Goal: Transaction & Acquisition: Book appointment/travel/reservation

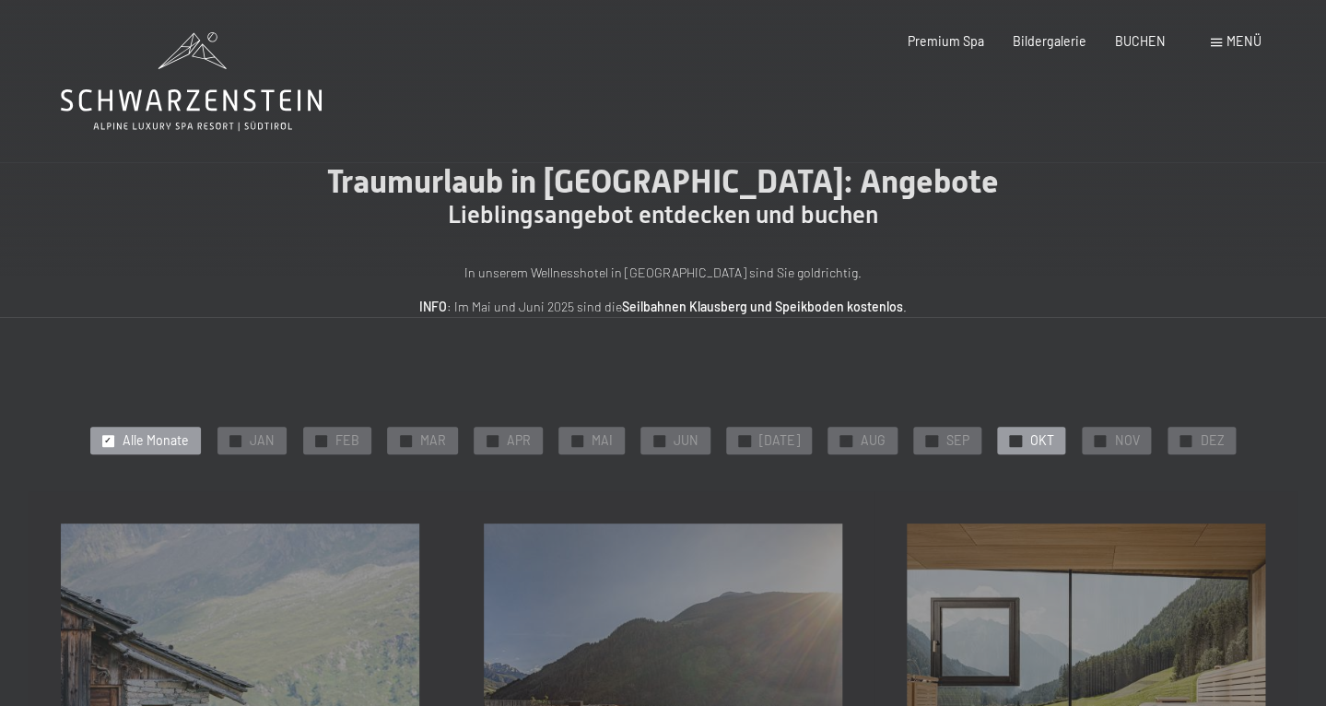
click at [1012, 442] on span "✓" at bounding box center [1015, 440] width 7 height 11
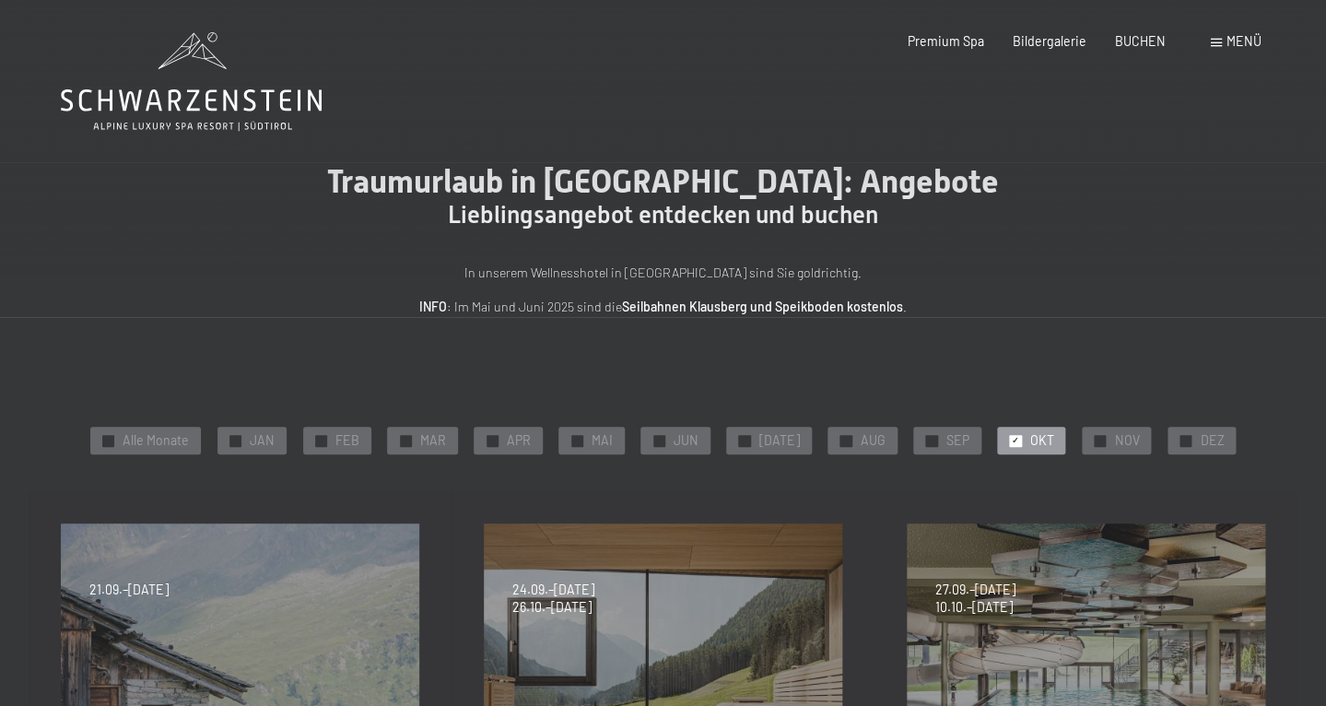
click at [278, 85] on icon at bounding box center [191, 81] width 261 height 99
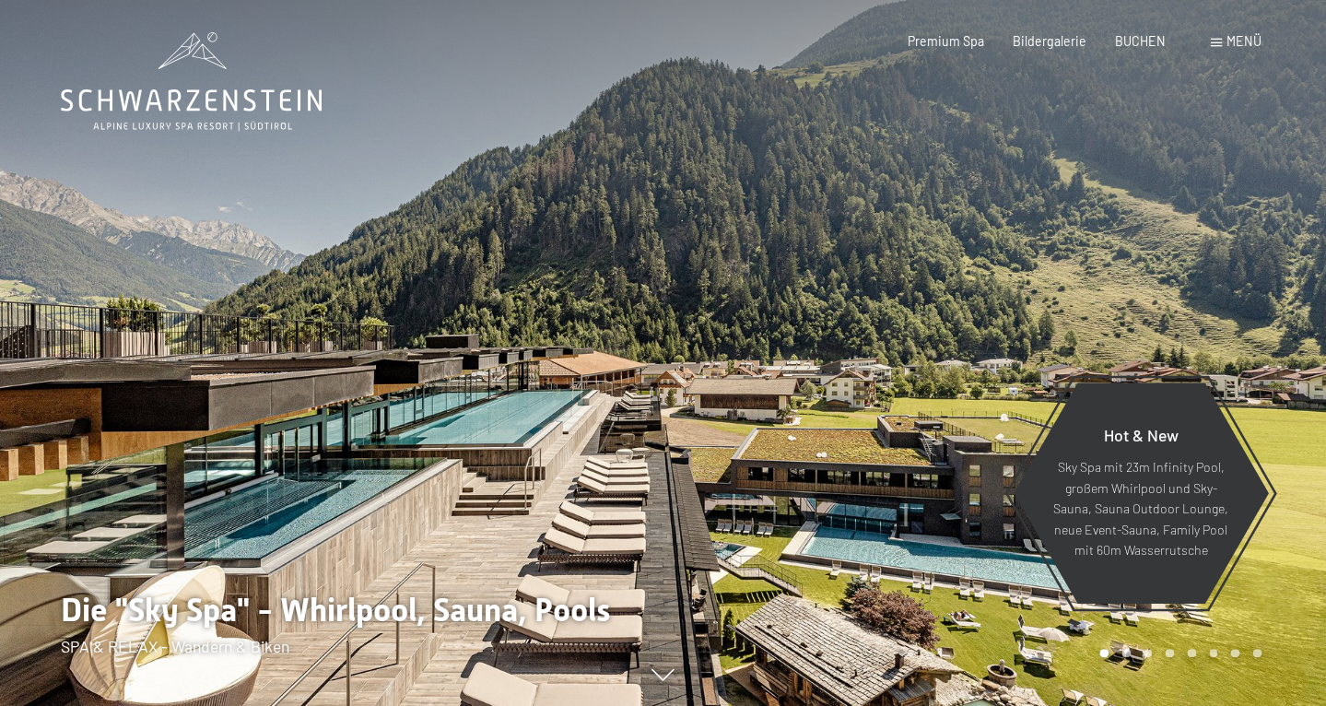
click at [1252, 41] on span "Menü" at bounding box center [1244, 41] width 35 height 16
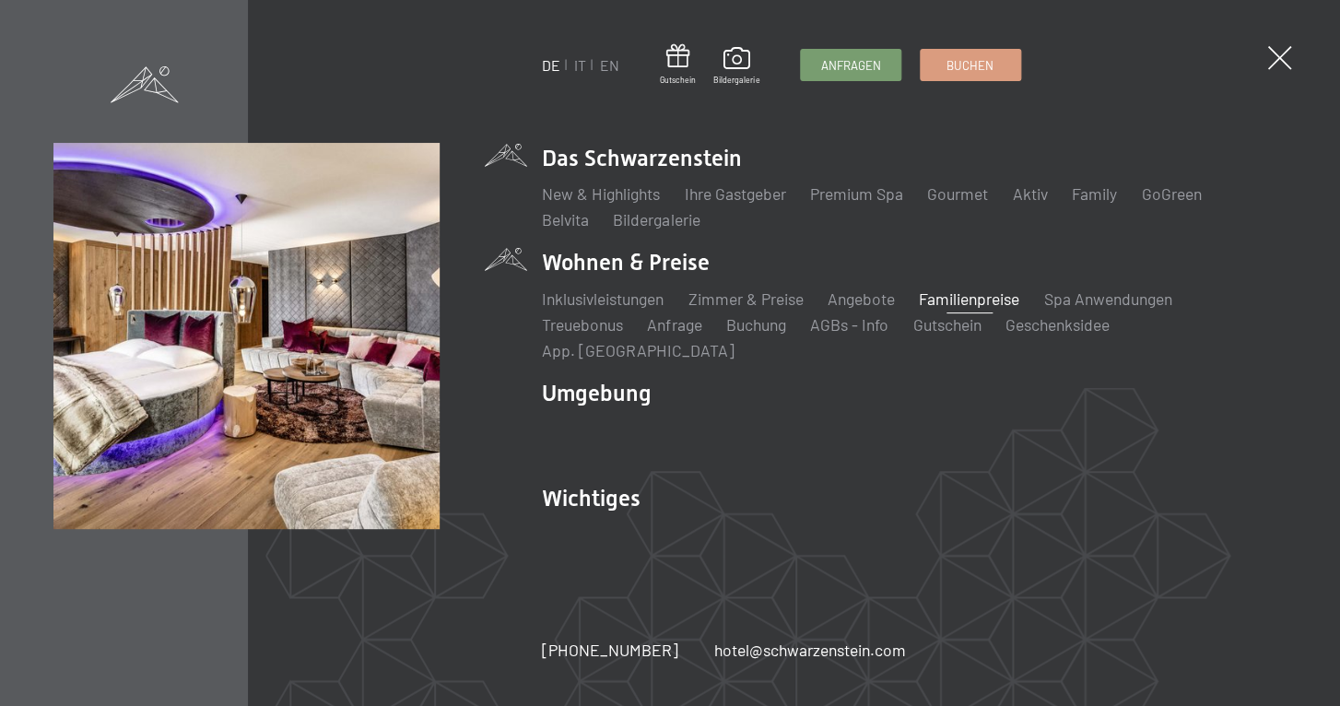
click at [939, 309] on link "Familienpreise" at bounding box center [969, 298] width 100 height 20
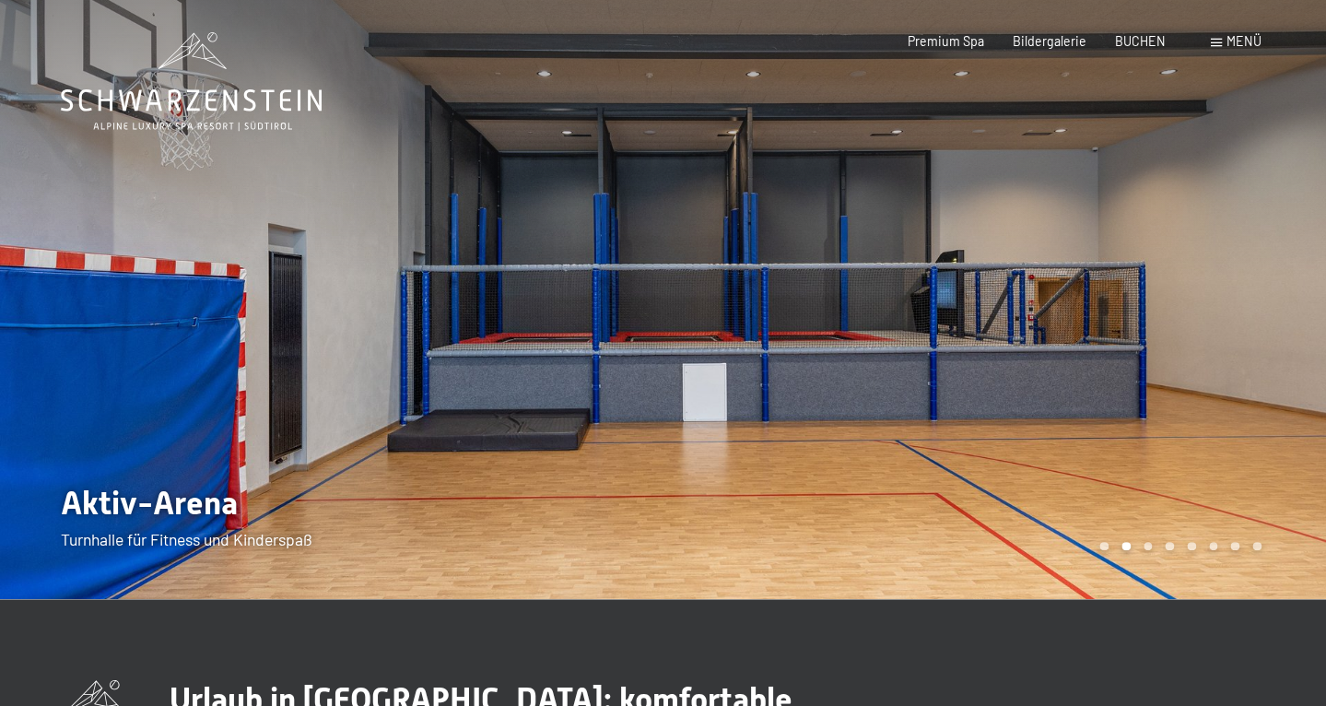
click at [1225, 41] on div "Menü" at bounding box center [1236, 41] width 51 height 18
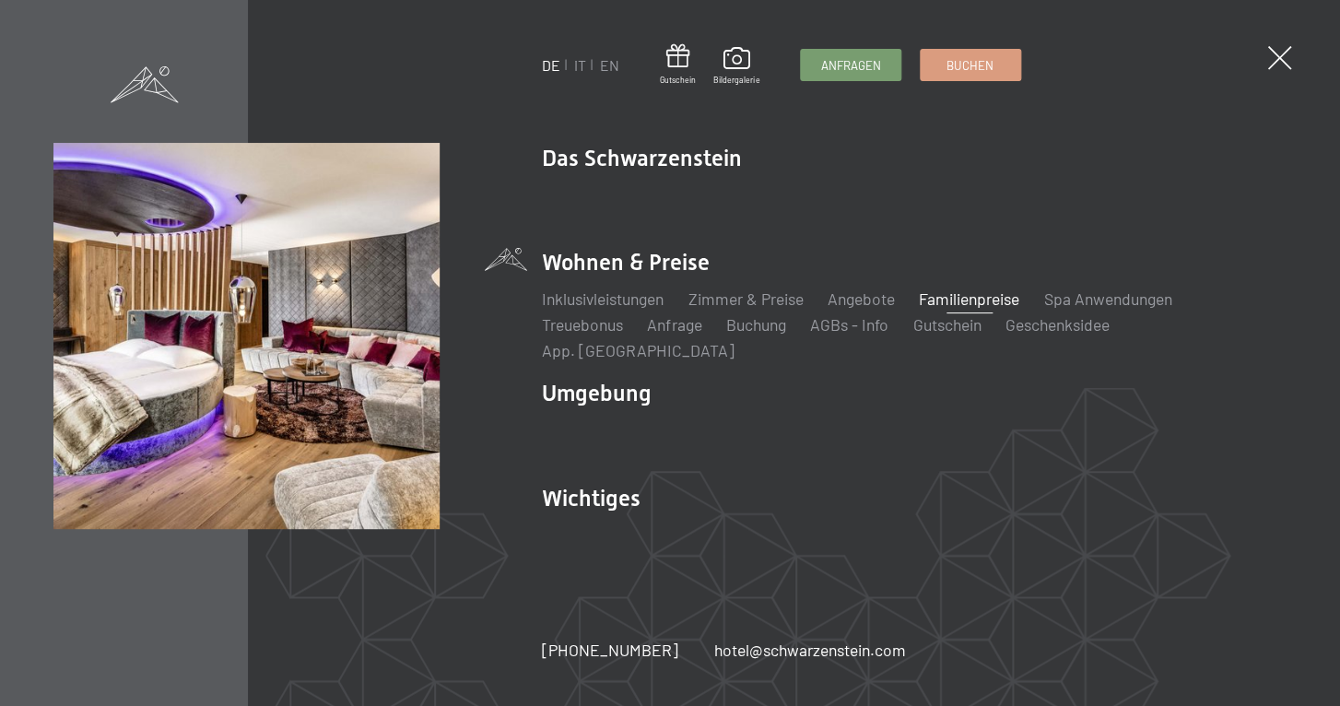
click at [580, 267] on li "Wohnen & Preise Inklusivleistungen Zimmer & Preise Liste Angebote Liste Familie…" at bounding box center [914, 304] width 745 height 114
click at [582, 309] on link "Inklusivleistungen" at bounding box center [603, 298] width 122 height 20
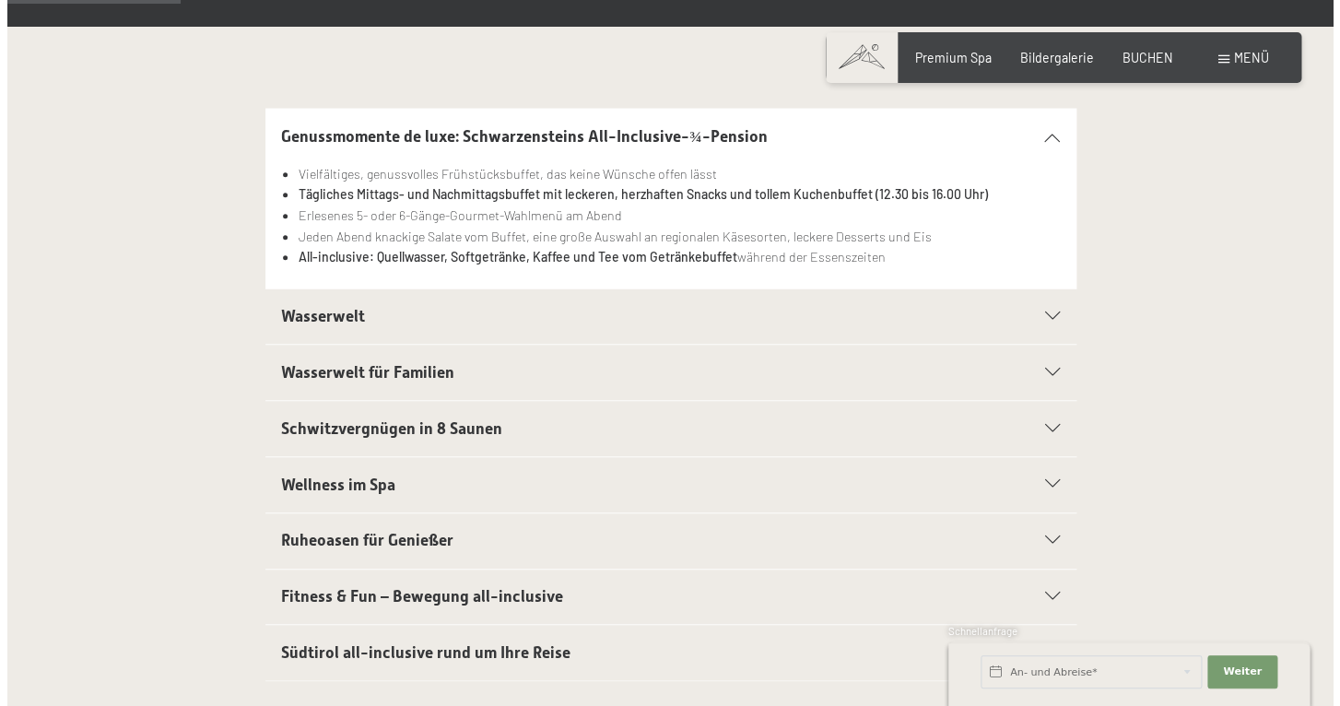
scroll to position [400, 0]
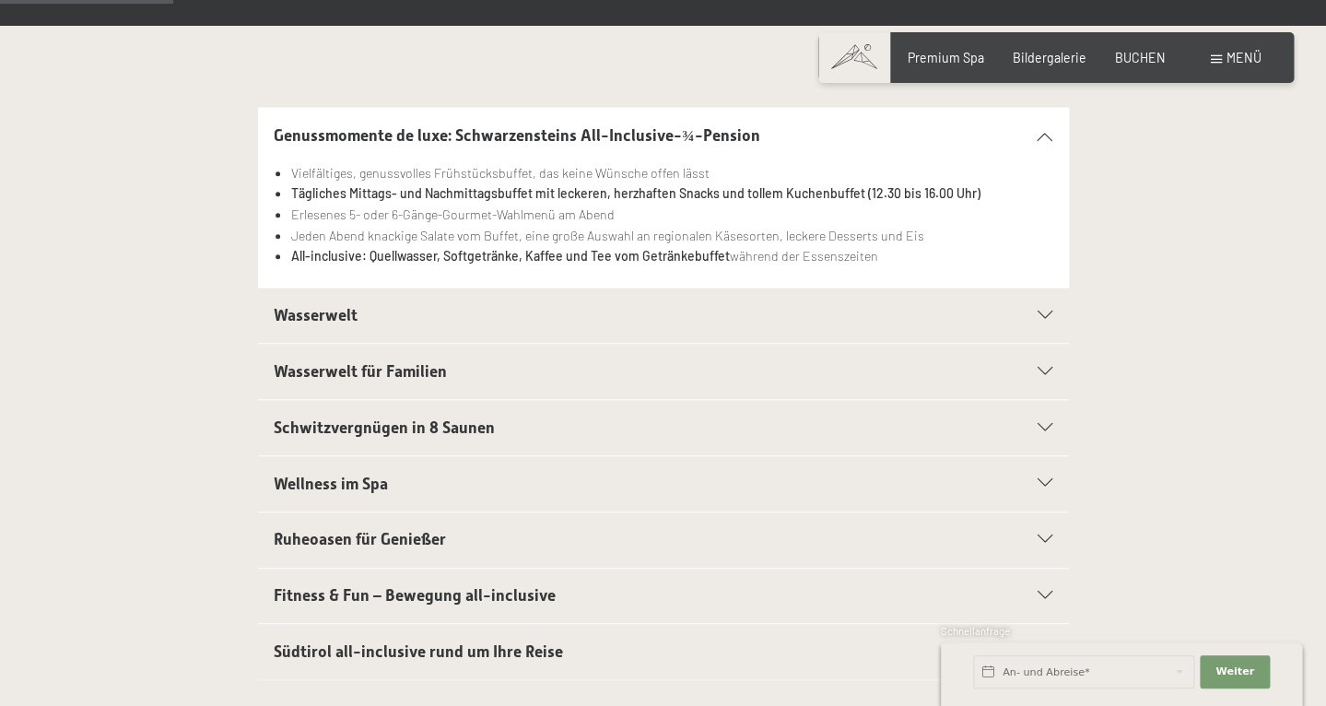
click at [482, 318] on h2 "Wasserwelt" at bounding box center [624, 315] width 700 height 23
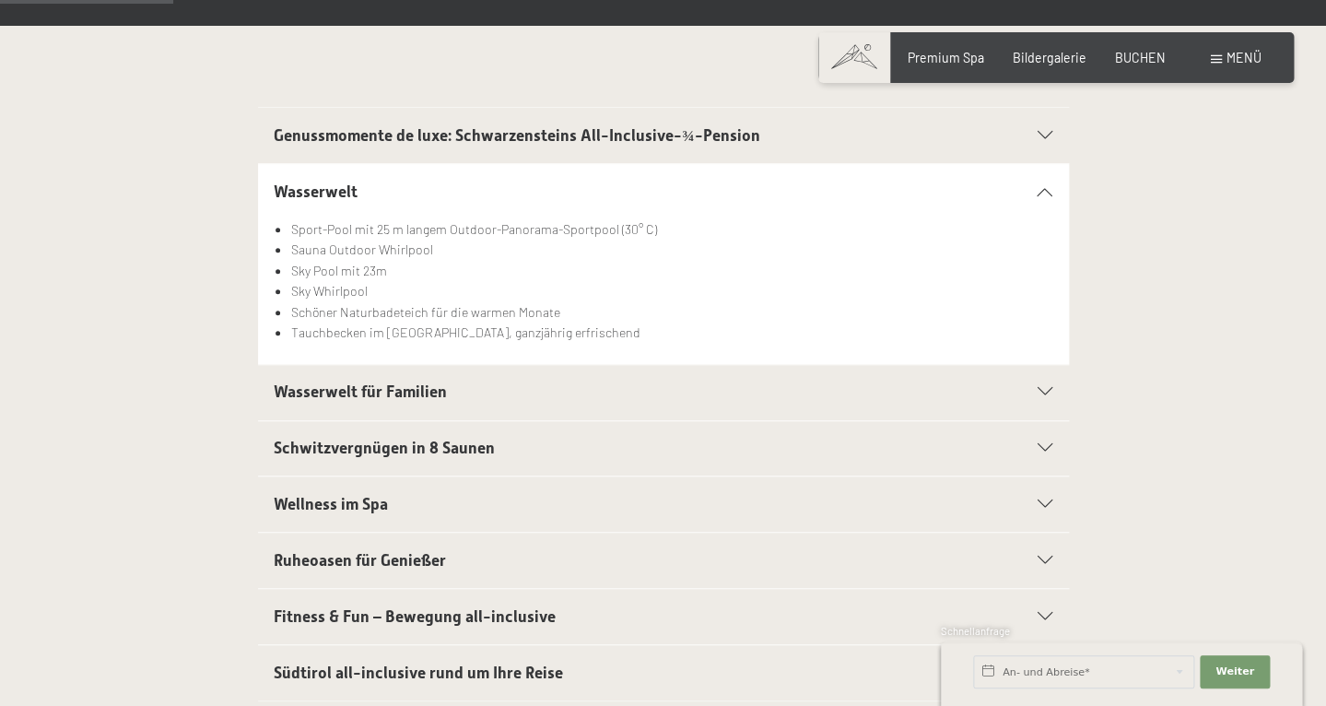
click at [1234, 67] on div "Buchen Anfragen Premium Spa Bildergalerie BUCHEN Menü DE IT EN Gutschein Bilder…" at bounding box center [1056, 58] width 410 height 18
click at [1224, 57] on div "Menü" at bounding box center [1236, 58] width 51 height 18
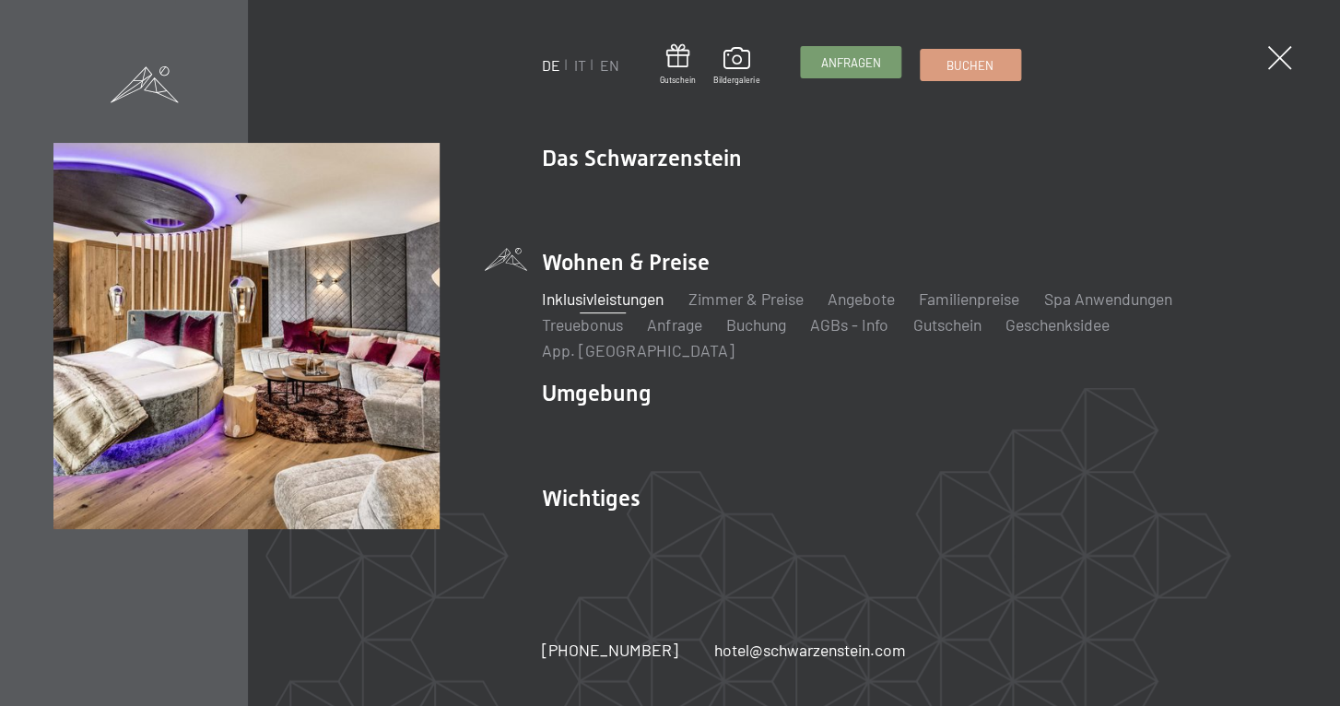
click at [837, 67] on span "Anfragen" at bounding box center [851, 62] width 60 height 17
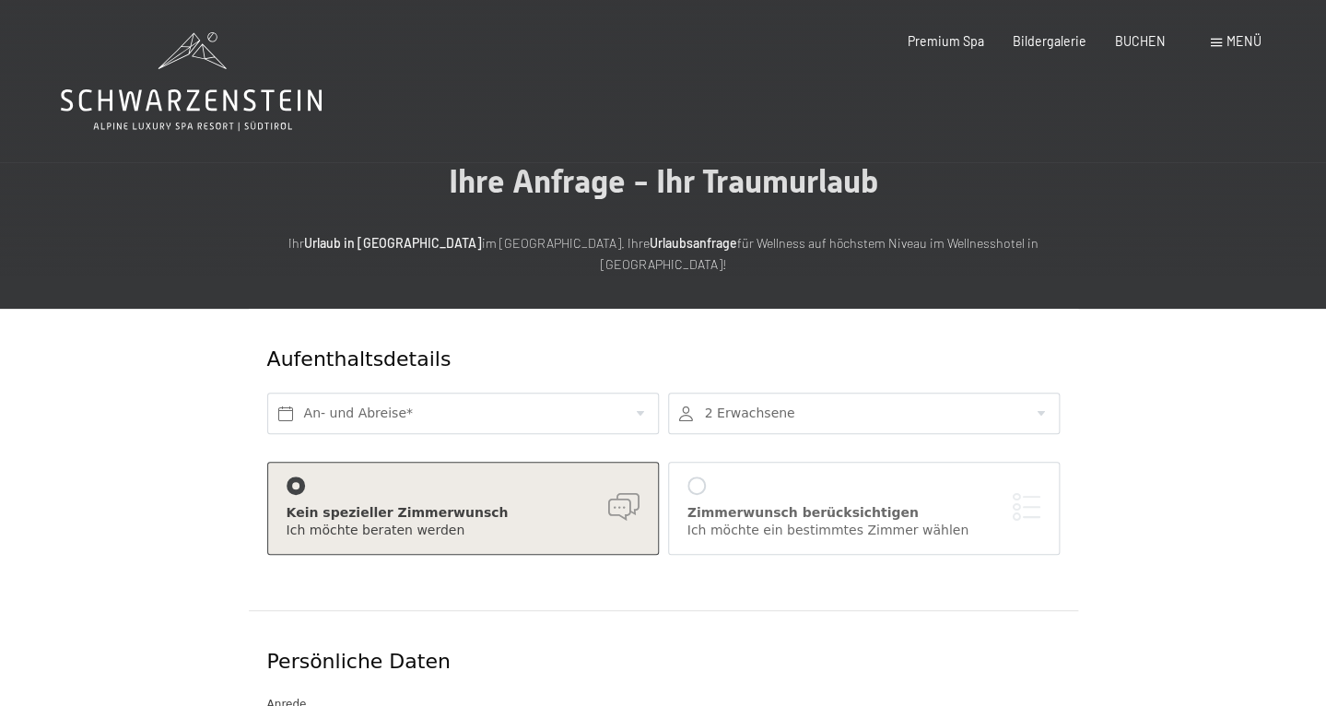
click at [172, 78] on icon at bounding box center [191, 81] width 261 height 99
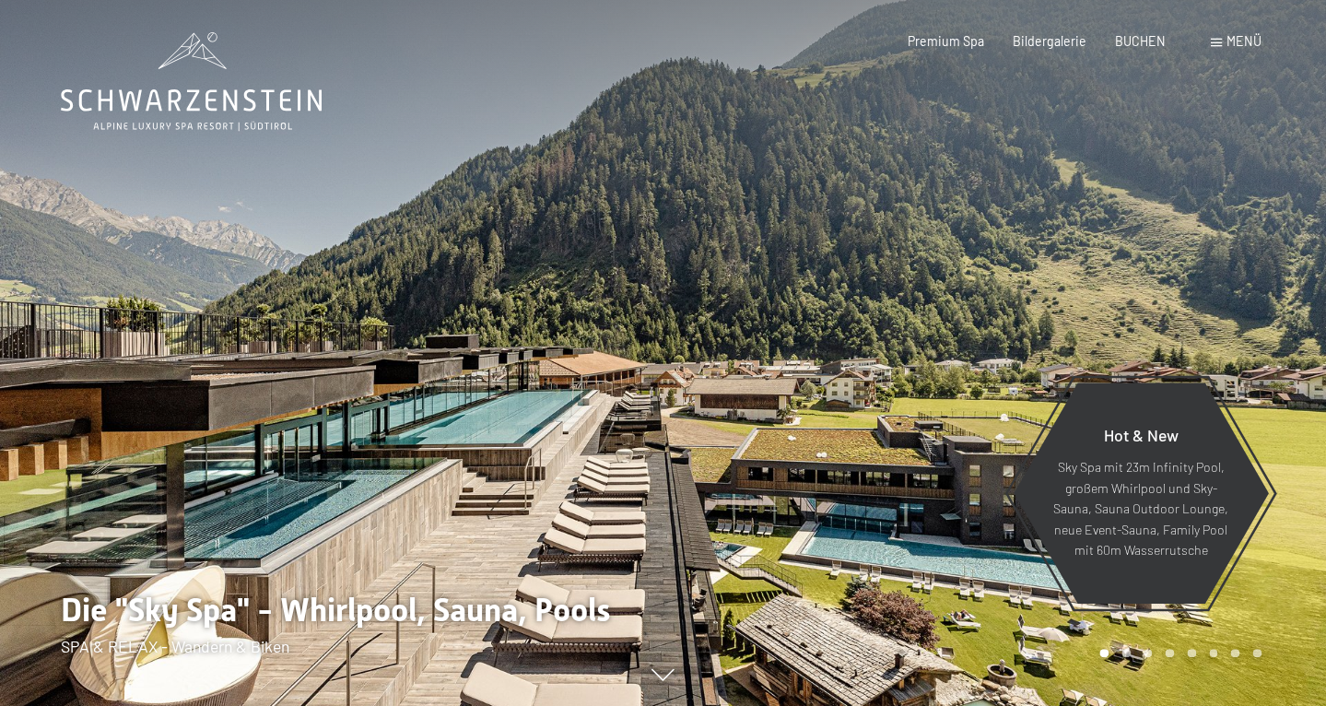
click at [1220, 41] on span at bounding box center [1216, 43] width 11 height 8
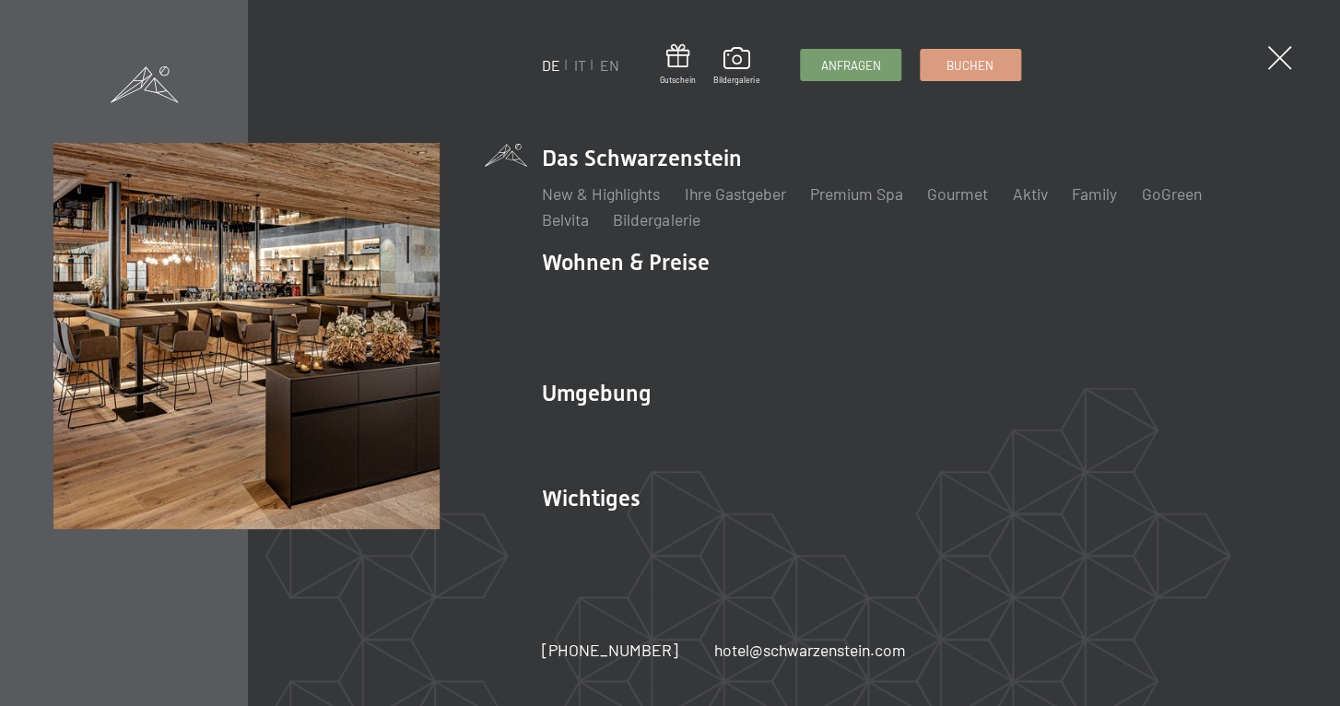
click at [678, 174] on li "Das Schwarzenstein New & Highlights Ihre Gastgeber Premium Spa Gourmet Aktiv Wo…" at bounding box center [914, 187] width 745 height 88
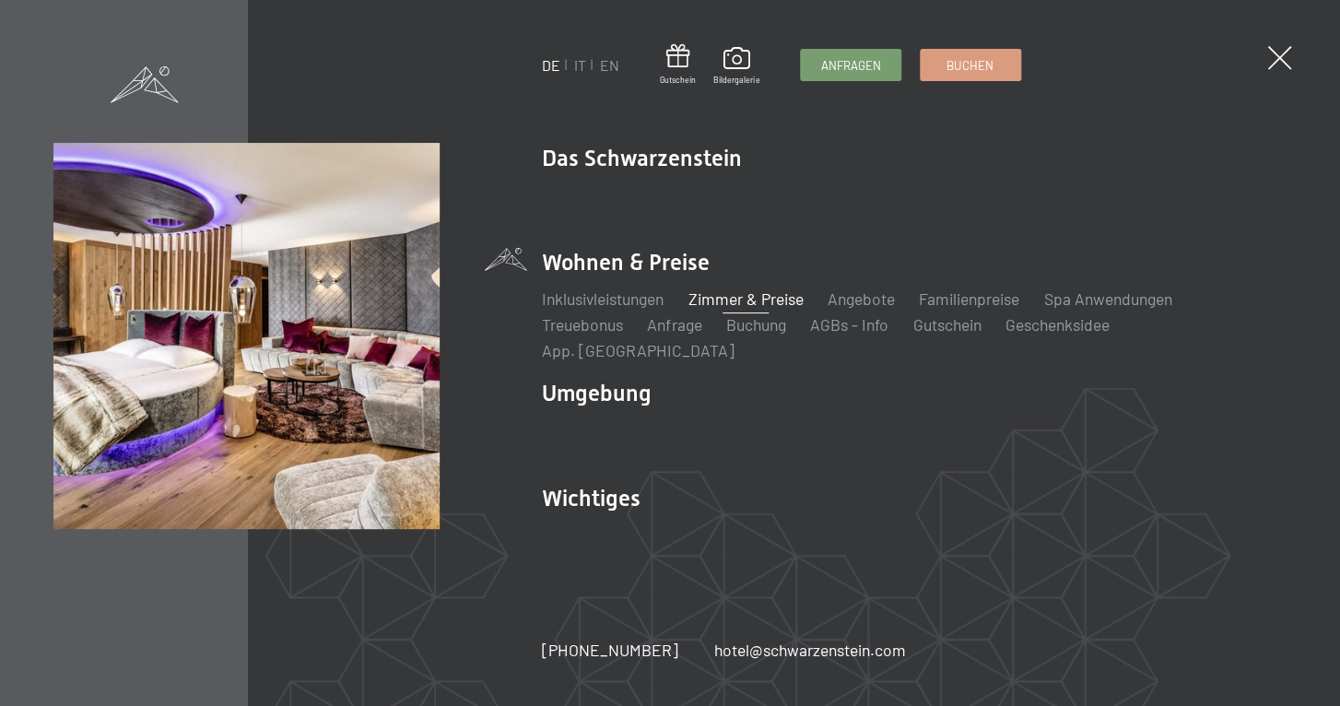
click at [723, 309] on link "Zimmer & Preise" at bounding box center [744, 298] width 115 height 20
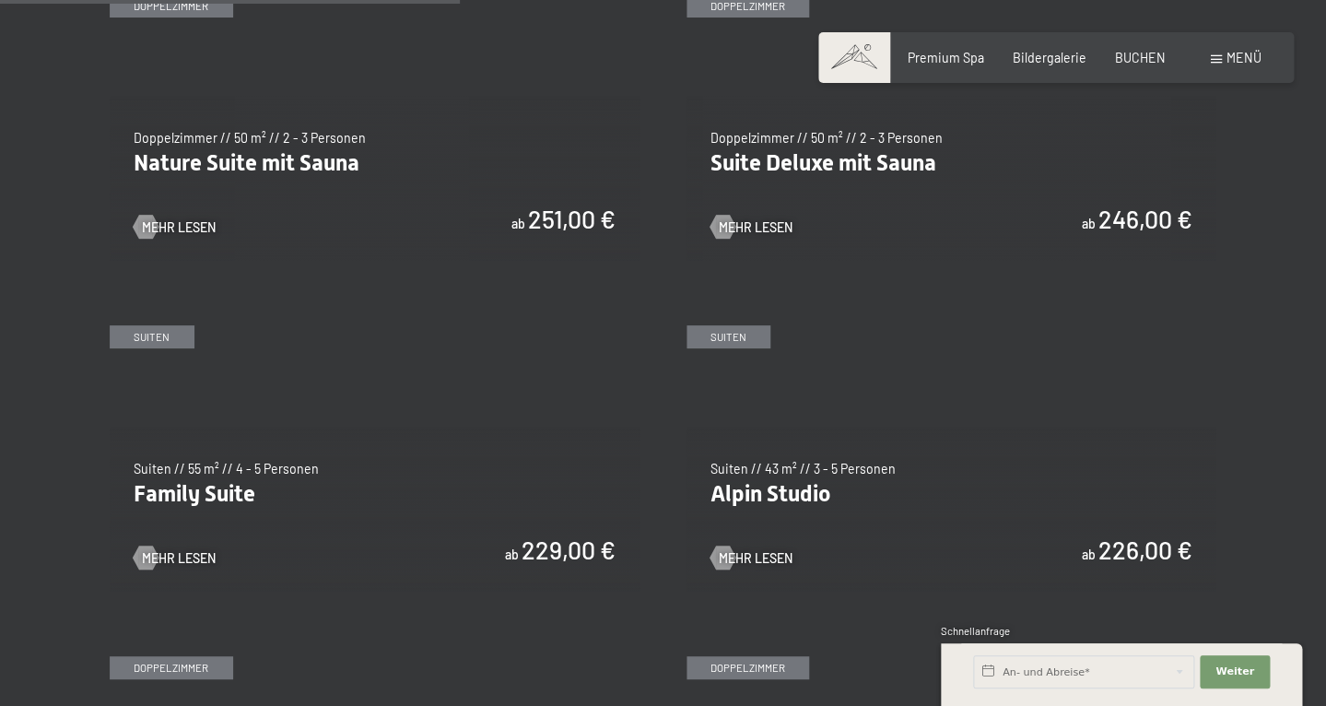
scroll to position [1776, 0]
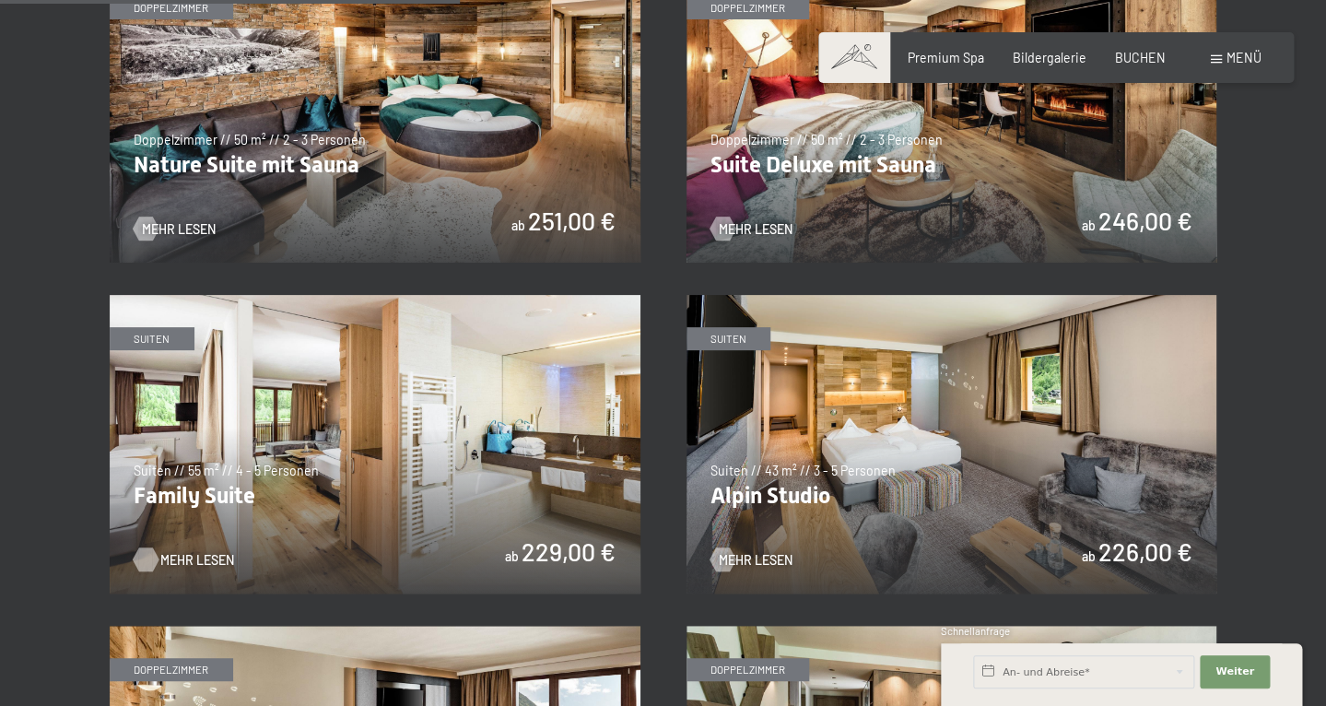
click at [170, 562] on span "Mehr Lesen" at bounding box center [197, 560] width 74 height 18
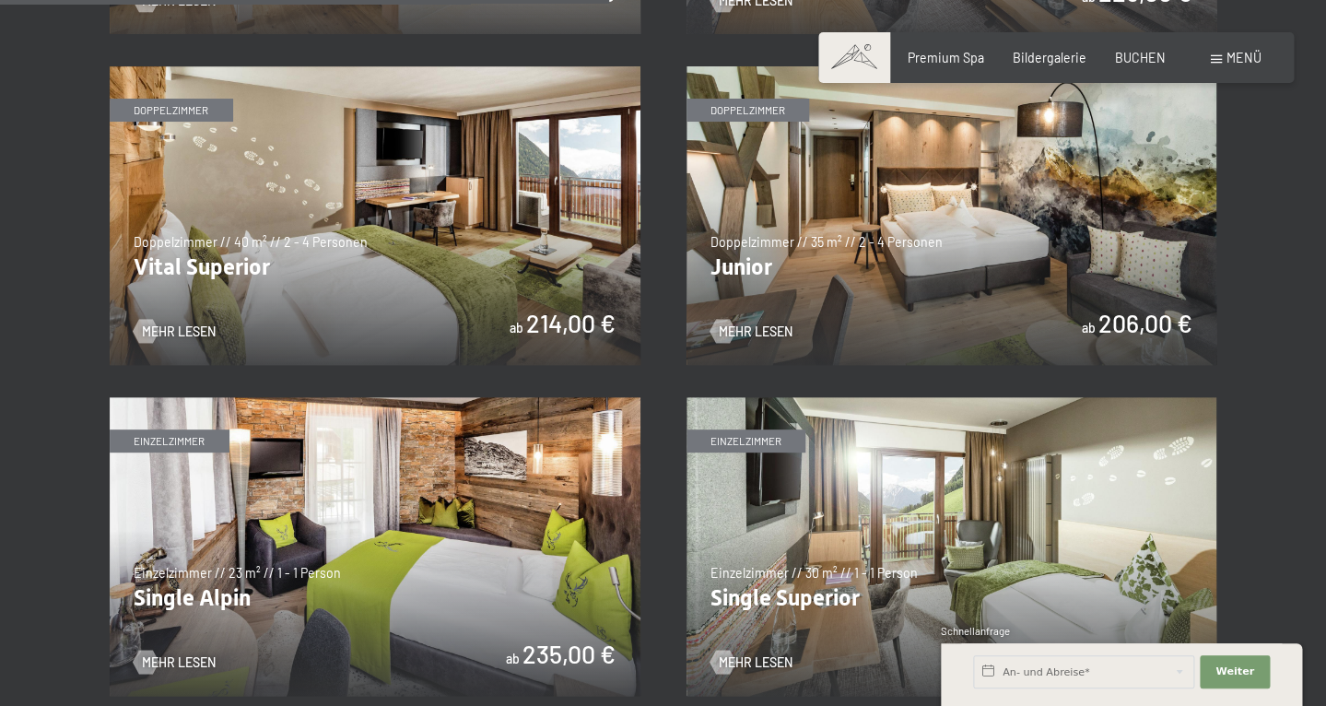
scroll to position [2361, 0]
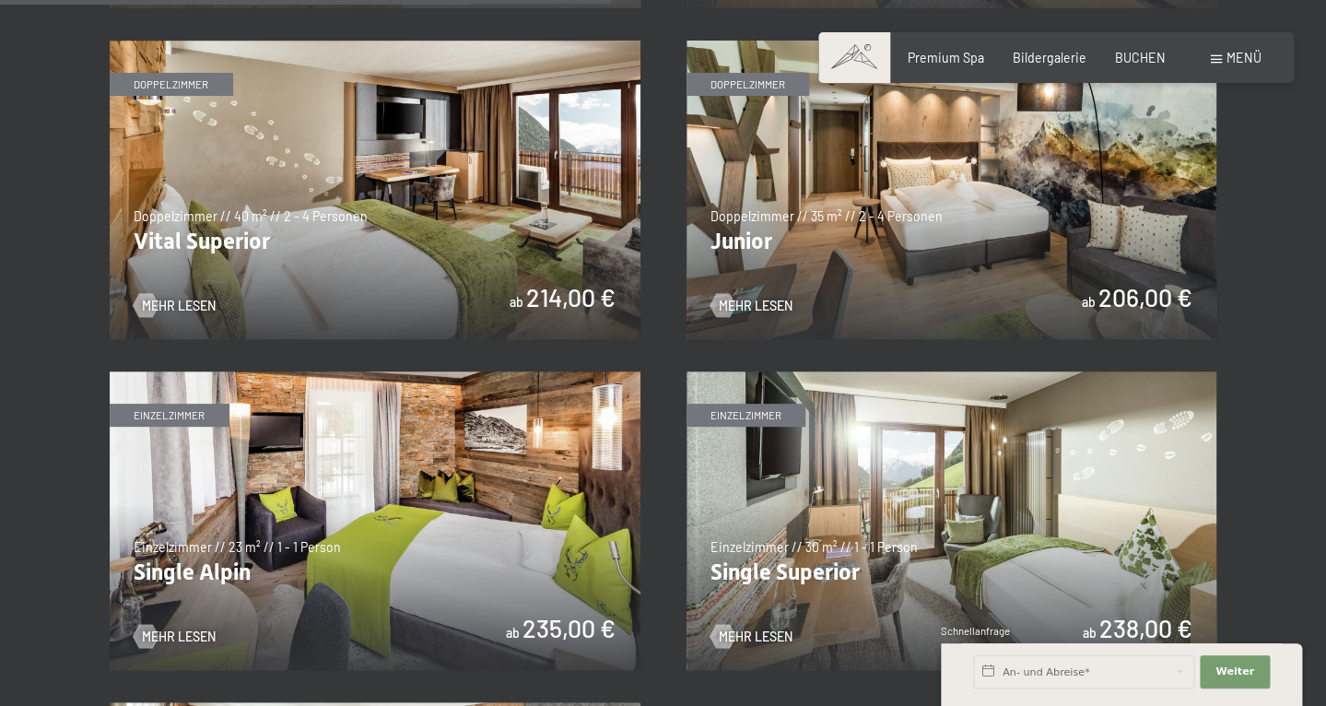
click at [562, 176] on img at bounding box center [375, 190] width 531 height 299
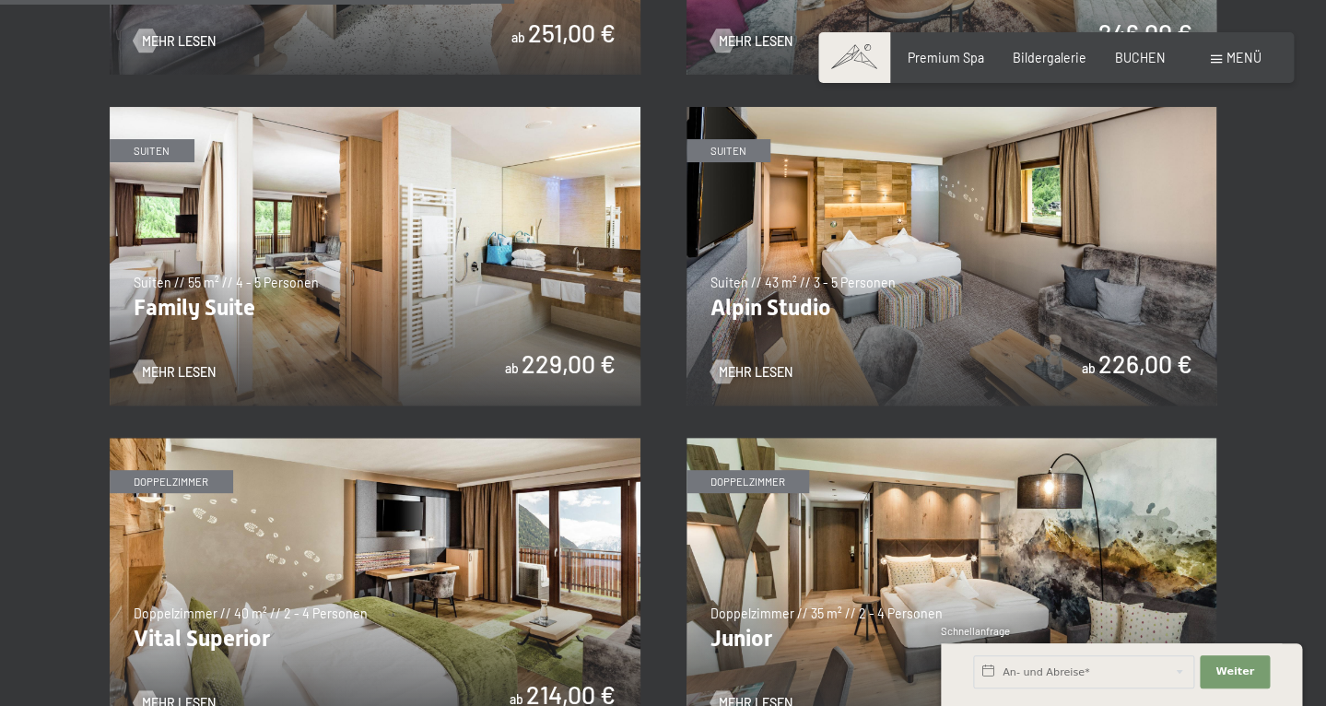
scroll to position [1947, 0]
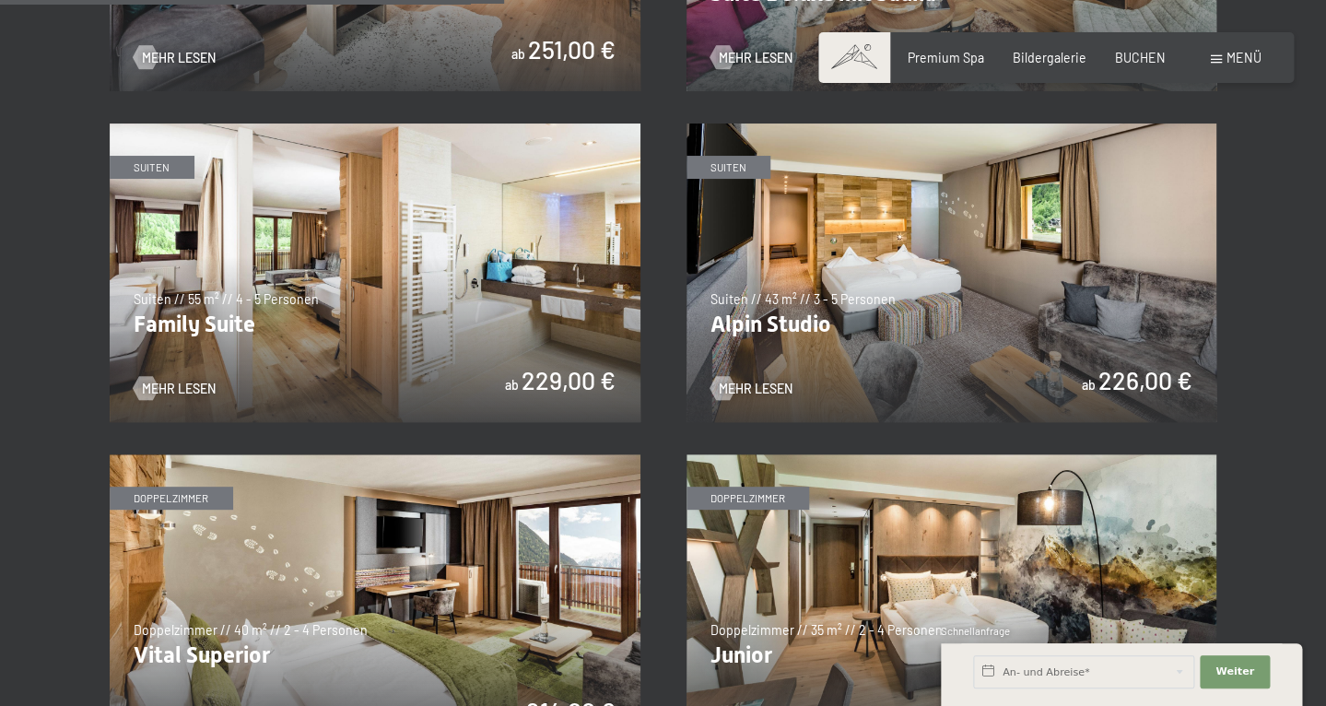
click at [777, 330] on img at bounding box center [952, 272] width 531 height 299
click at [265, 279] on img at bounding box center [375, 272] width 531 height 299
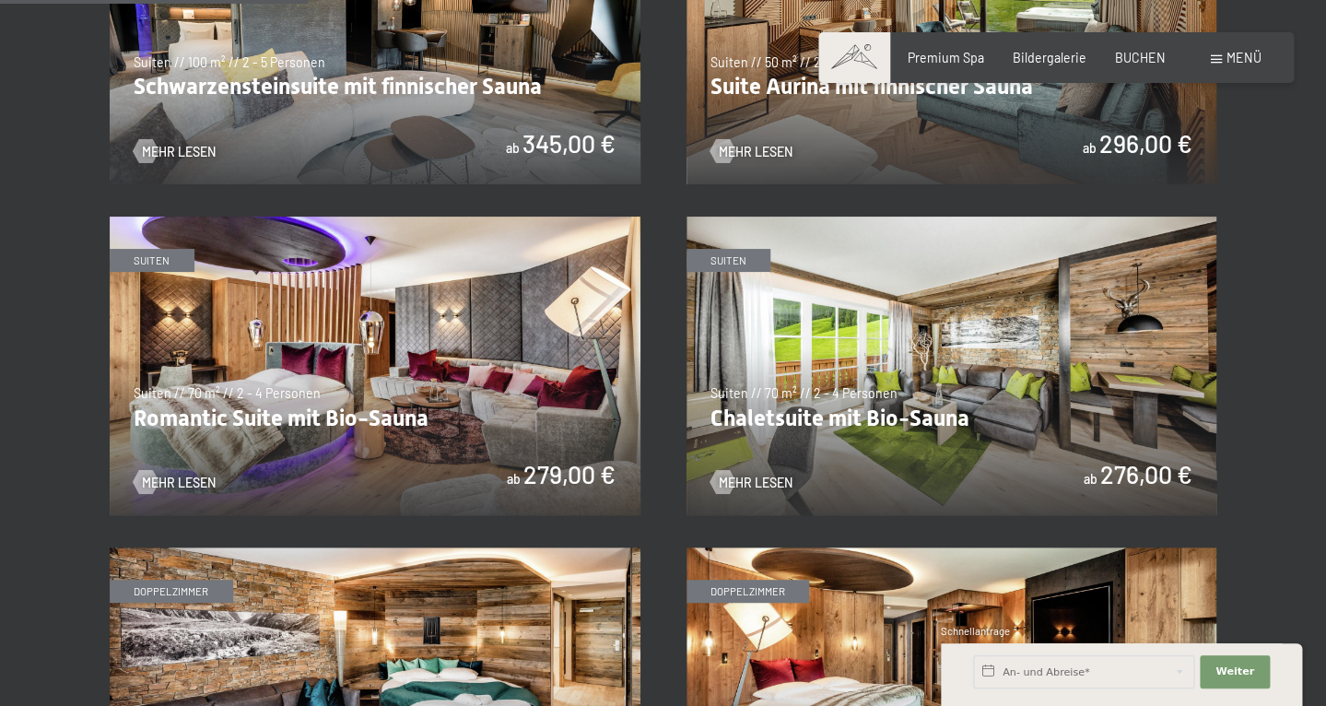
scroll to position [1203, 0]
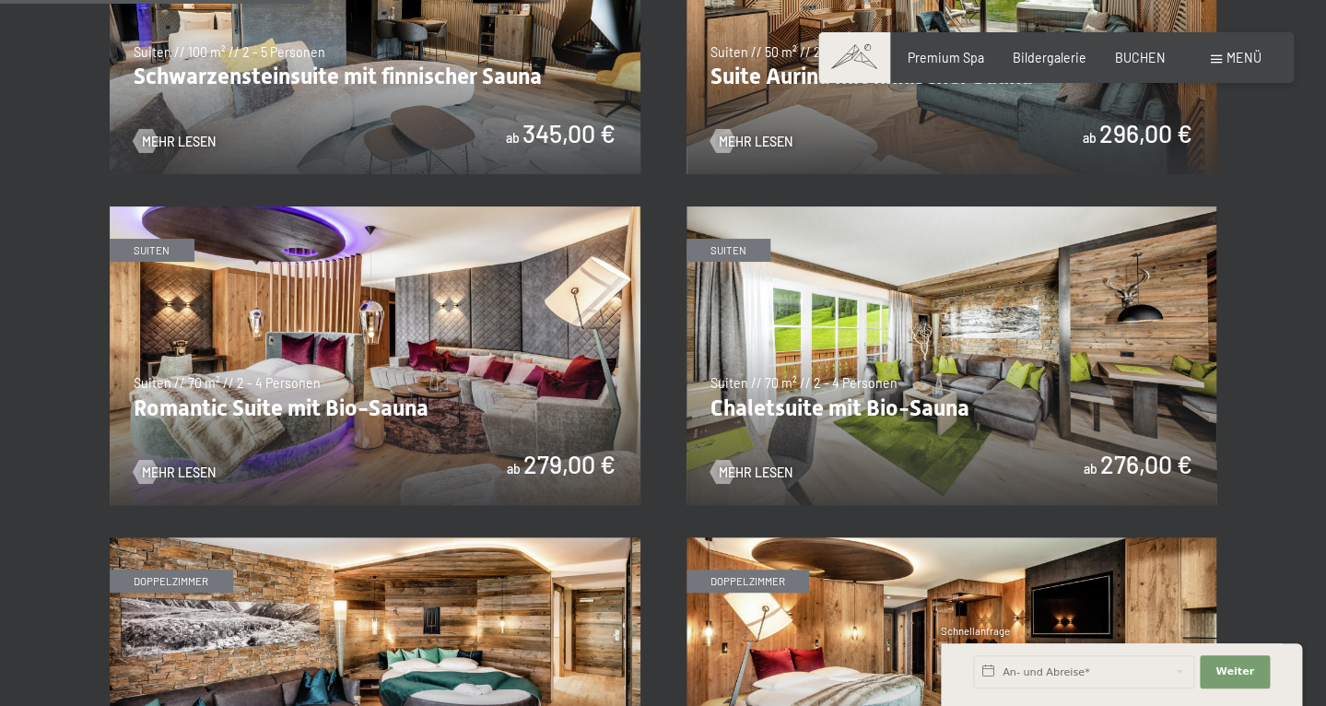
click at [515, 431] on img at bounding box center [375, 355] width 531 height 299
click at [794, 363] on img at bounding box center [952, 355] width 531 height 299
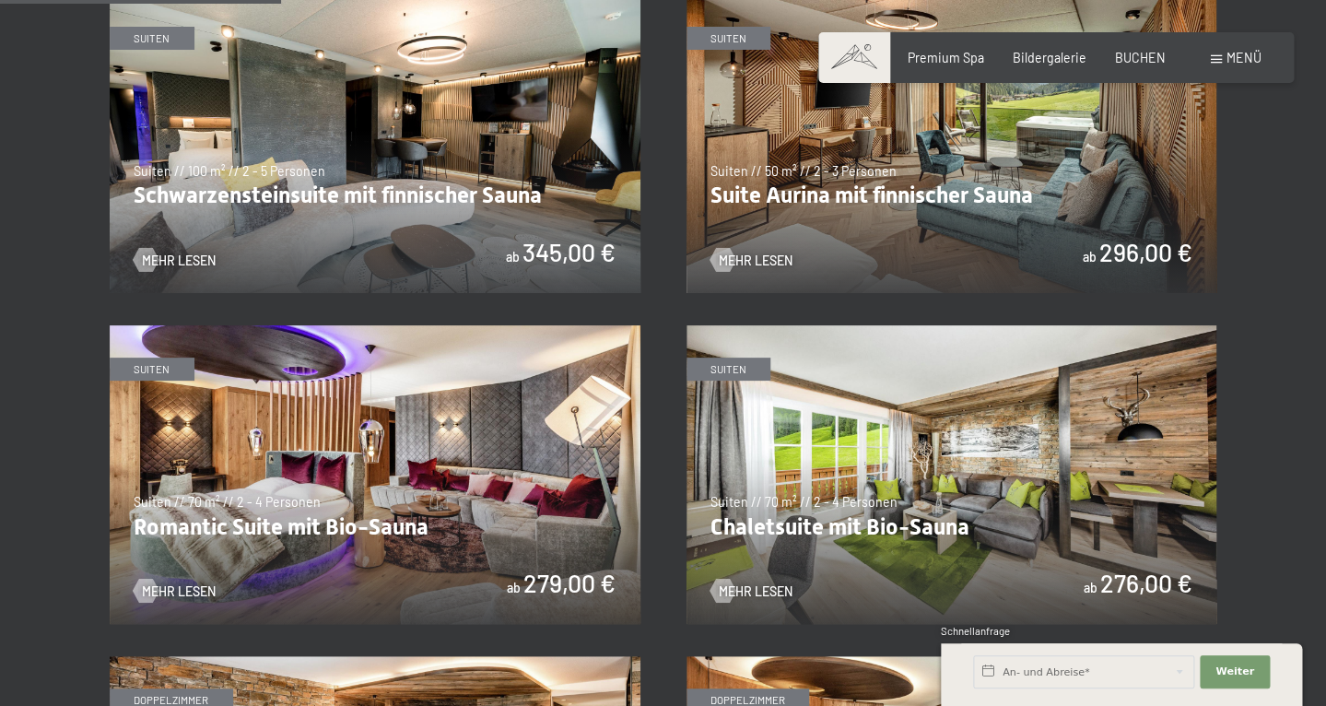
scroll to position [1083, 0]
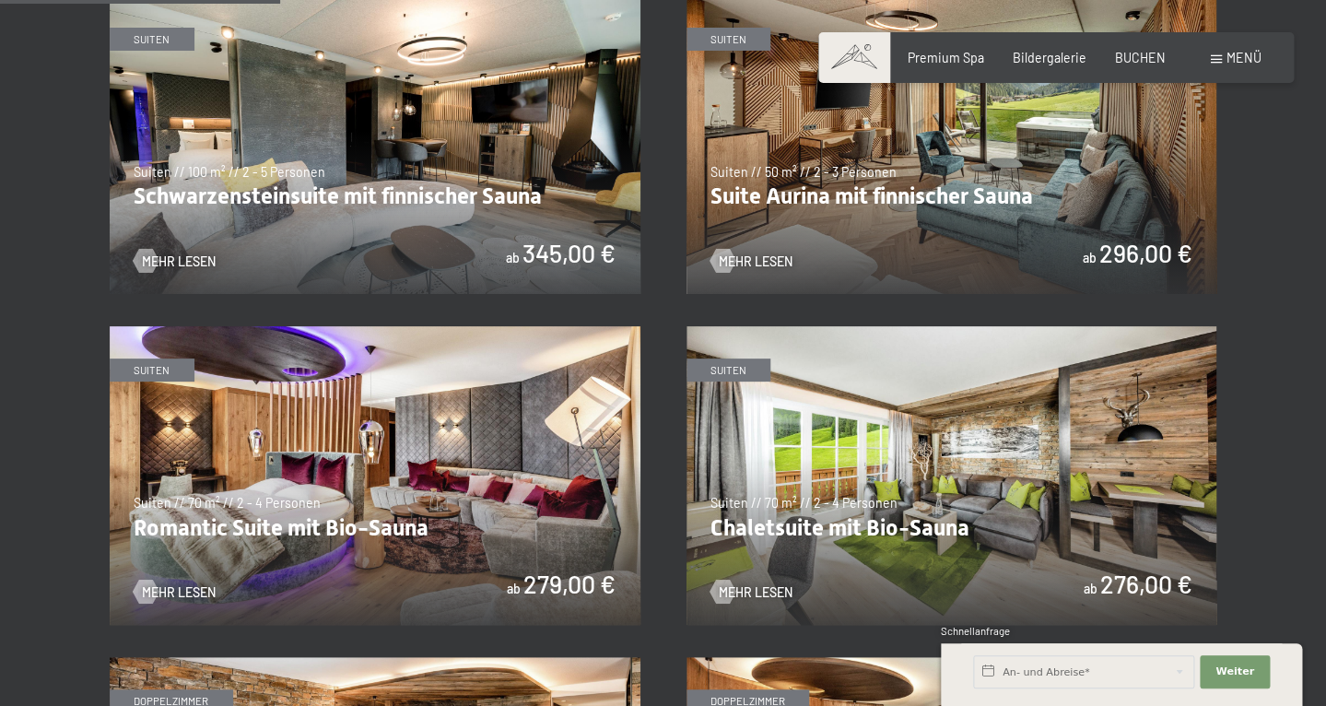
click at [323, 238] on img at bounding box center [375, 144] width 531 height 299
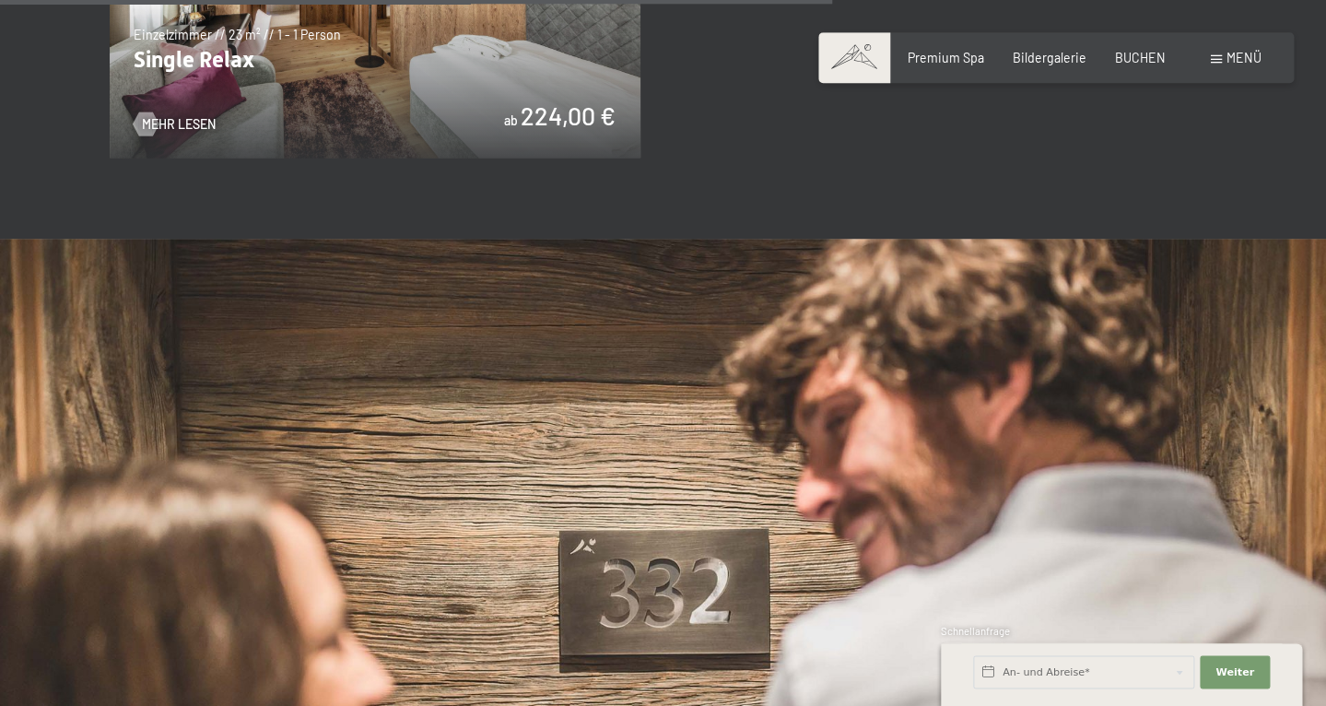
scroll to position [3216, 0]
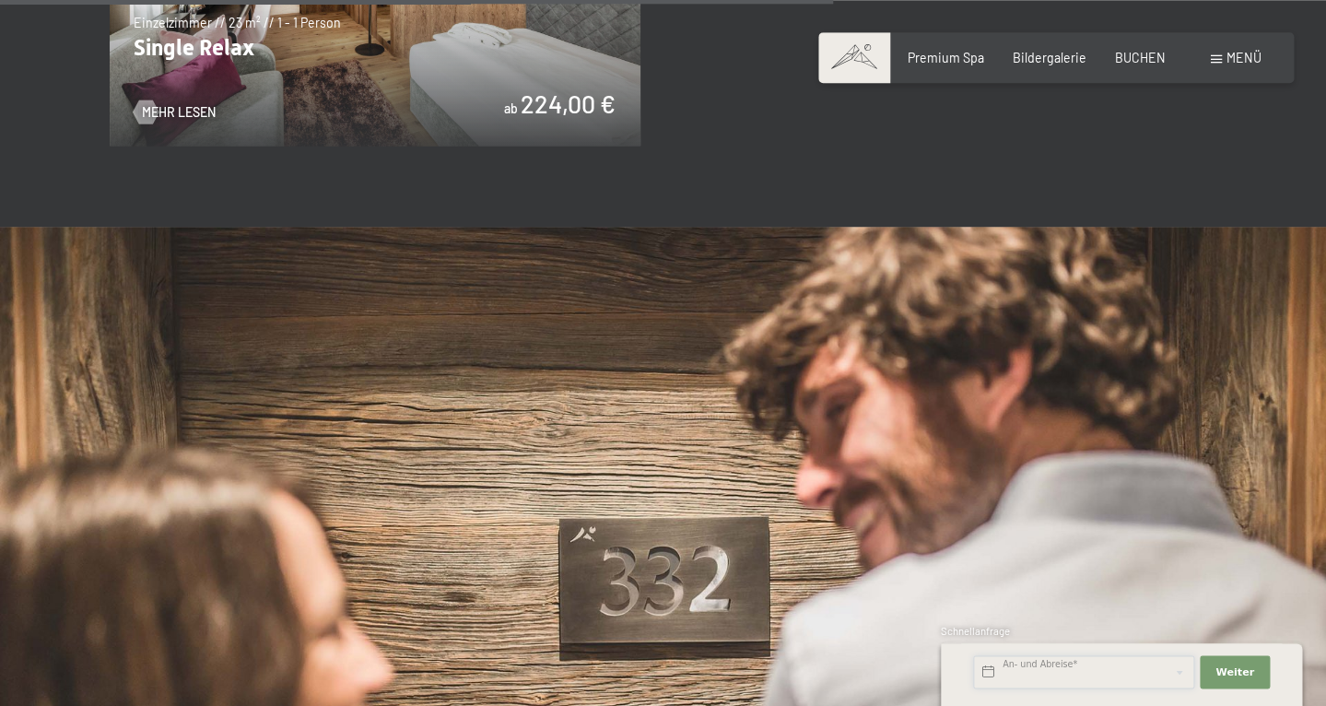
click at [999, 678] on input "text" at bounding box center [1083, 671] width 221 height 33
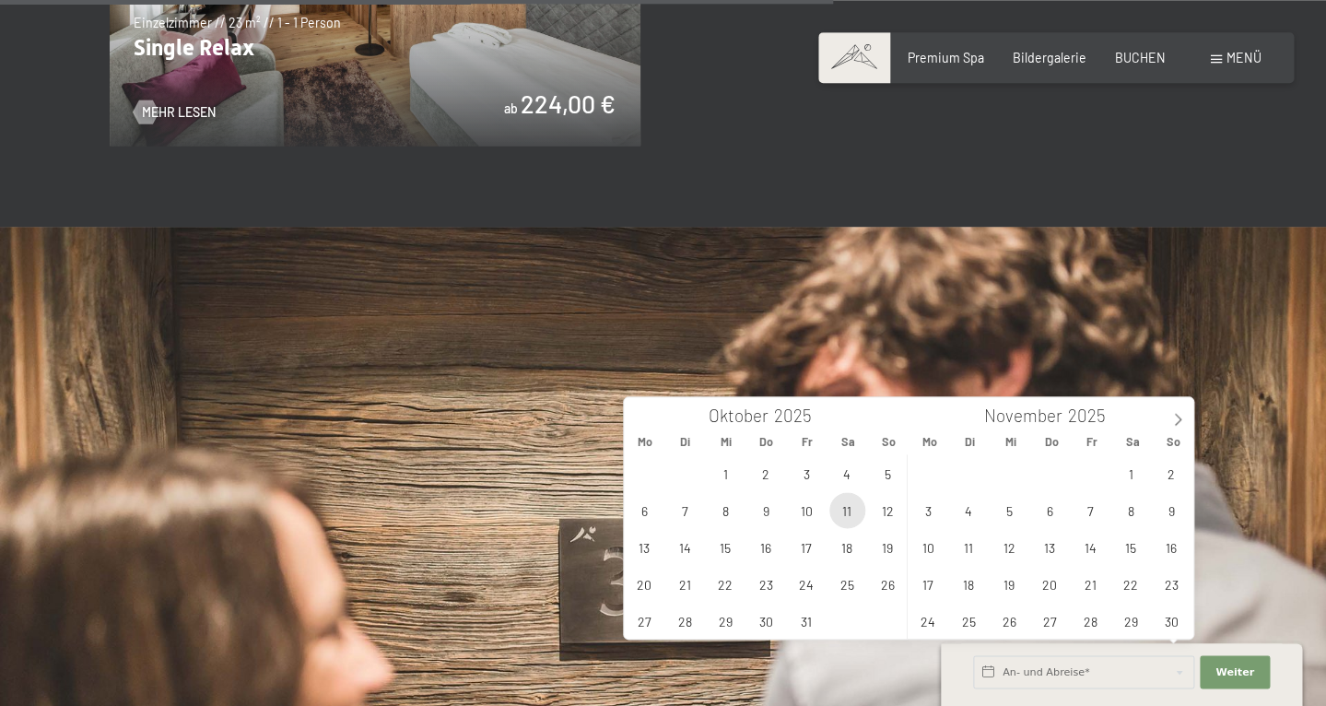
click at [840, 520] on span "11" at bounding box center [847, 510] width 36 height 36
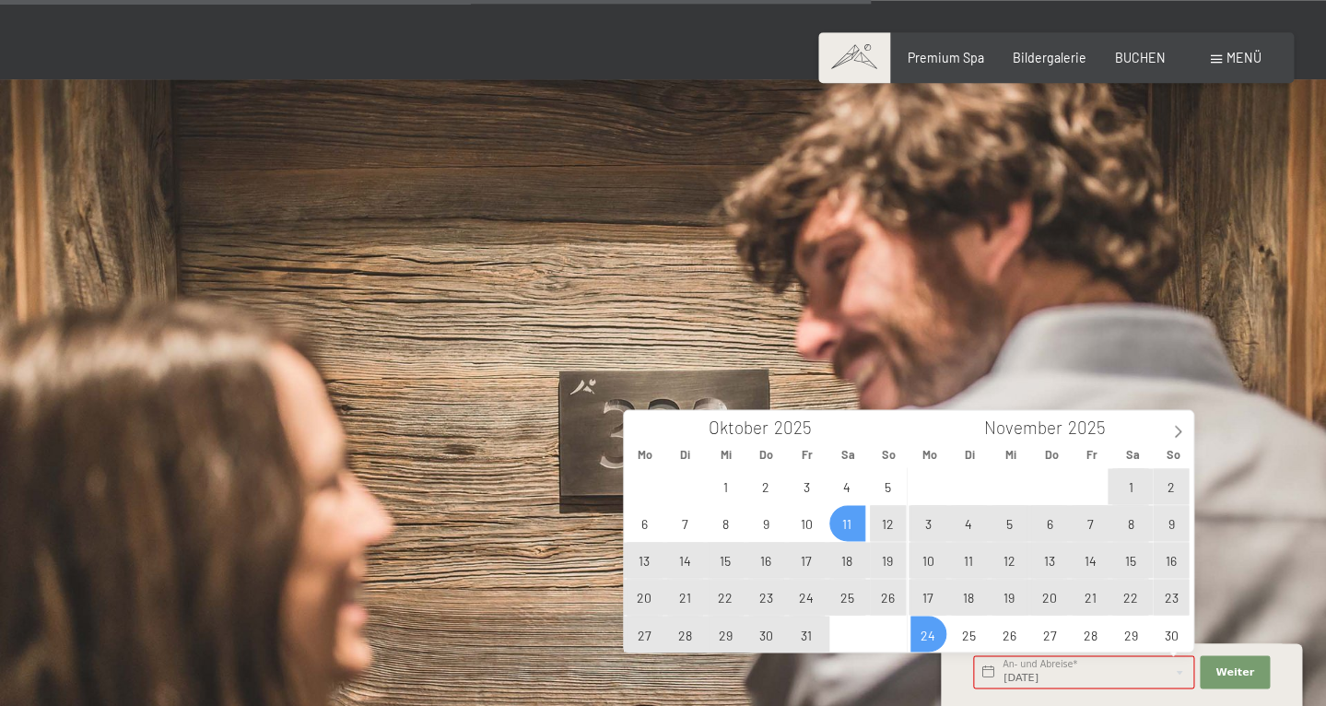
scroll to position [3359, 0]
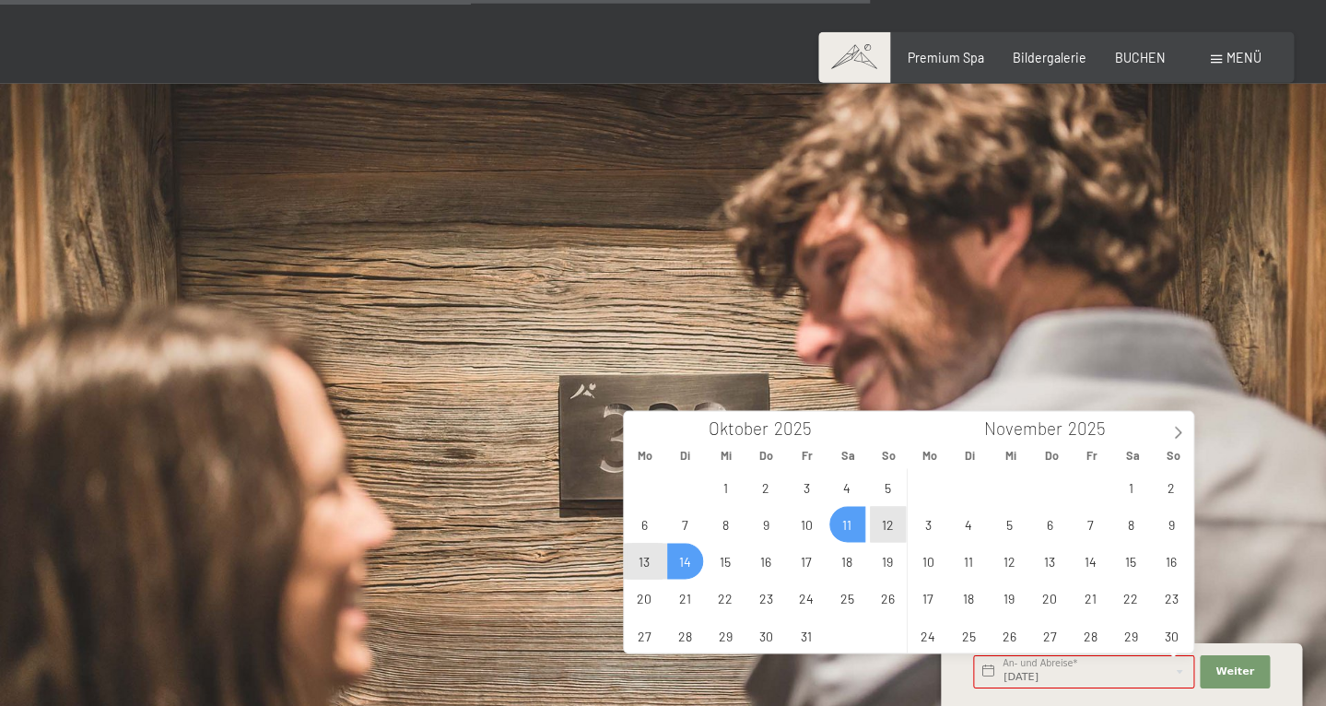
click at [678, 566] on span "14" at bounding box center [685, 562] width 36 height 36
type input "Sa. 11.10.2025 - Di. 14.10.2025"
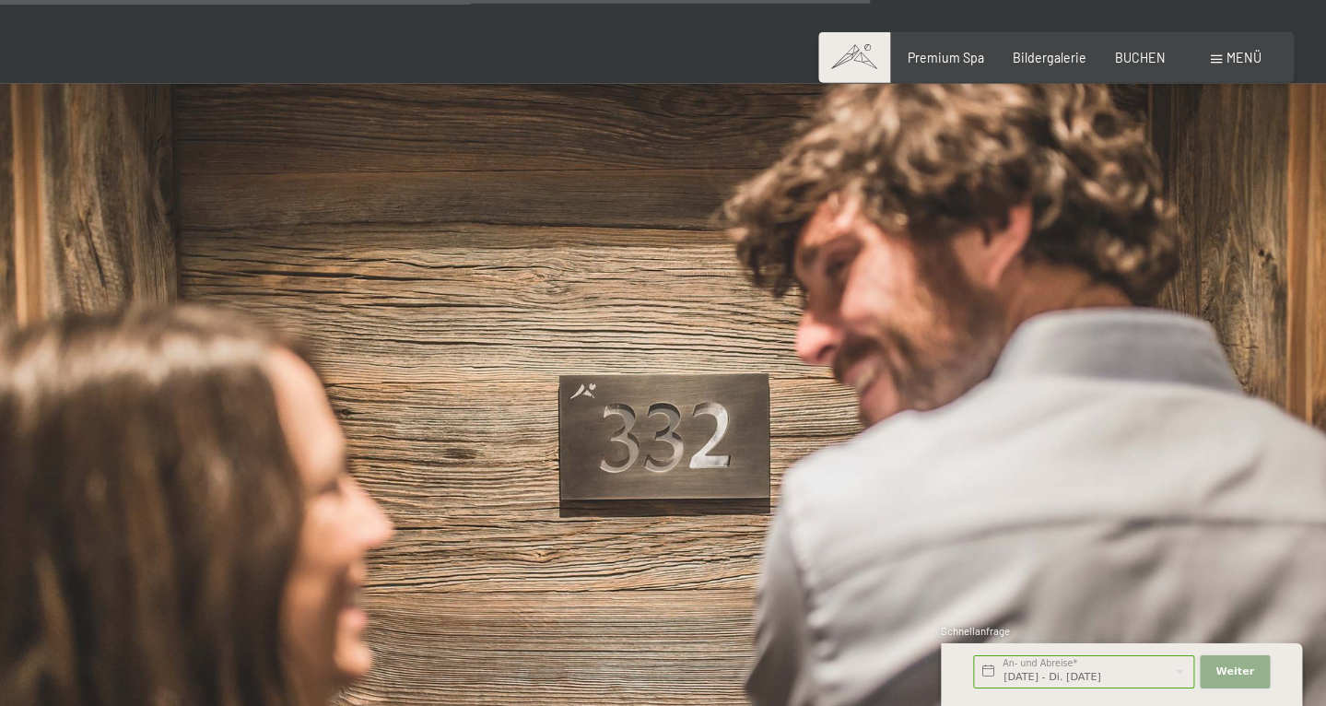
click at [1227, 669] on span "Weiter" at bounding box center [1234, 671] width 39 height 15
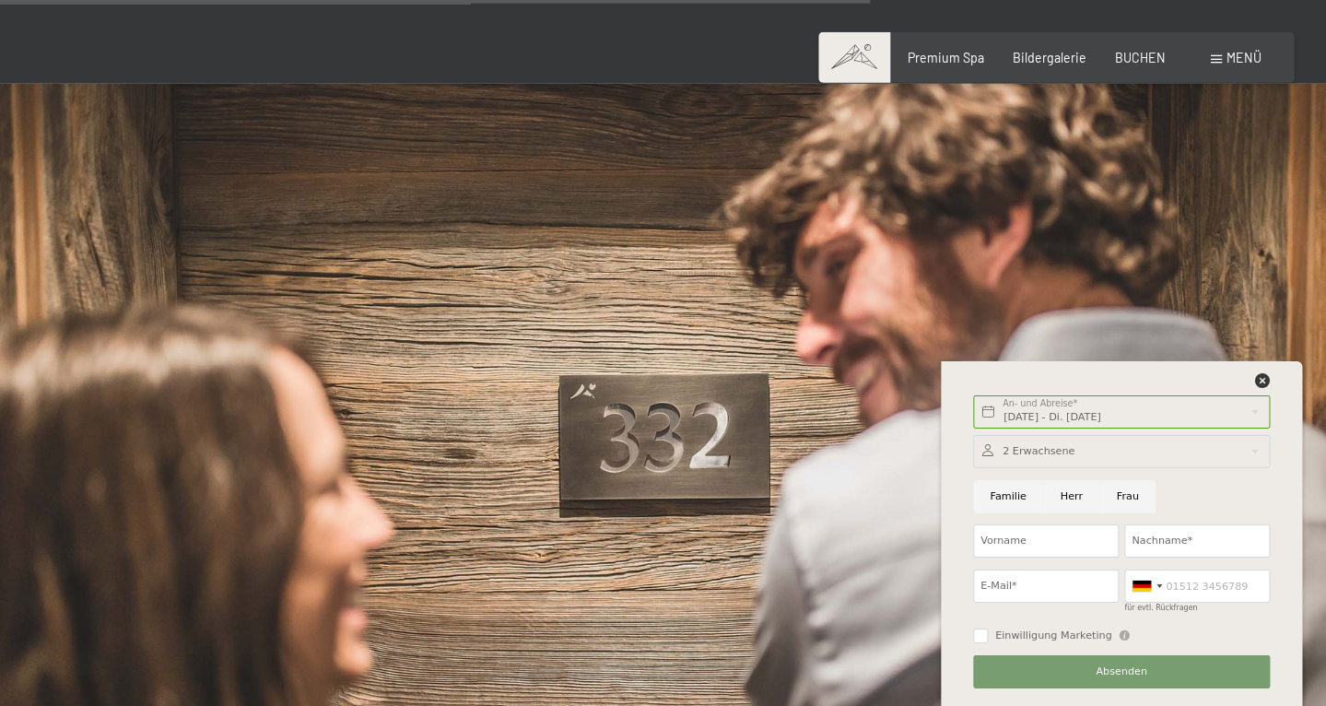
click at [1069, 454] on div at bounding box center [1121, 451] width 297 height 33
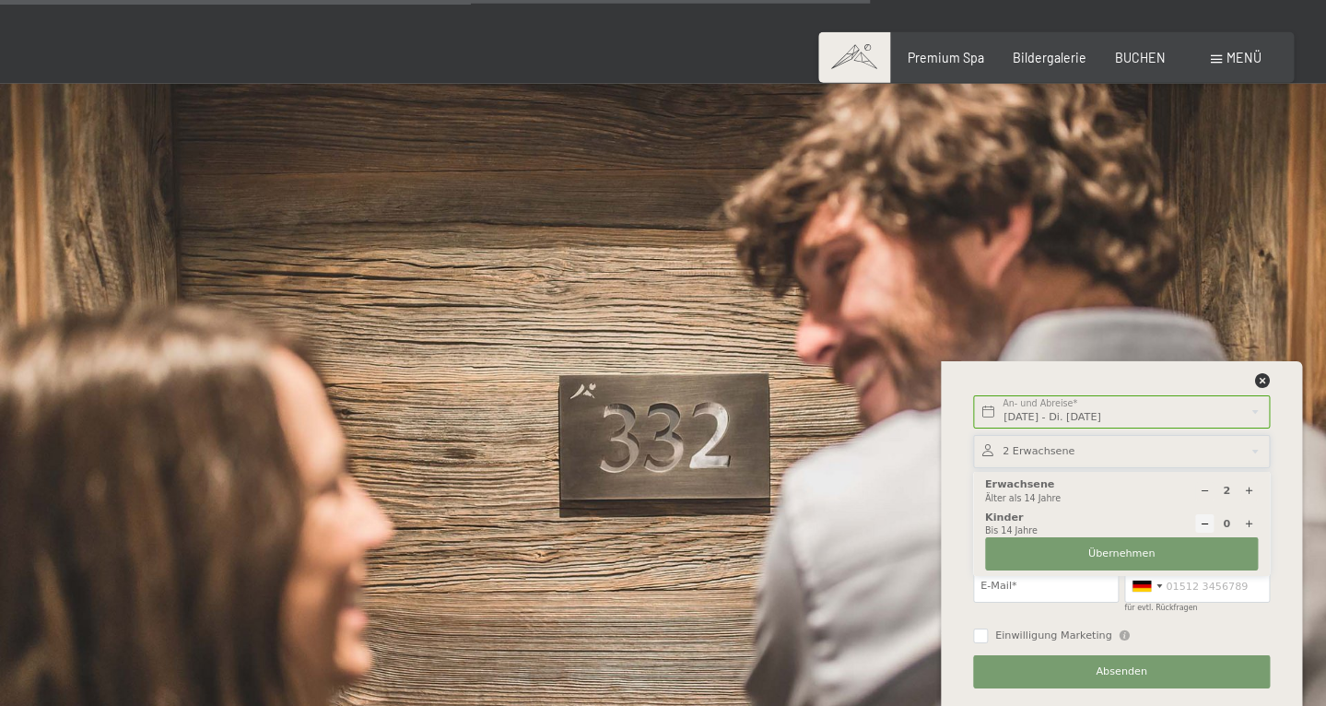
click at [1254, 525] on div at bounding box center [1248, 523] width 18 height 18
type input "1"
select select
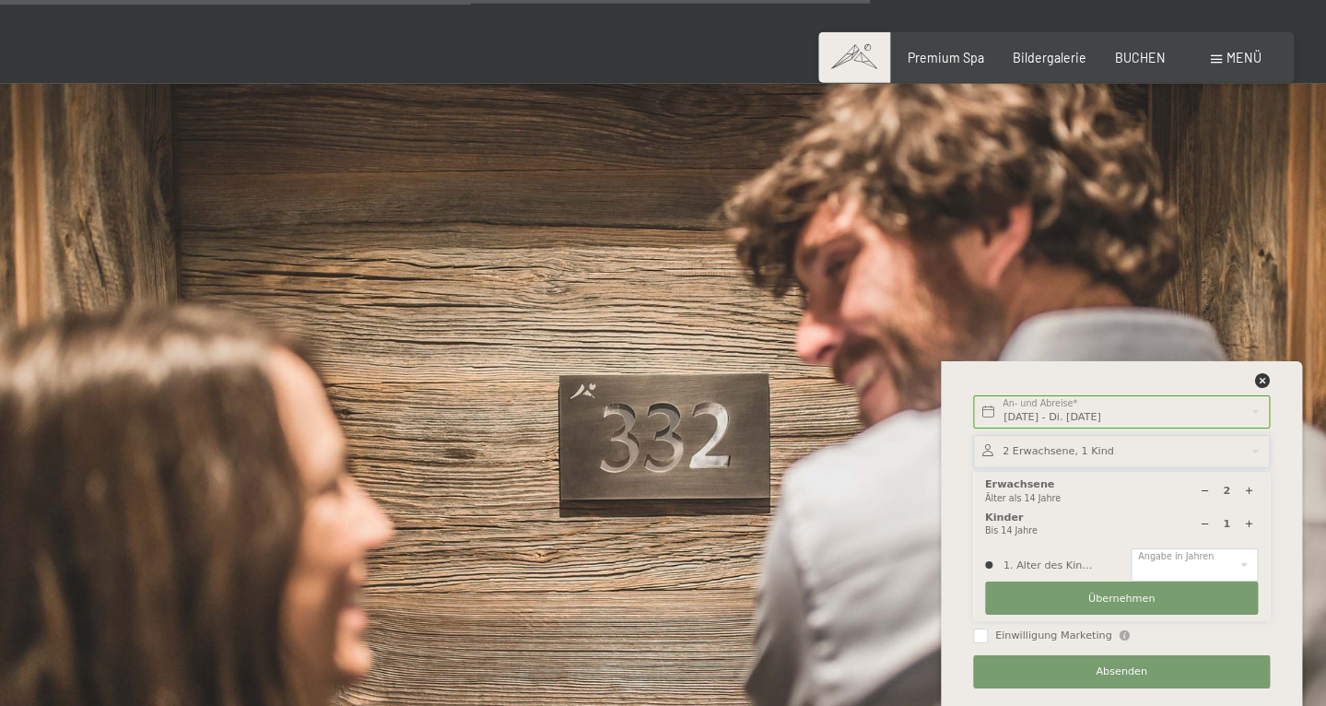
click at [1254, 525] on div at bounding box center [1248, 523] width 18 height 18
select select
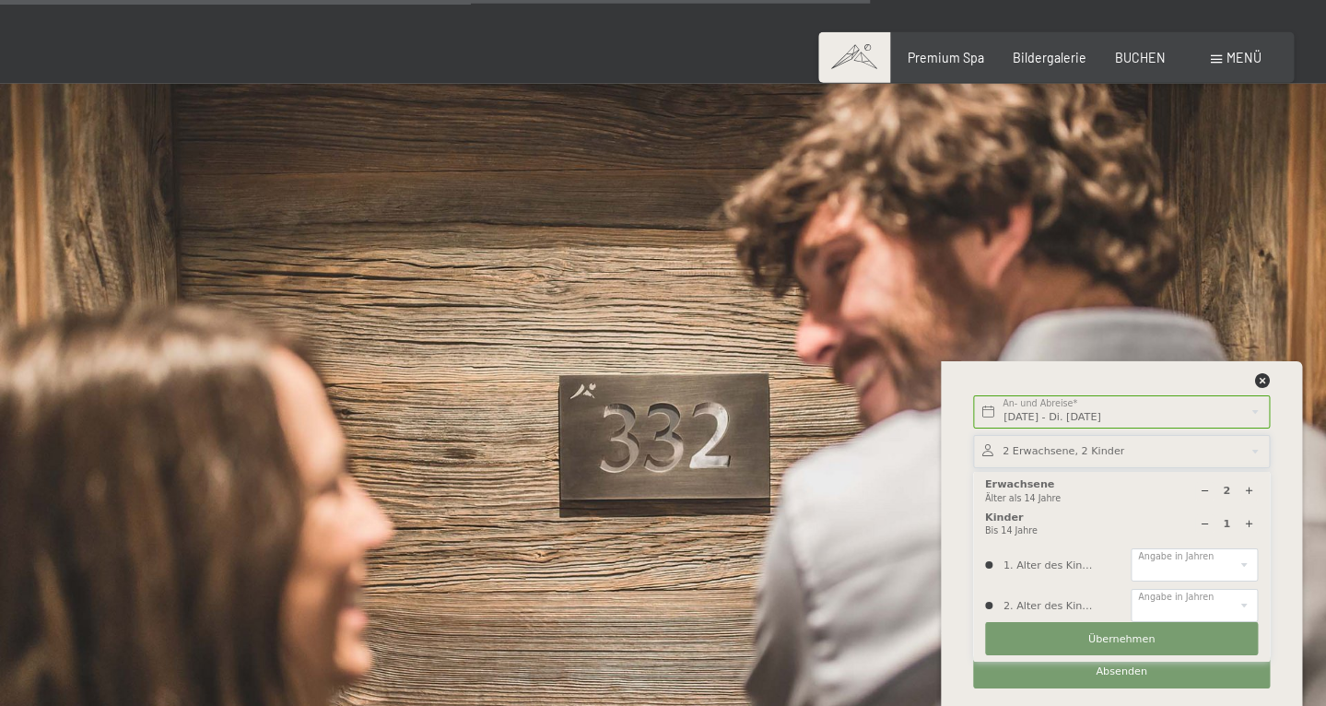
type input "2"
click at [1131, 548] on select "0 1 2 3 4 5 6 7 8 9 10 11 12 13 14" at bounding box center [1194, 564] width 127 height 33
select select "10"
click option "10" at bounding box center [0, 0] width 0 height 0
click at [1131, 589] on select "0 1 2 3 4 5 6 7 8 9 10 11 12 13 14" at bounding box center [1194, 605] width 127 height 33
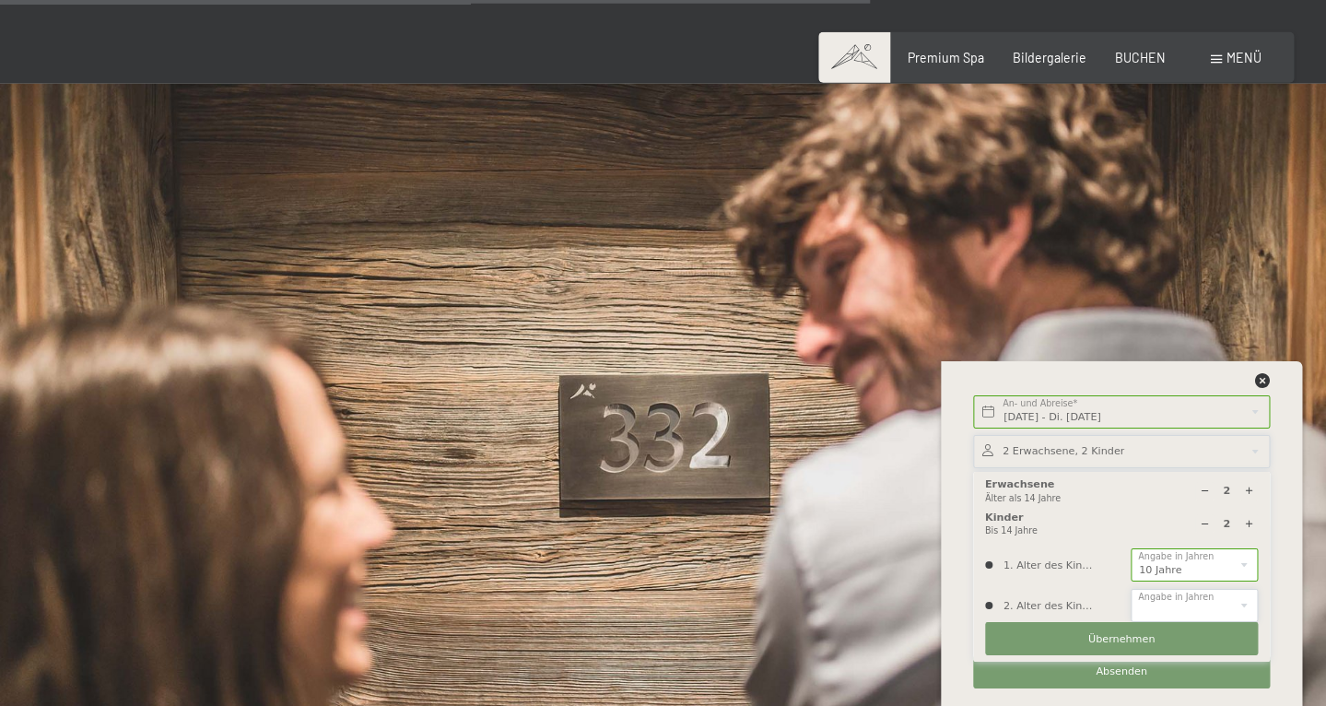
select select "9"
click option "9" at bounding box center [0, 0] width 0 height 0
click at [1082, 630] on button "Übernehmen" at bounding box center [1121, 638] width 273 height 33
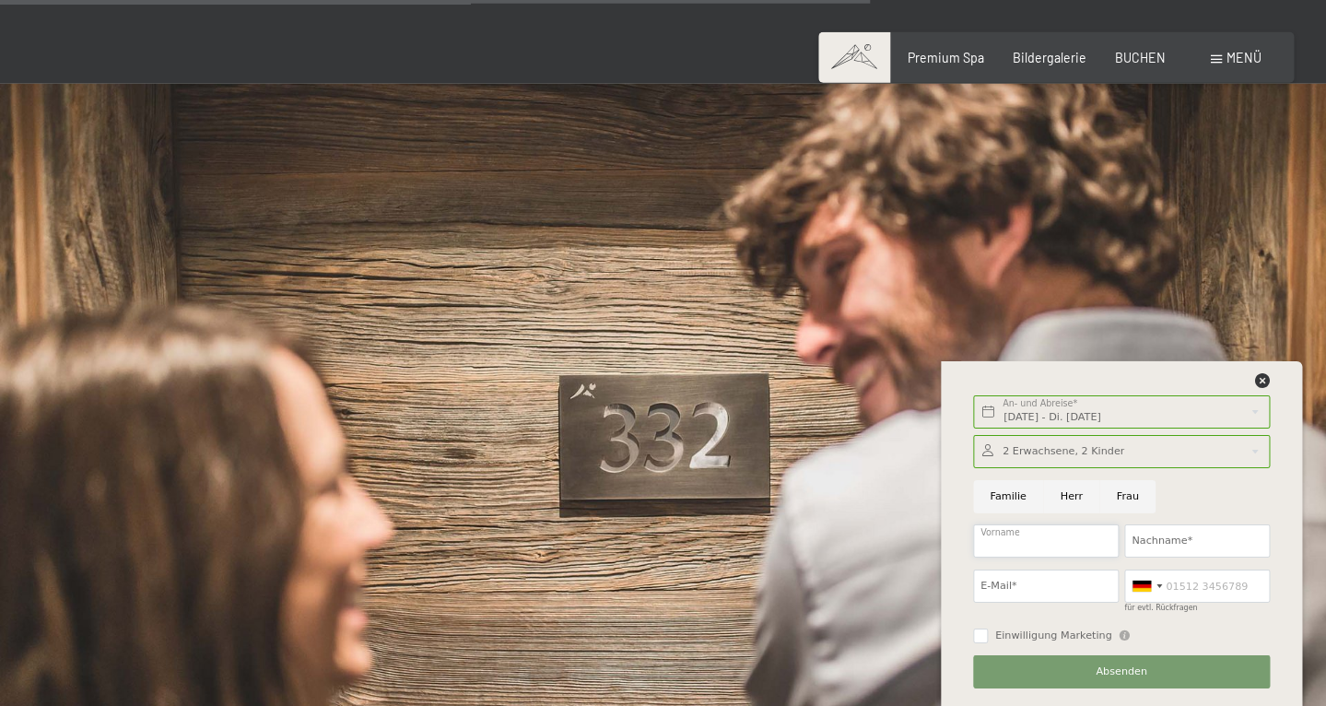
click at [1059, 536] on input "Vorname" at bounding box center [1046, 540] width 146 height 33
type input "Manuela"
type input "Di Benedetto"
type input "manu@li-life.li"
click at [1015, 668] on button "Absenden" at bounding box center [1121, 671] width 297 height 33
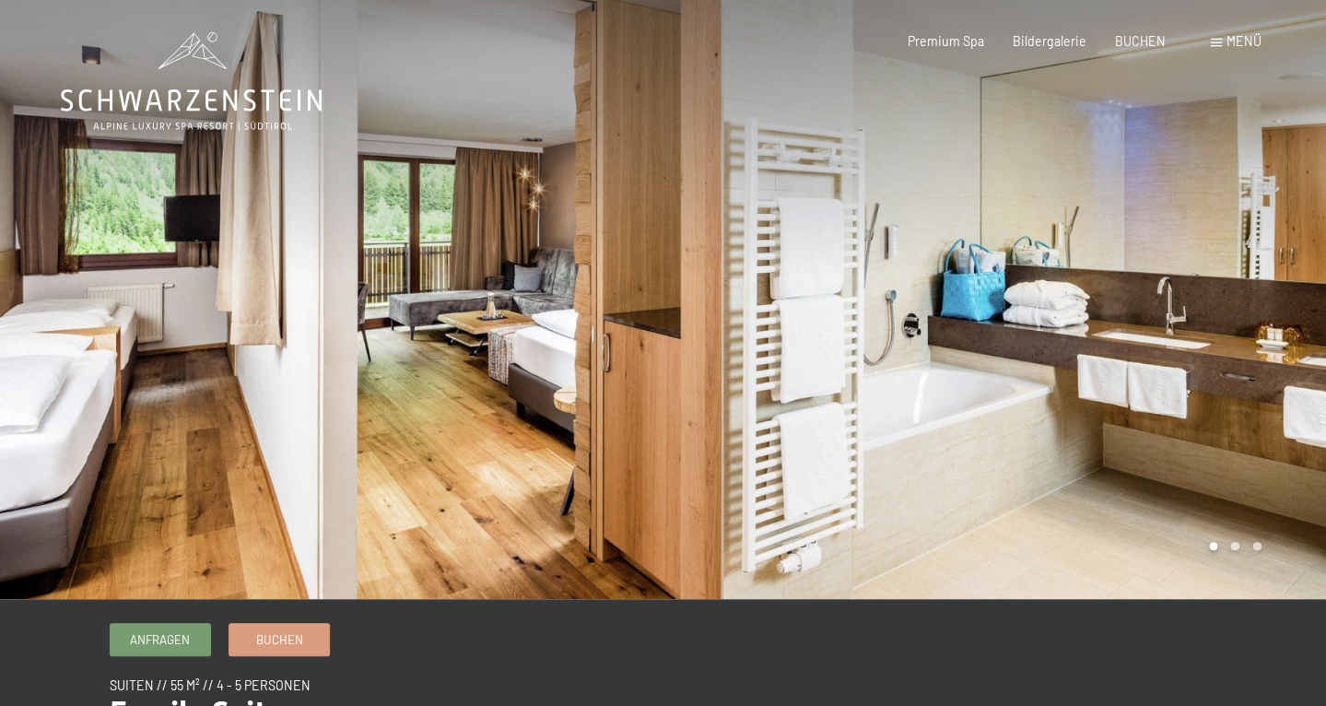
drag, startPoint x: 160, startPoint y: 395, endPoint x: 368, endPoint y: 350, distance: 212.2
click at [370, 350] on div at bounding box center [331, 299] width 663 height 599
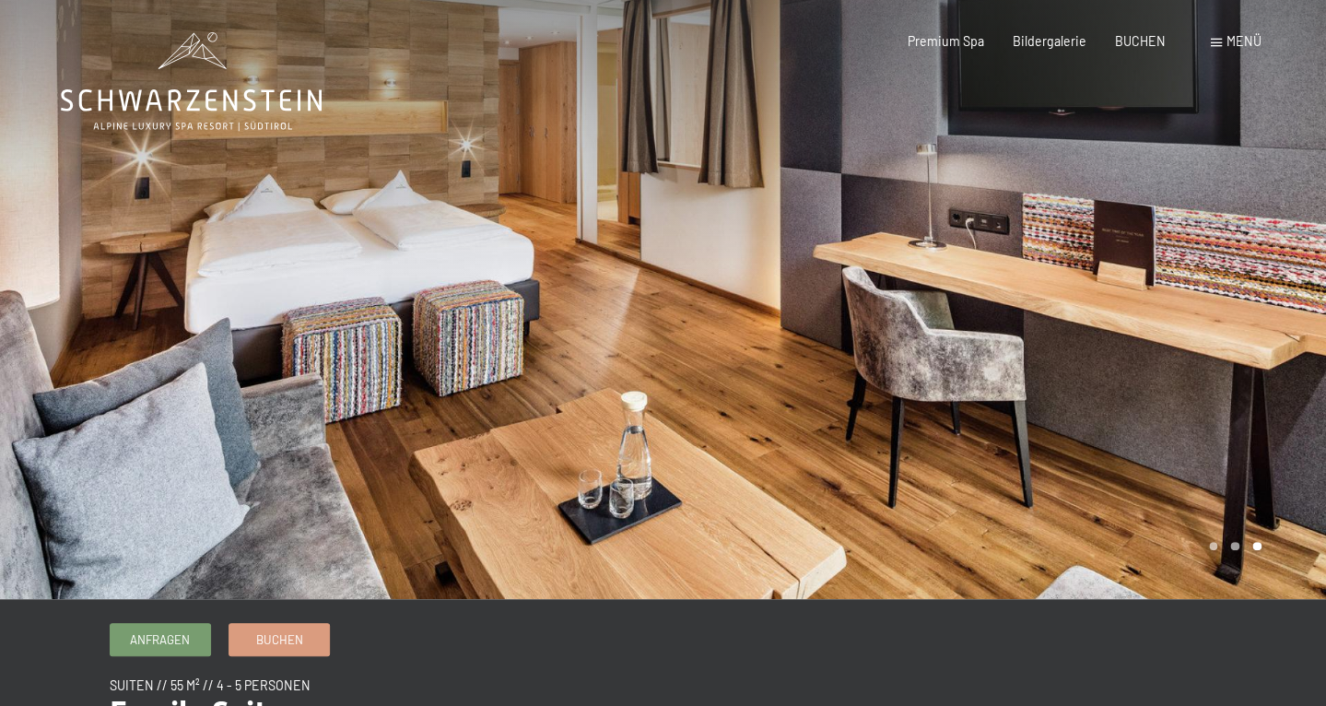
click at [1116, 330] on div at bounding box center [994, 299] width 663 height 599
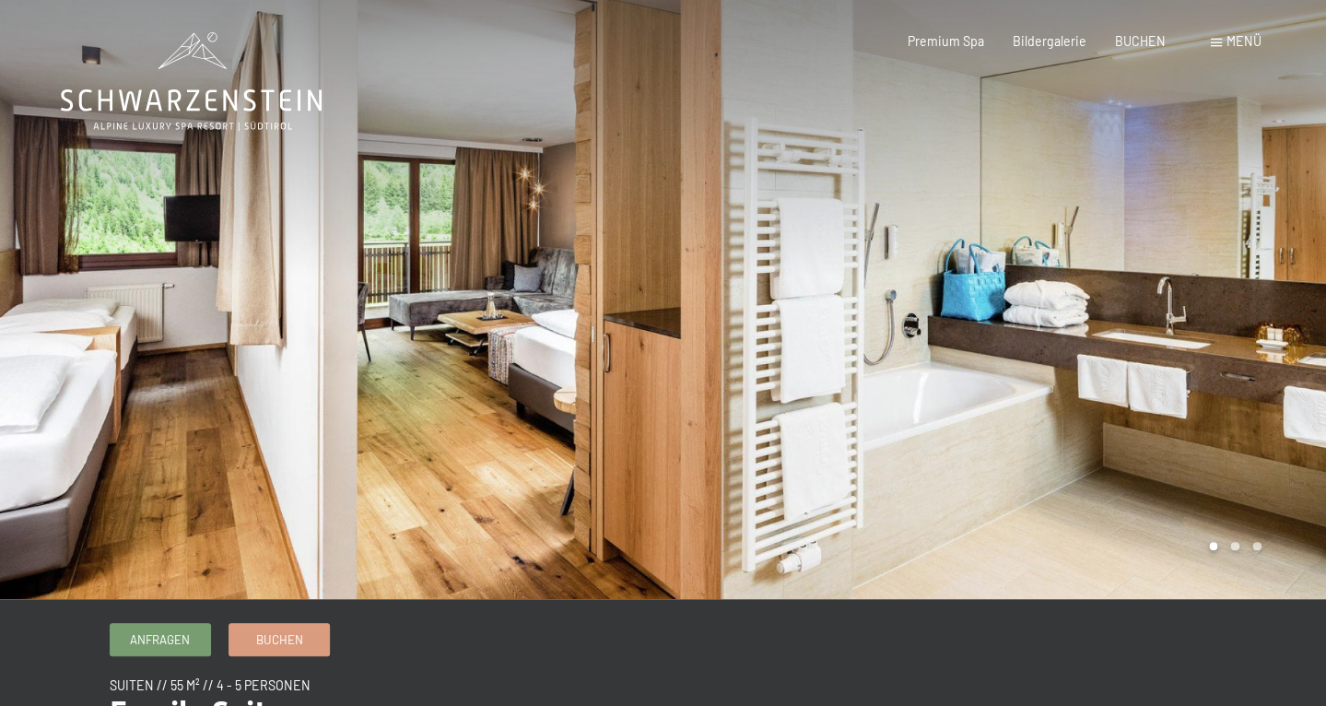
click at [1256, 370] on div at bounding box center [994, 299] width 663 height 599
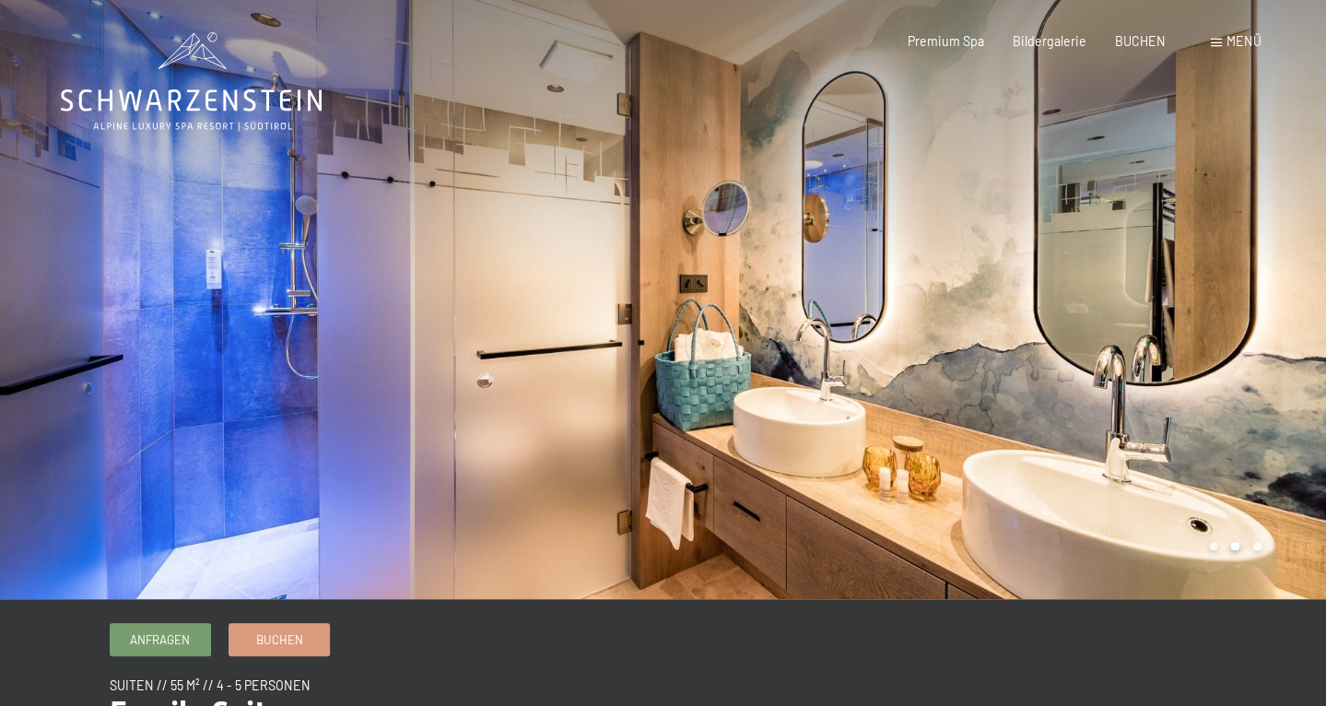
click at [1258, 371] on div at bounding box center [994, 299] width 663 height 599
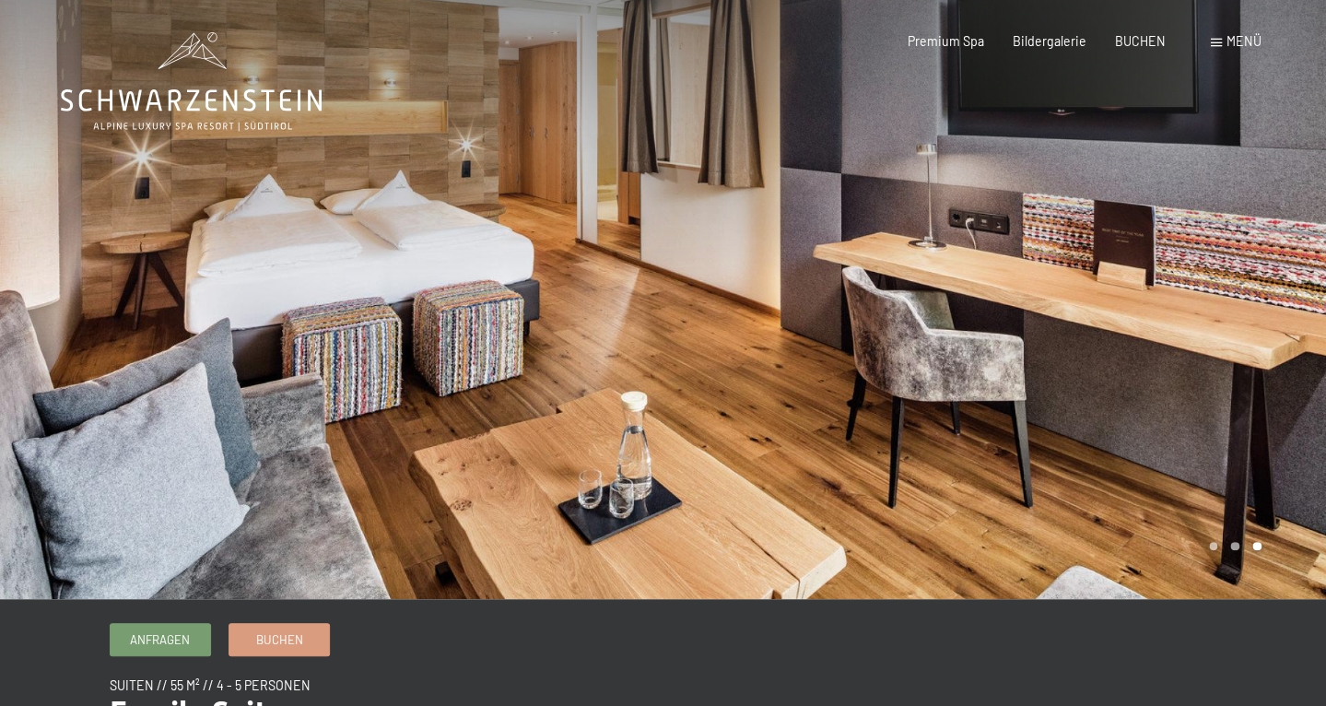
click at [1258, 372] on div at bounding box center [994, 299] width 663 height 599
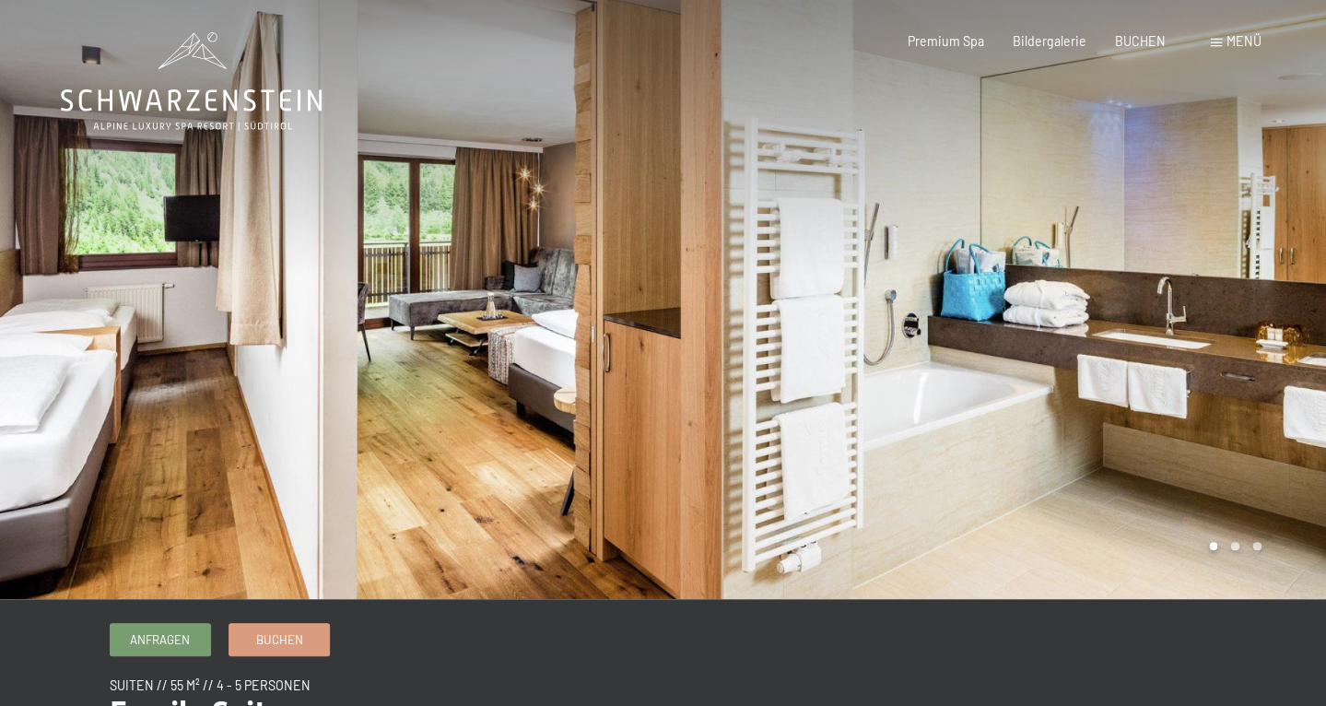
click at [1258, 373] on div at bounding box center [994, 299] width 663 height 599
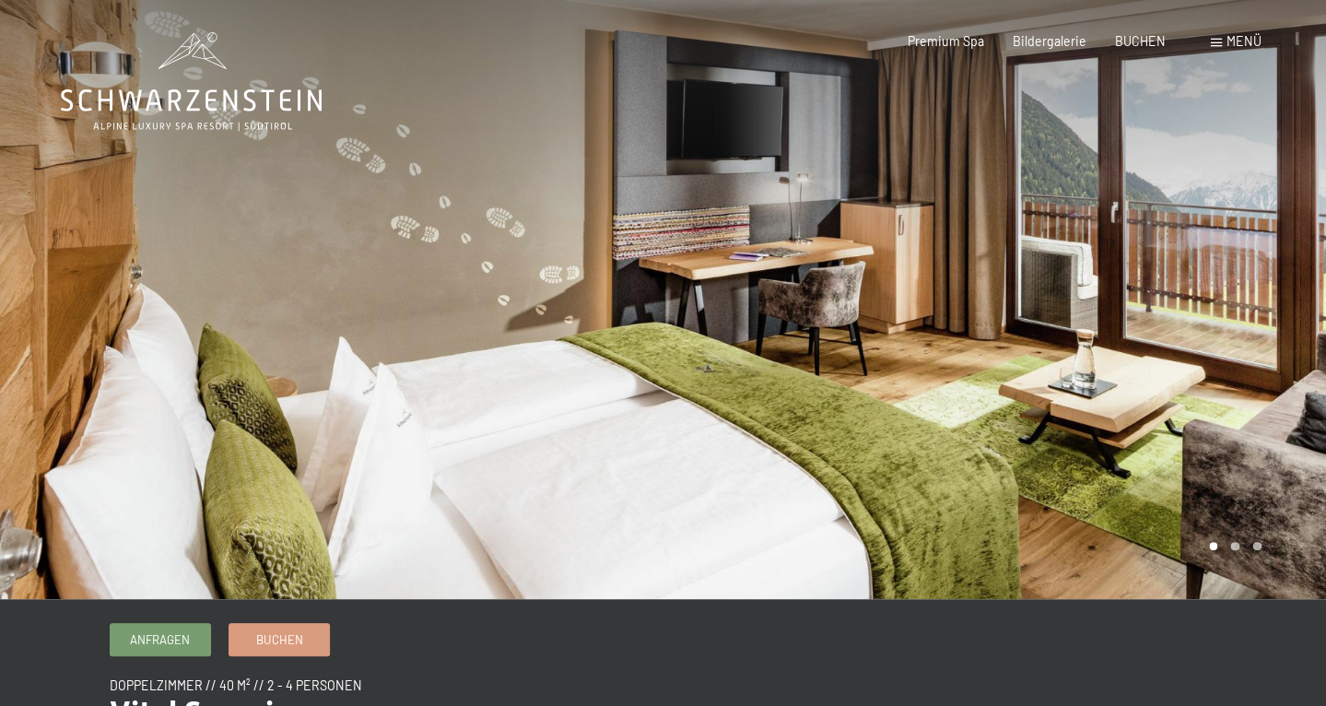
click at [599, 182] on div at bounding box center [331, 299] width 663 height 599
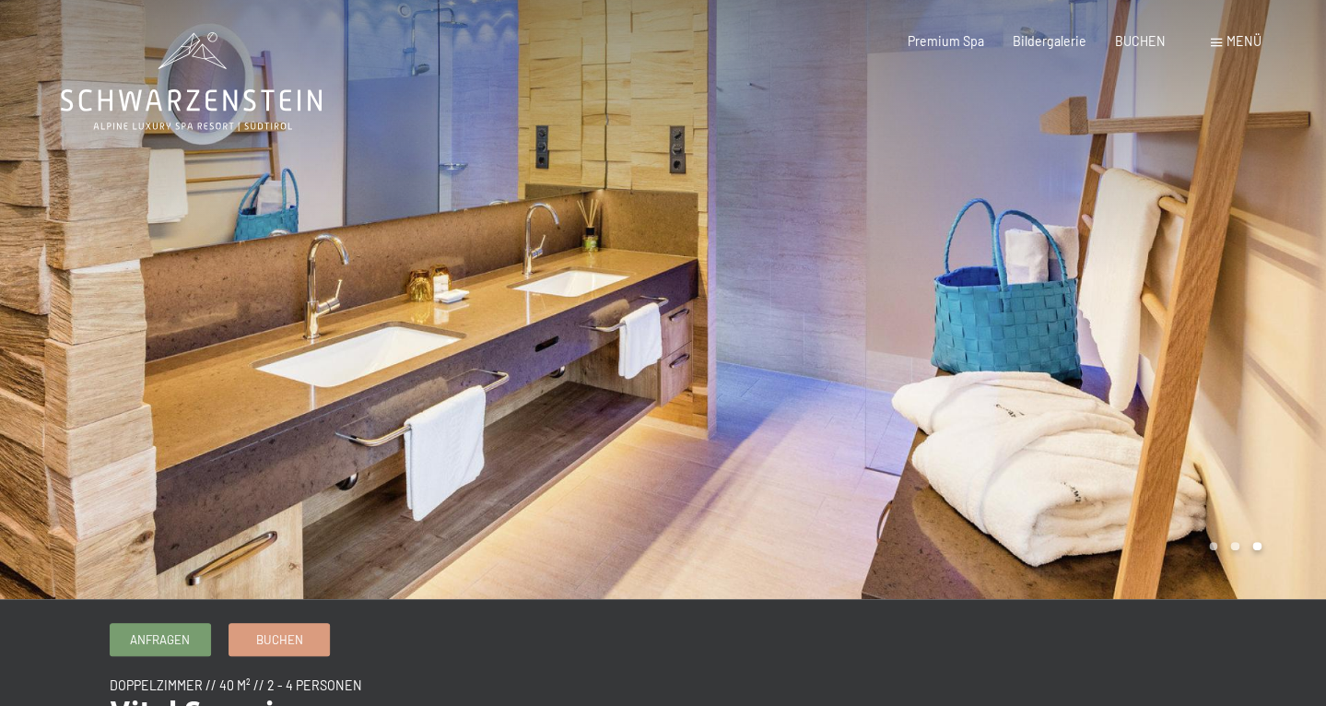
click at [599, 182] on div at bounding box center [331, 299] width 663 height 599
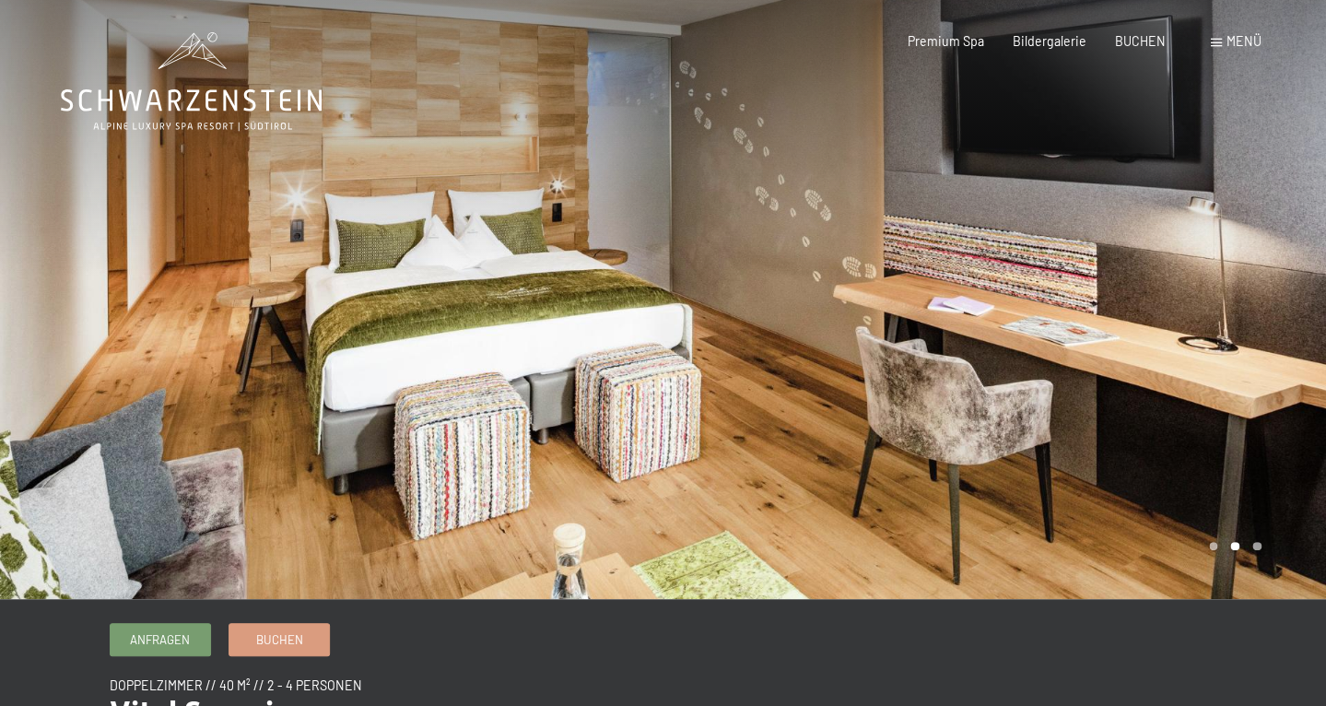
click at [600, 183] on div at bounding box center [331, 299] width 663 height 599
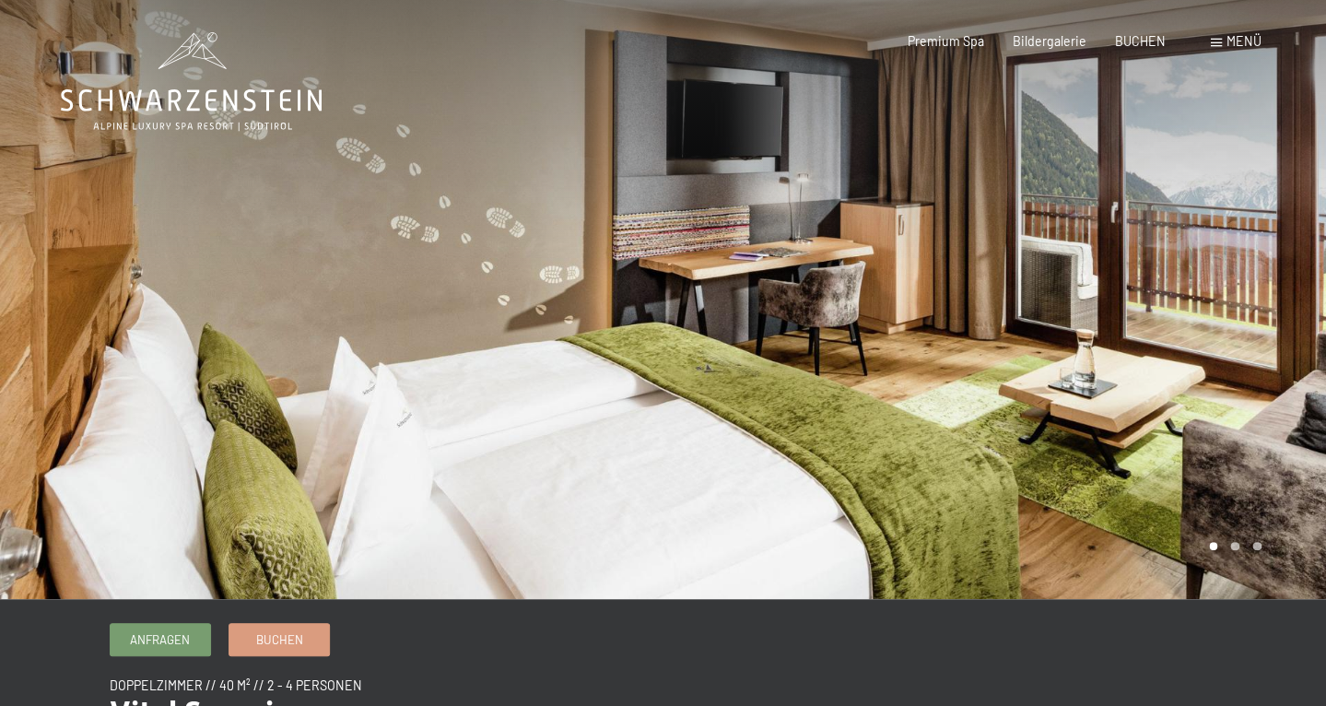
click at [602, 184] on div at bounding box center [331, 299] width 663 height 599
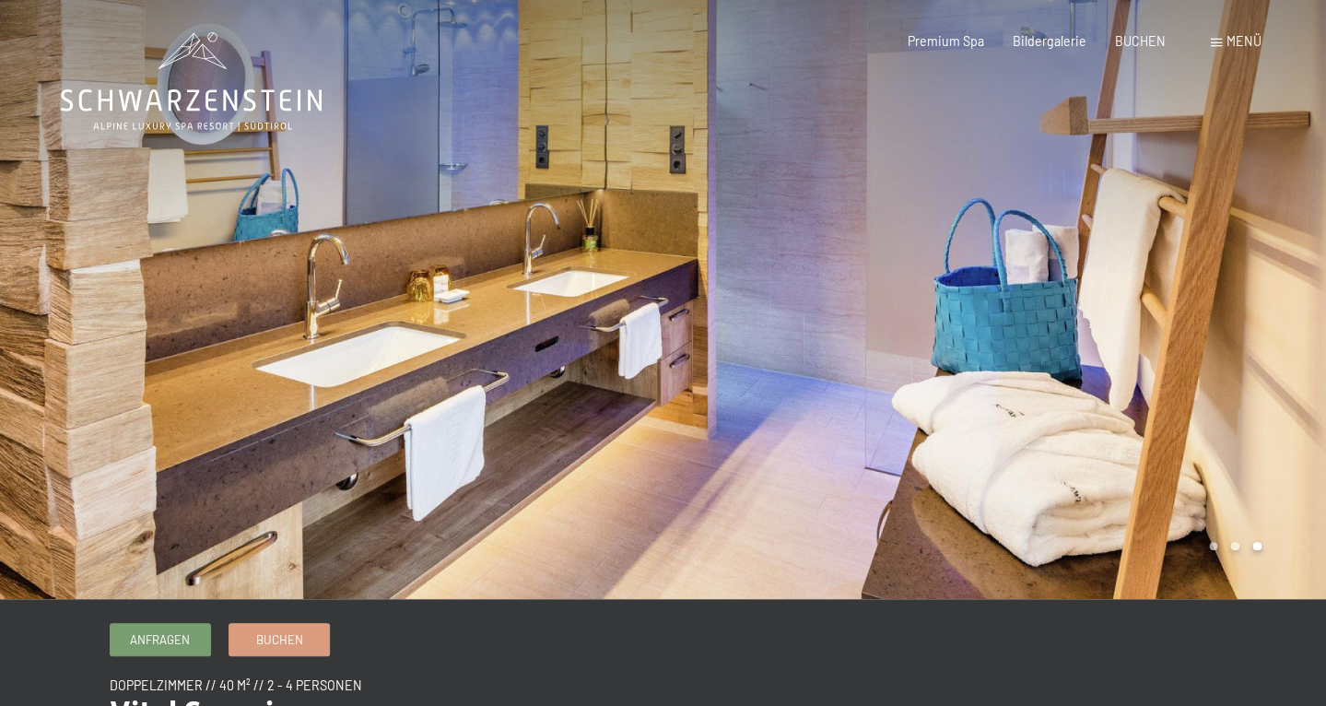
click at [755, 195] on div at bounding box center [994, 299] width 663 height 599
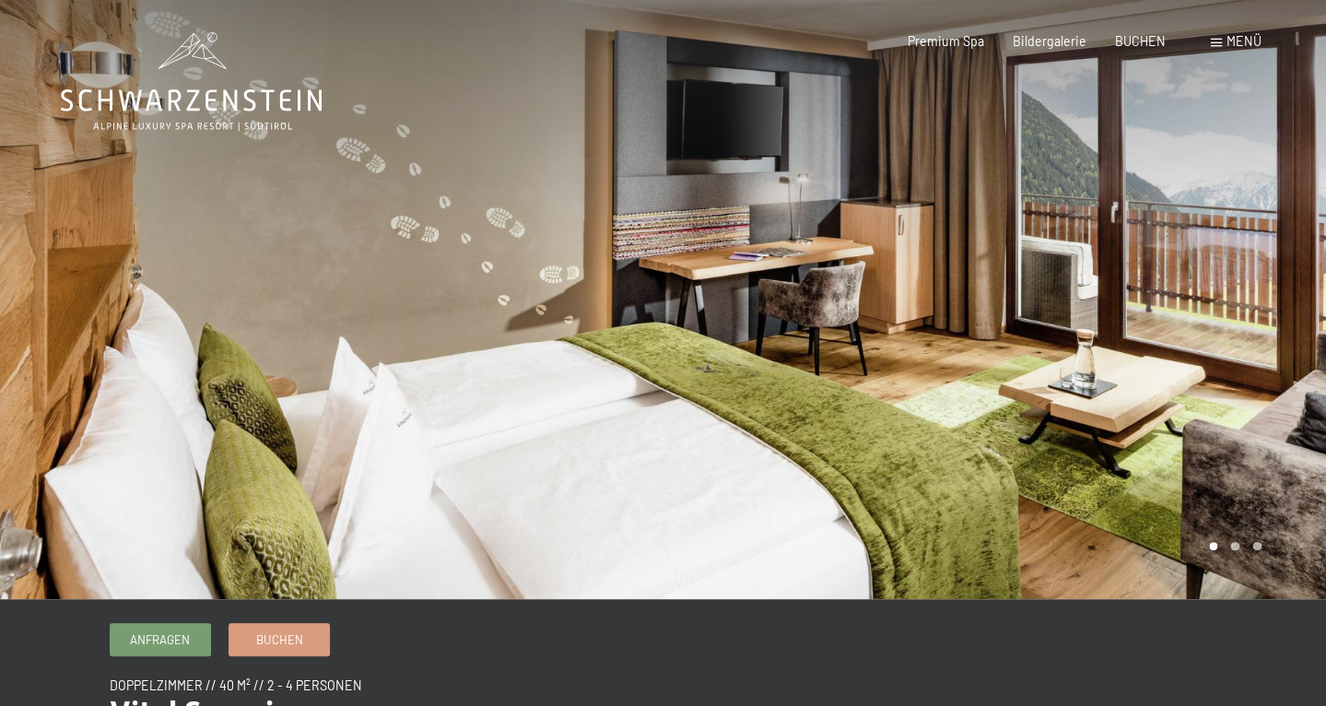
click at [1279, 212] on div at bounding box center [994, 299] width 663 height 599
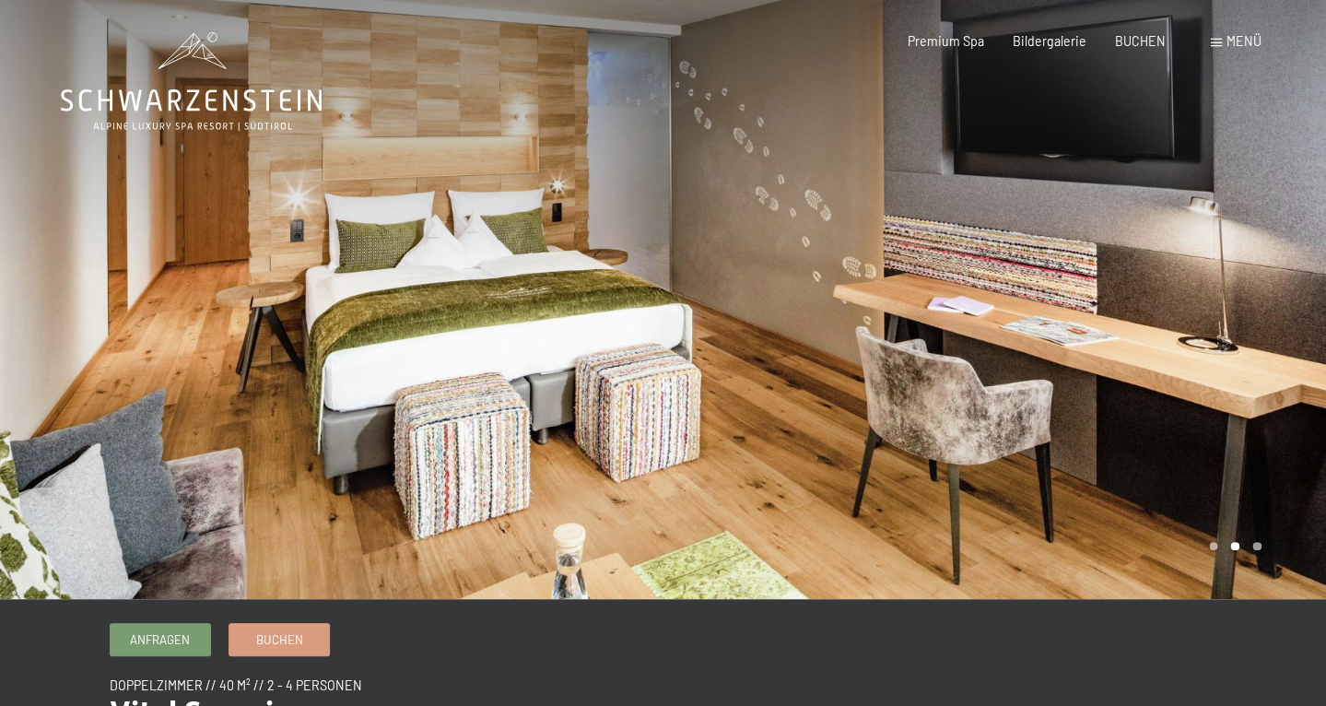
click at [1279, 212] on div at bounding box center [994, 299] width 663 height 599
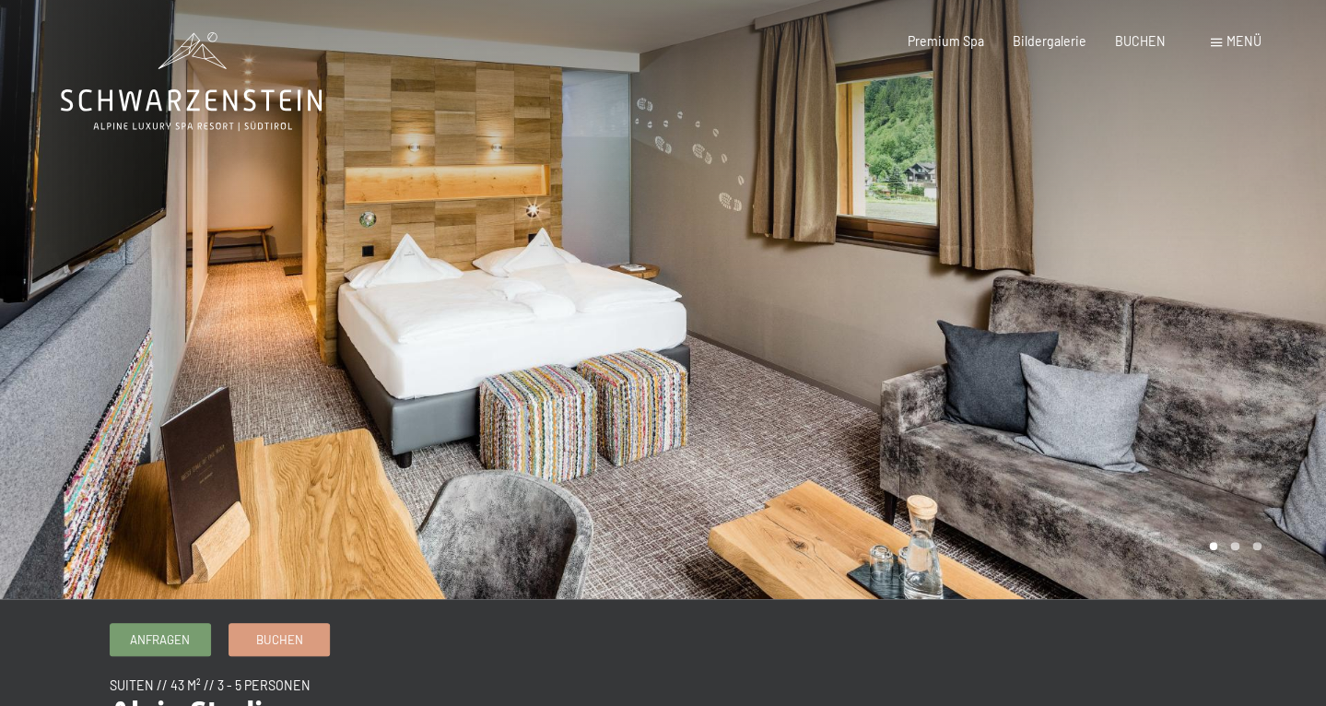
click at [738, 293] on div at bounding box center [994, 299] width 663 height 599
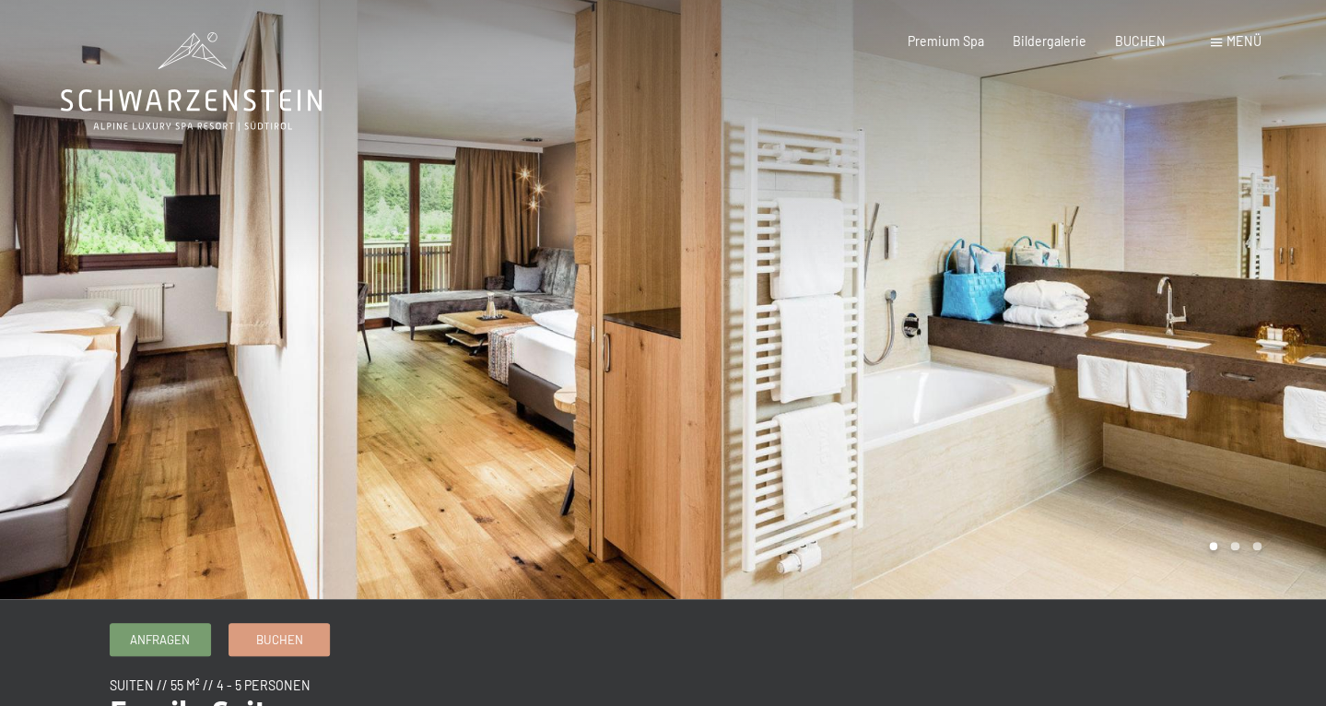
drag, startPoint x: 238, startPoint y: 286, endPoint x: 425, endPoint y: 254, distance: 189.7
click at [425, 254] on div at bounding box center [331, 299] width 663 height 599
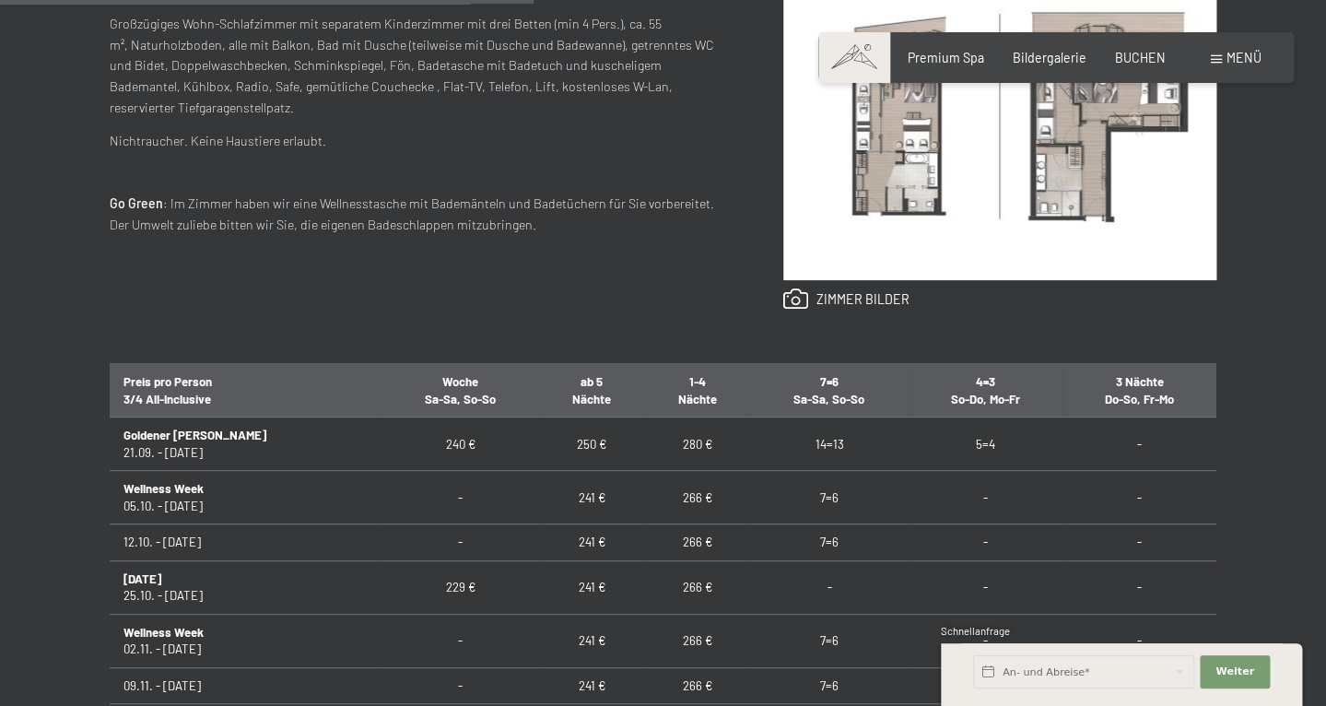
scroll to position [884, 0]
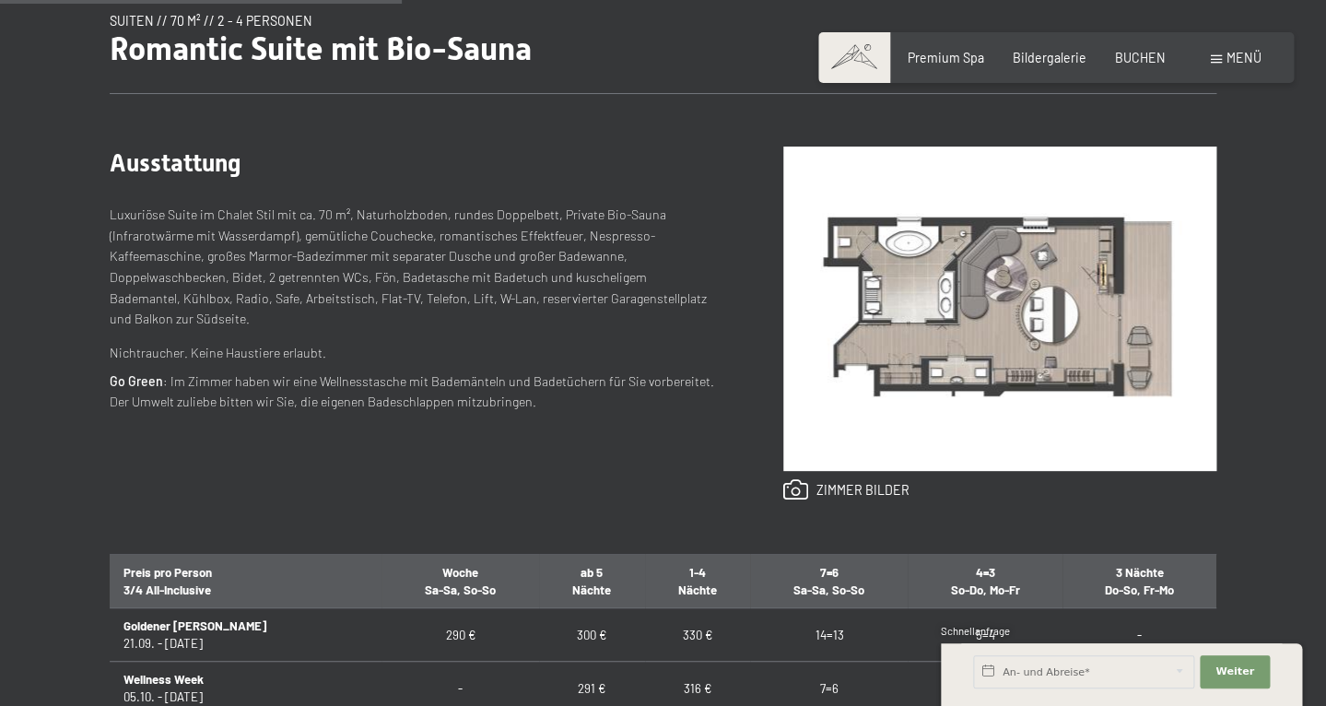
scroll to position [665, 0]
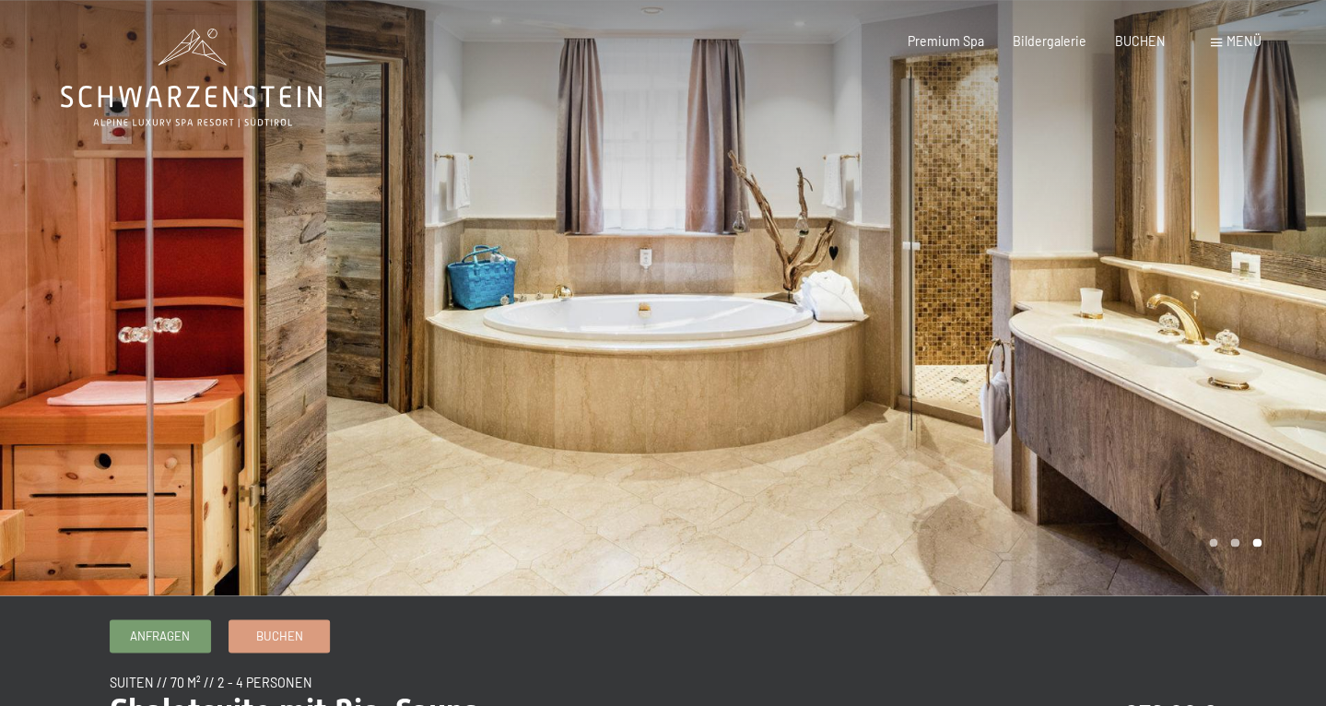
scroll to position [14, 0]
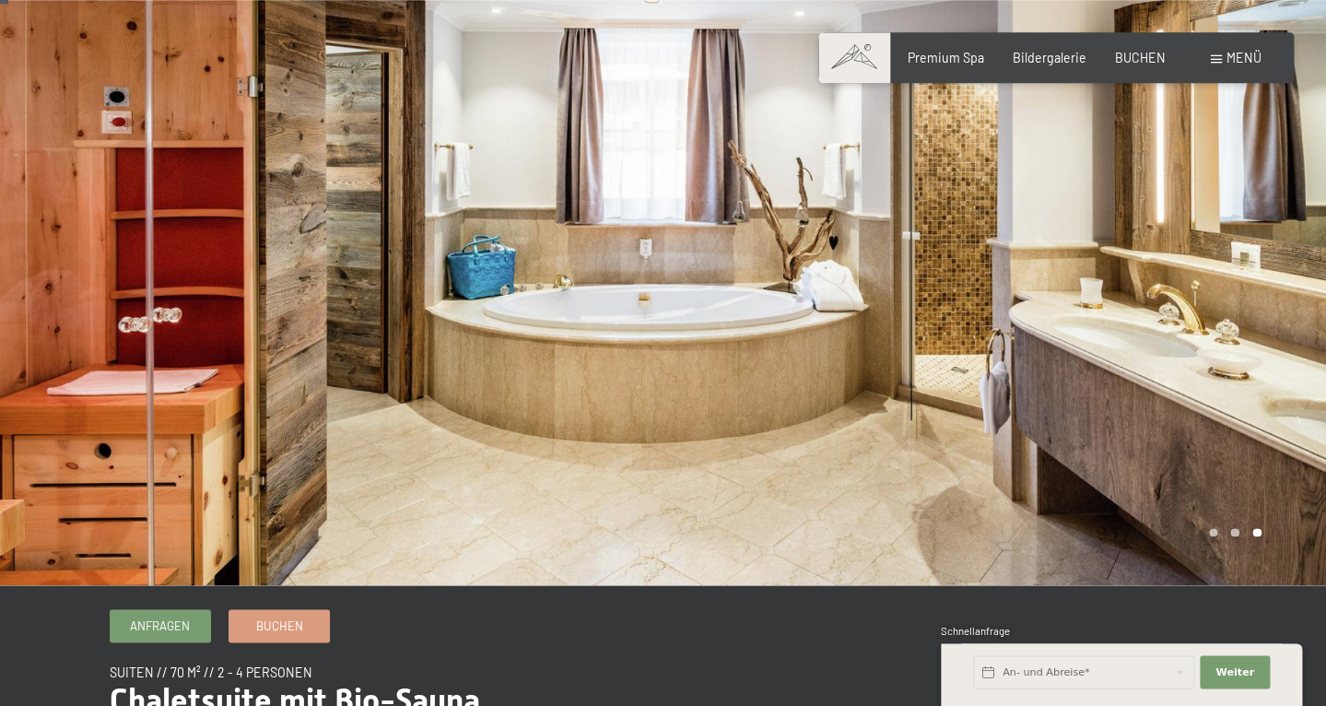
click at [1203, 262] on div at bounding box center [994, 285] width 663 height 599
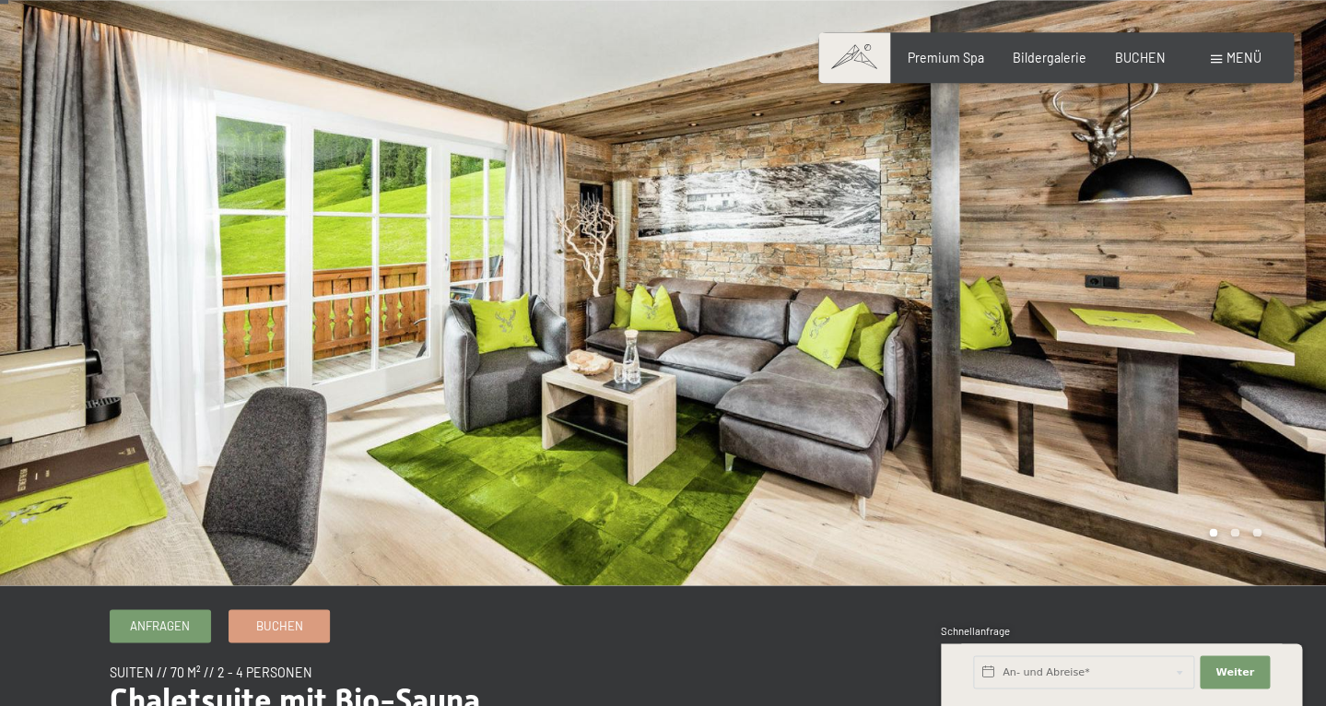
click at [1203, 262] on div at bounding box center [994, 285] width 663 height 599
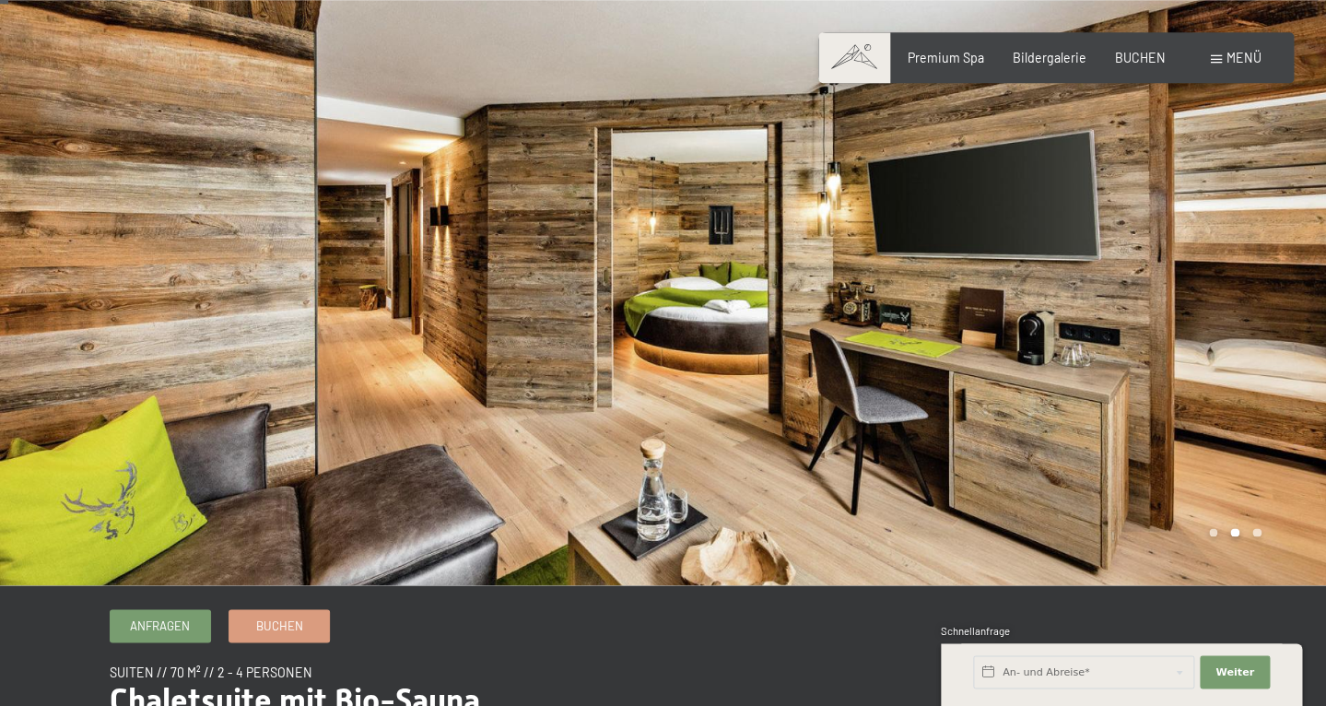
click at [1203, 262] on div at bounding box center [994, 285] width 663 height 599
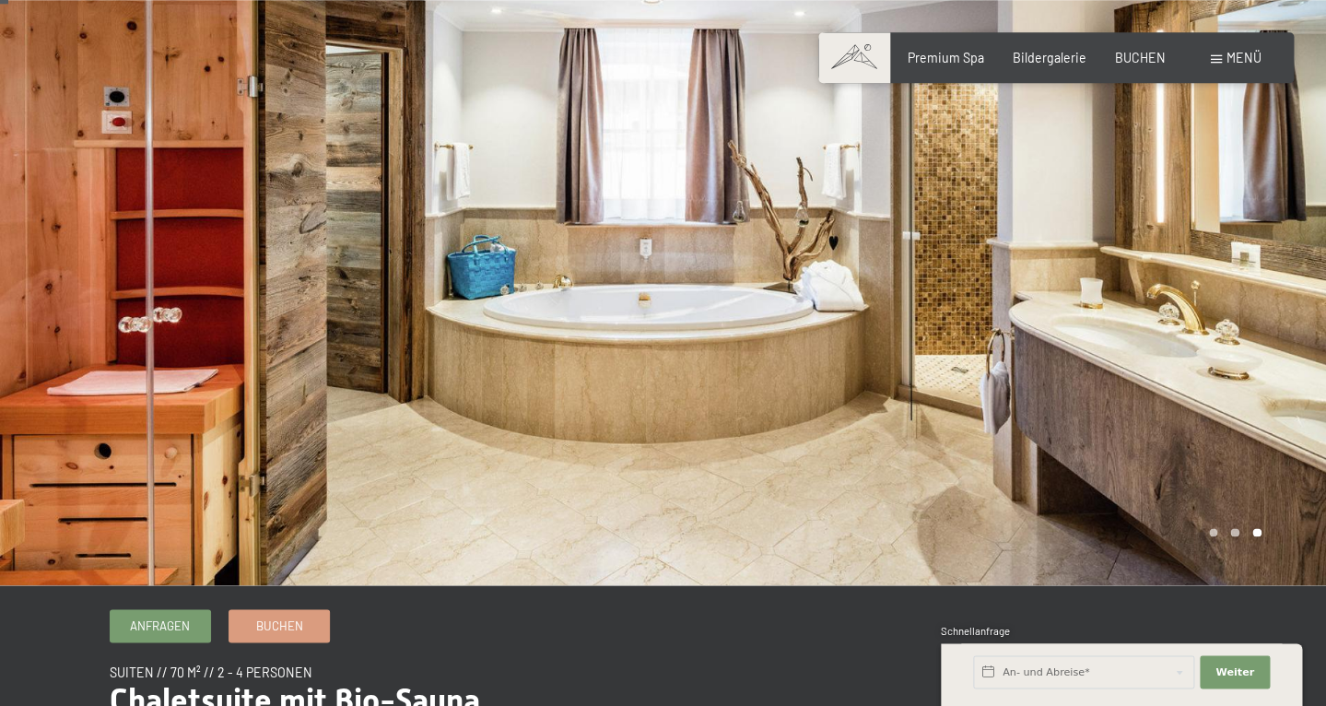
click at [1201, 260] on div at bounding box center [994, 285] width 663 height 599
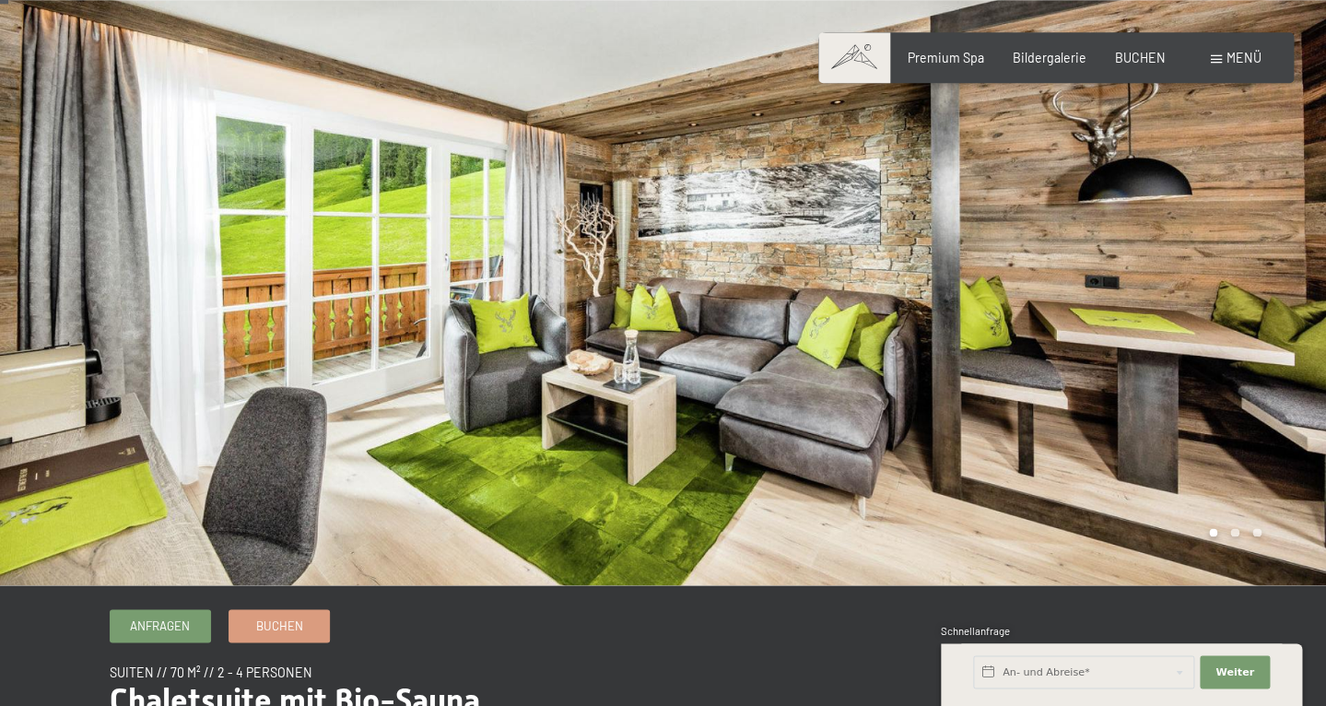
click at [1201, 260] on div at bounding box center [994, 285] width 663 height 599
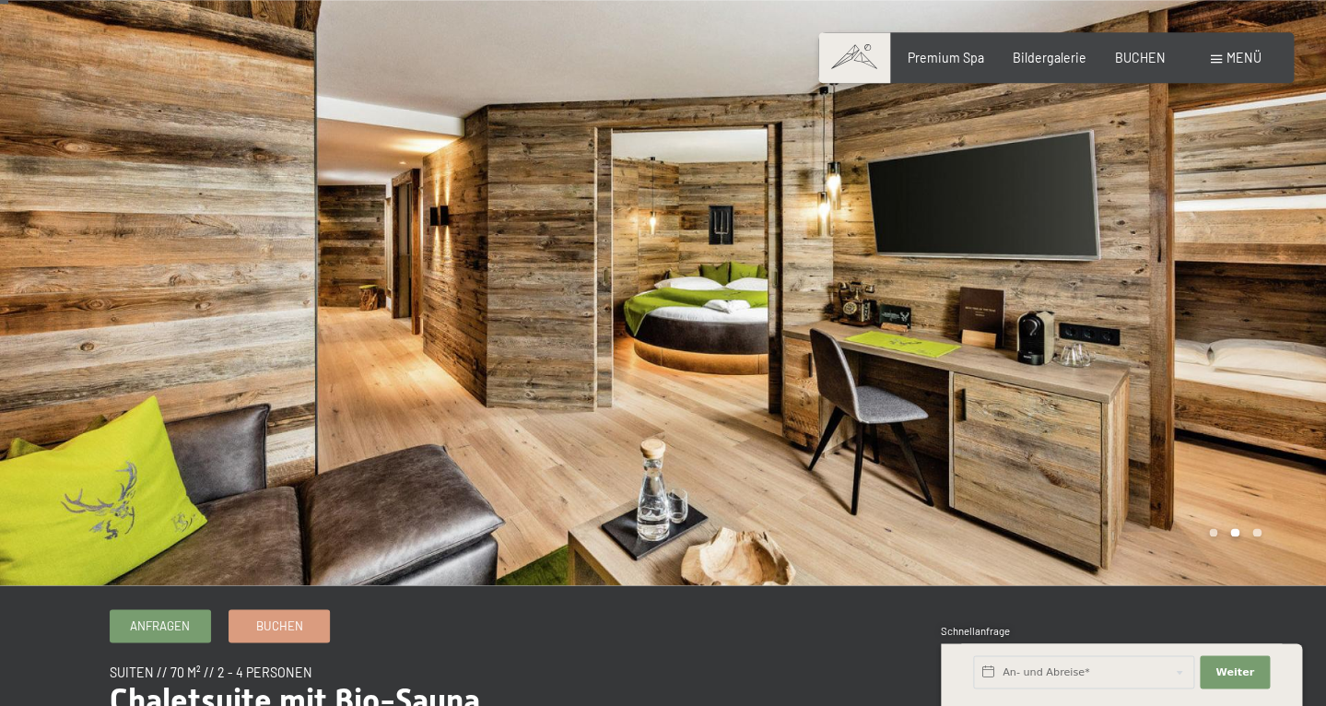
click at [1201, 261] on div at bounding box center [994, 285] width 663 height 599
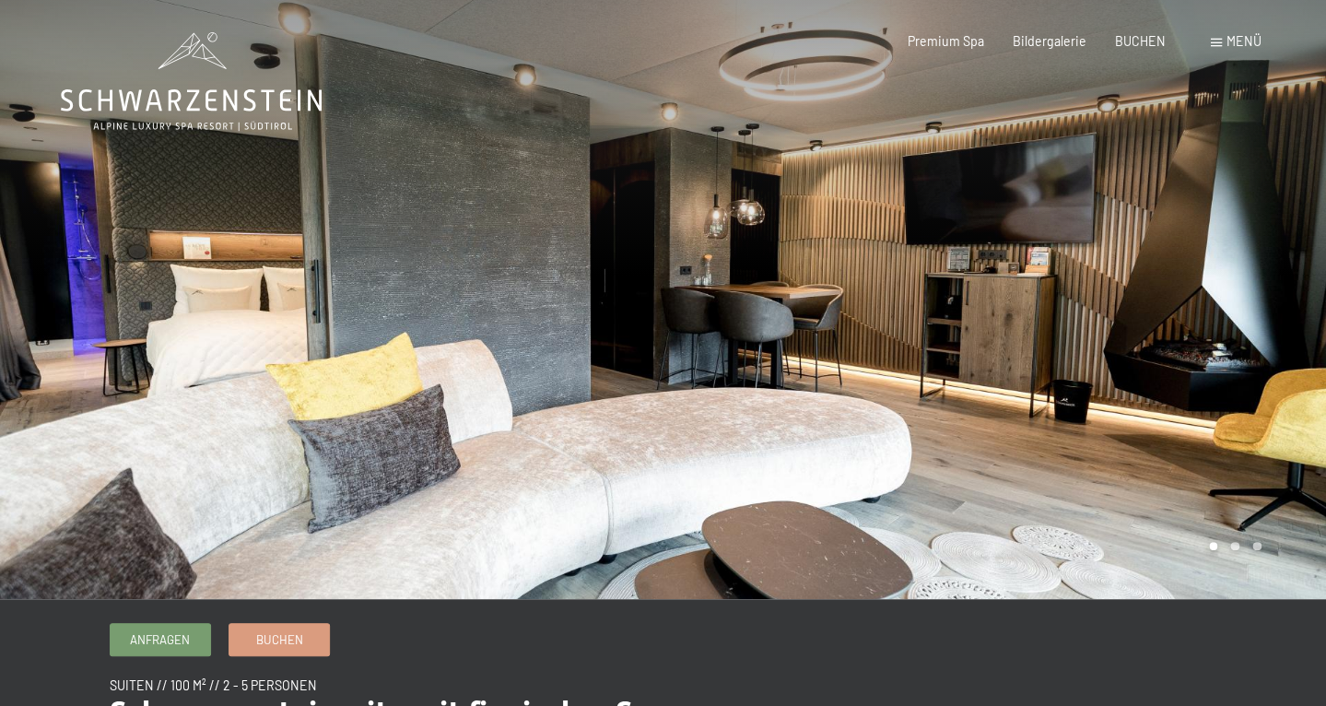
click at [1146, 381] on div at bounding box center [994, 299] width 663 height 599
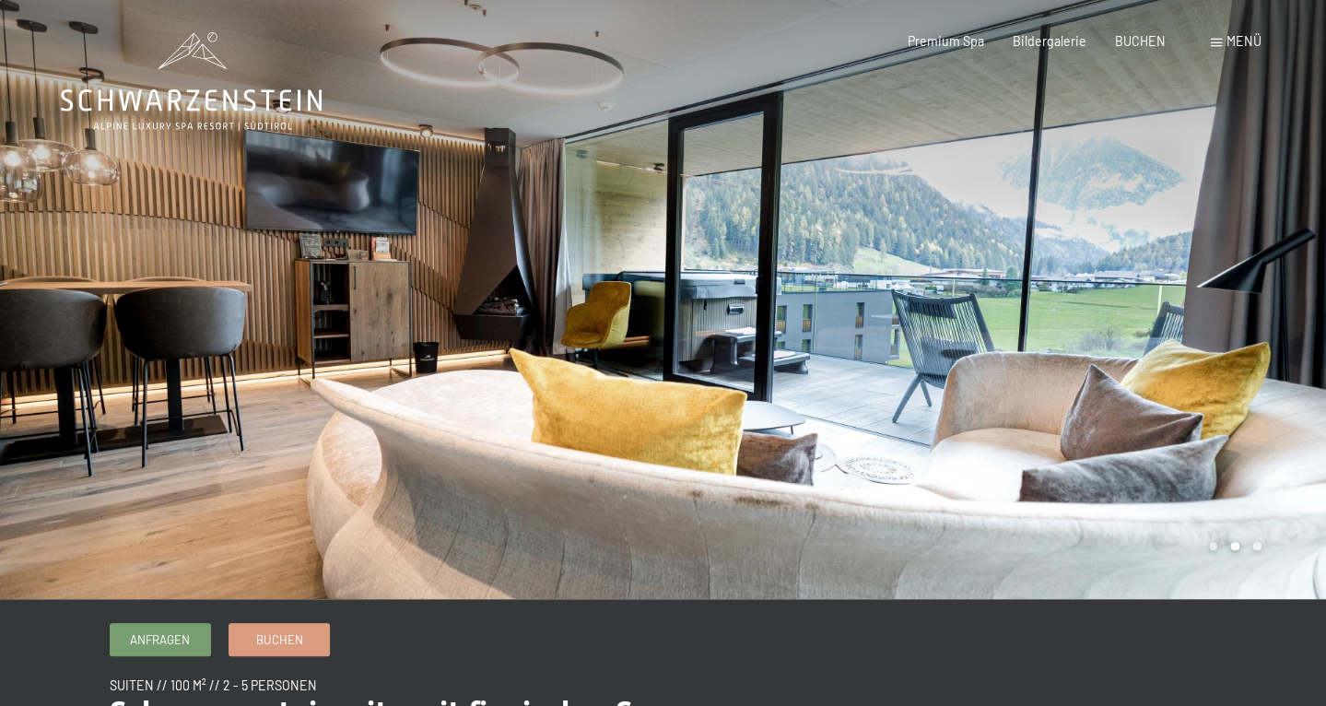
click at [1146, 381] on div at bounding box center [994, 299] width 663 height 599
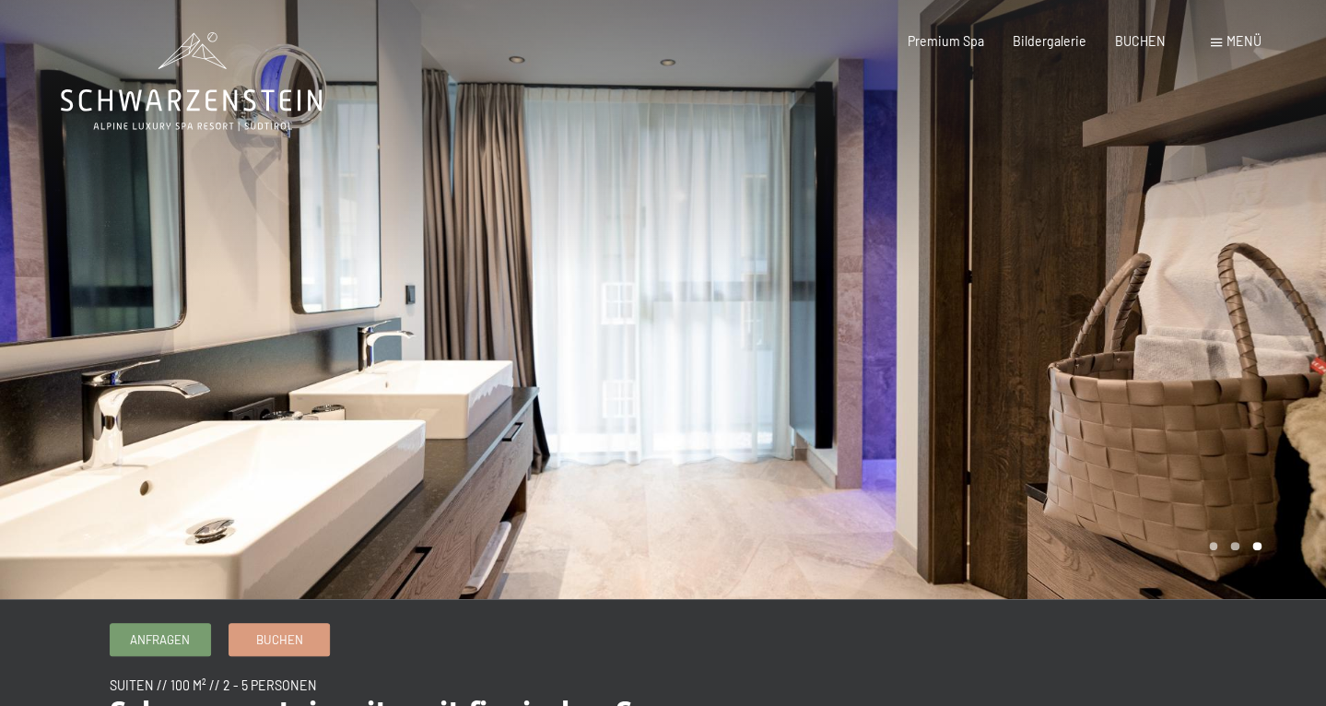
click at [1146, 381] on div at bounding box center [994, 299] width 663 height 599
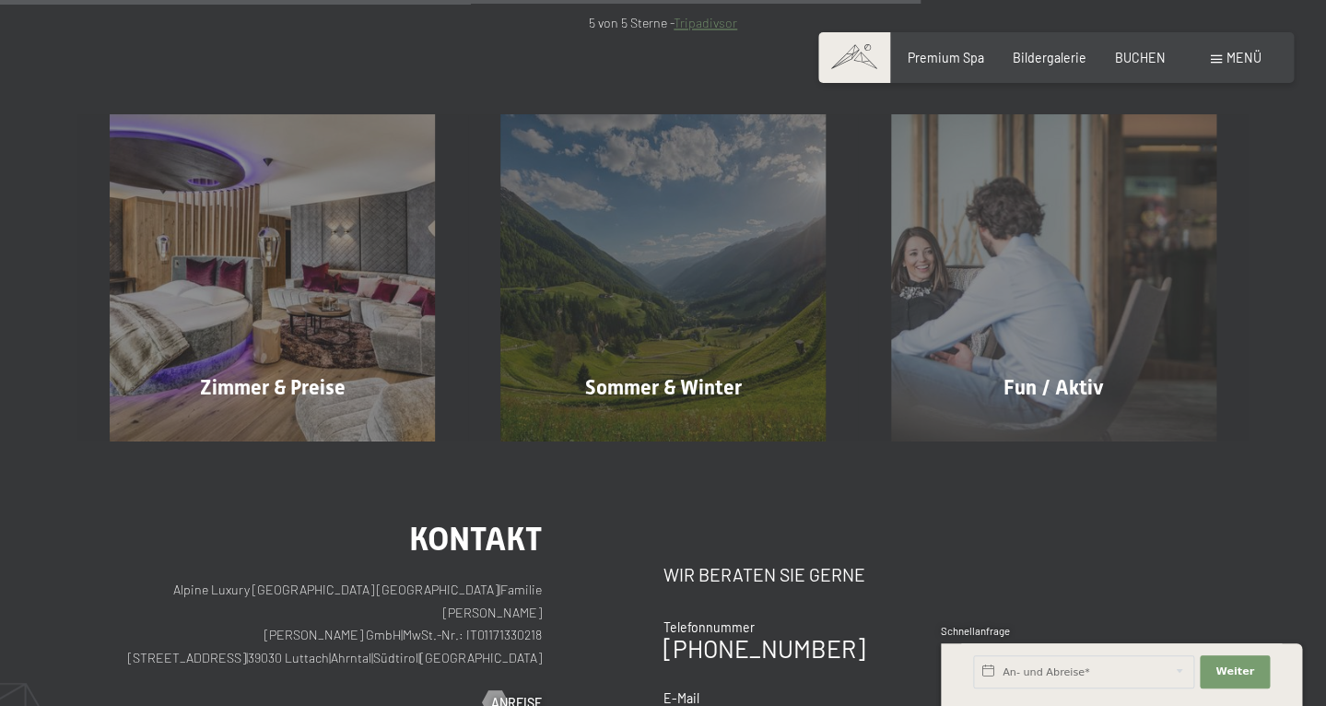
scroll to position [1187, 0]
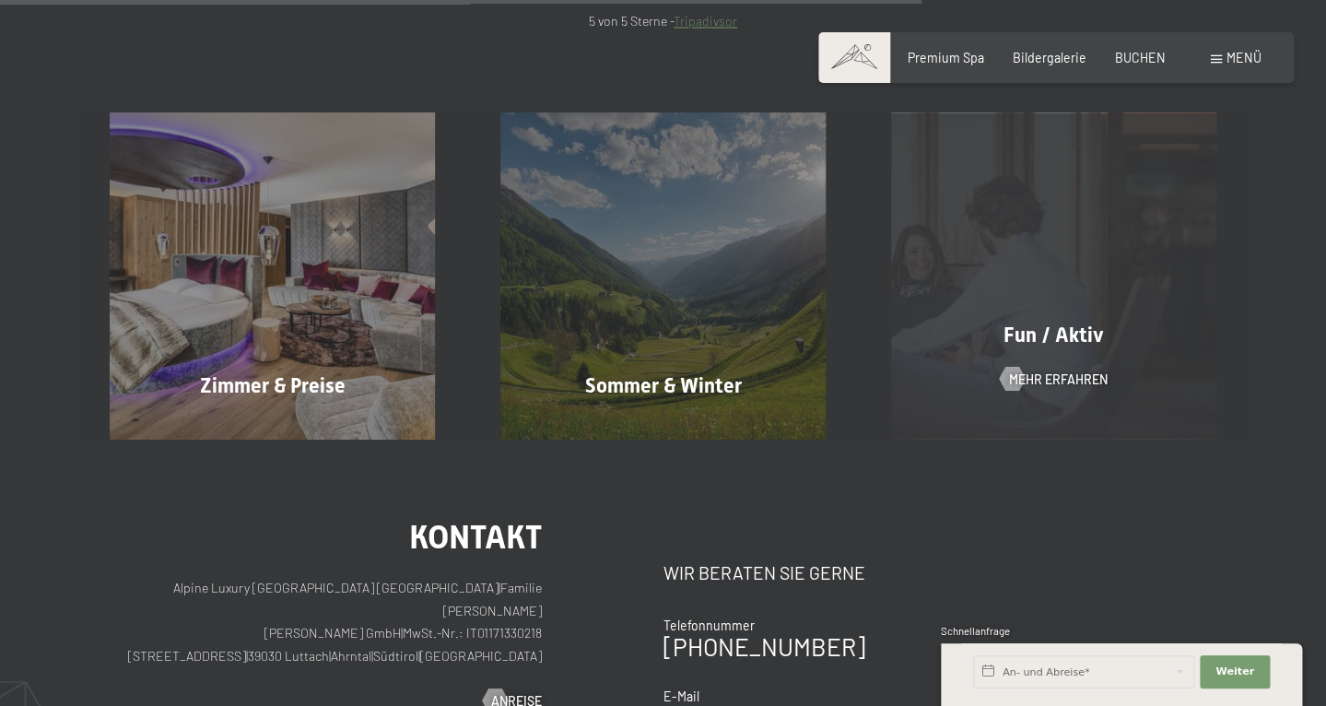
click at [1091, 312] on div "Fun / Aktiv Mehr erfahren" at bounding box center [1053, 274] width 391 height 325
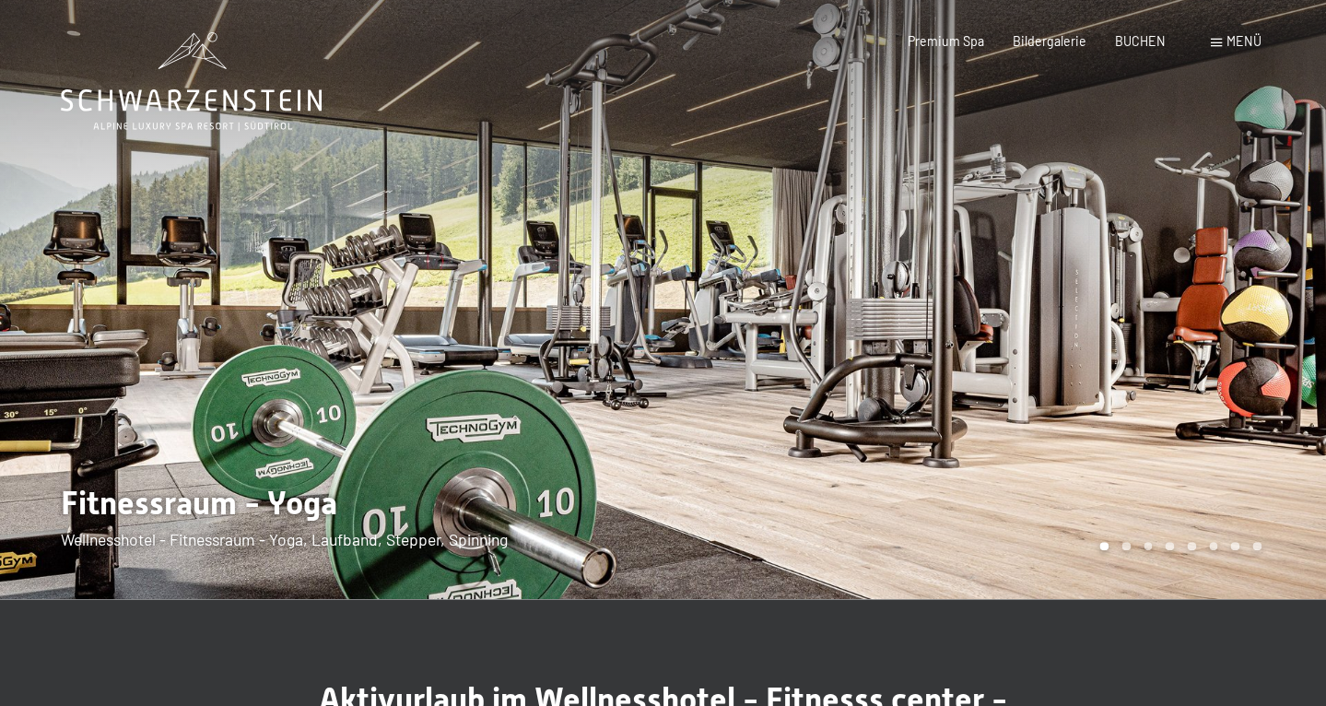
click at [1199, 334] on div at bounding box center [994, 299] width 663 height 599
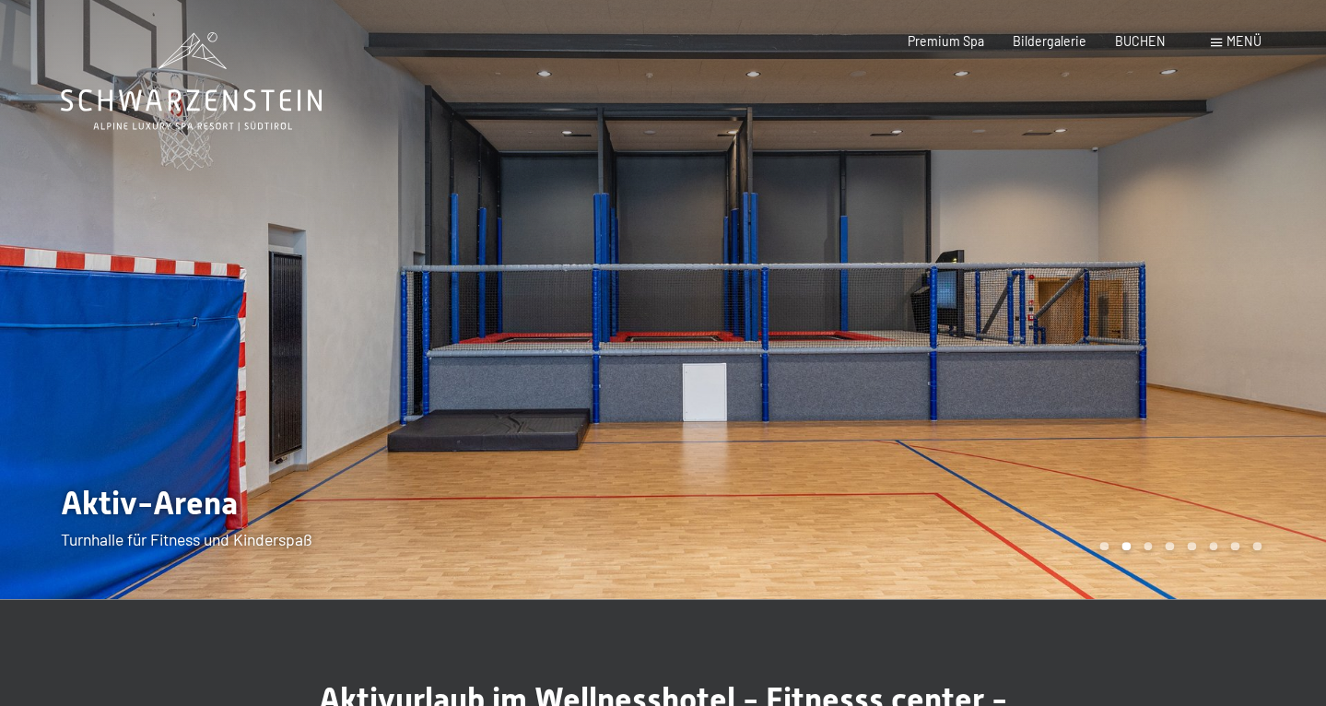
click at [1200, 335] on div at bounding box center [994, 299] width 663 height 599
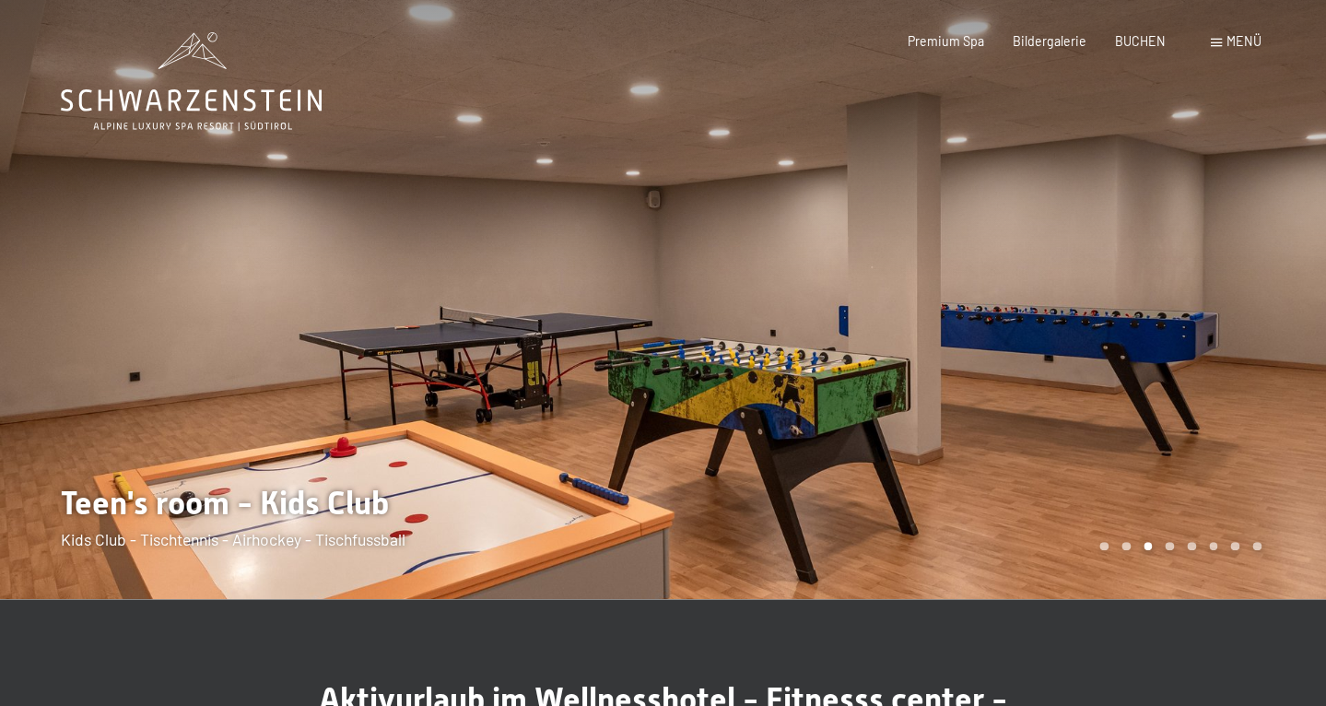
click at [1199, 335] on div at bounding box center [994, 299] width 663 height 599
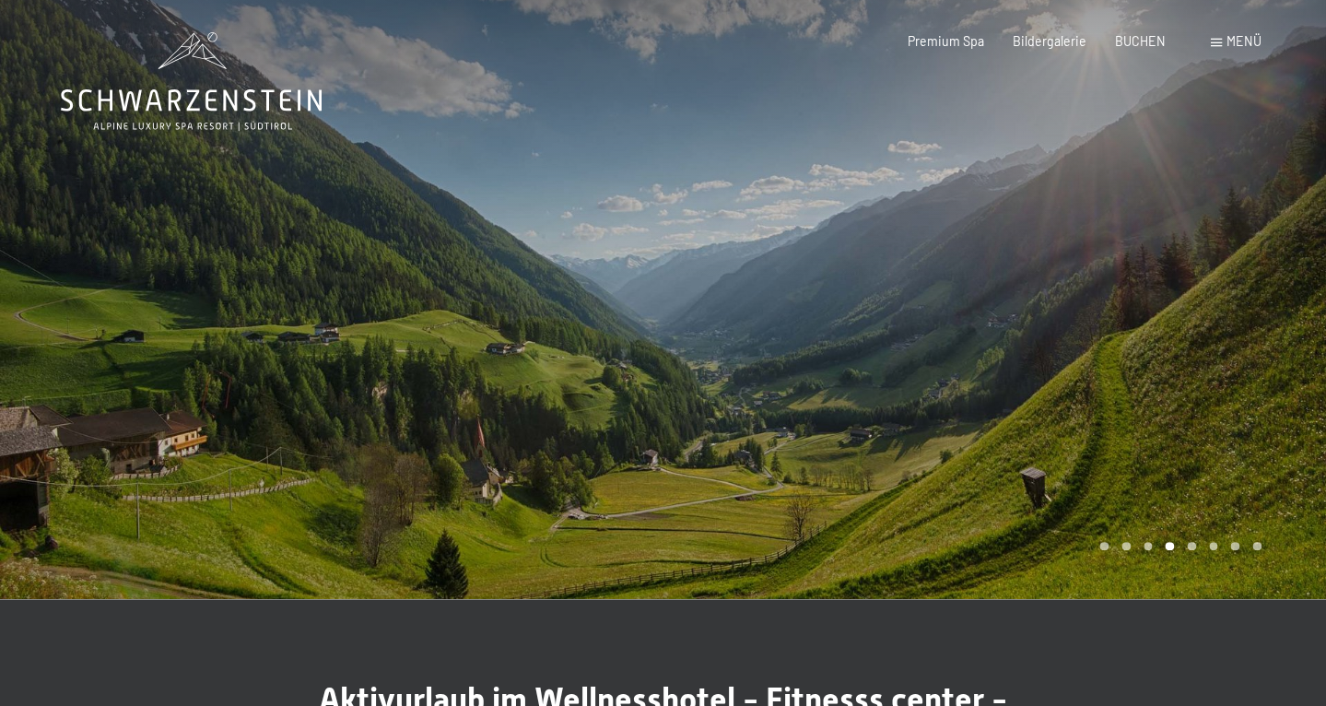
click at [1199, 335] on div at bounding box center [994, 299] width 663 height 599
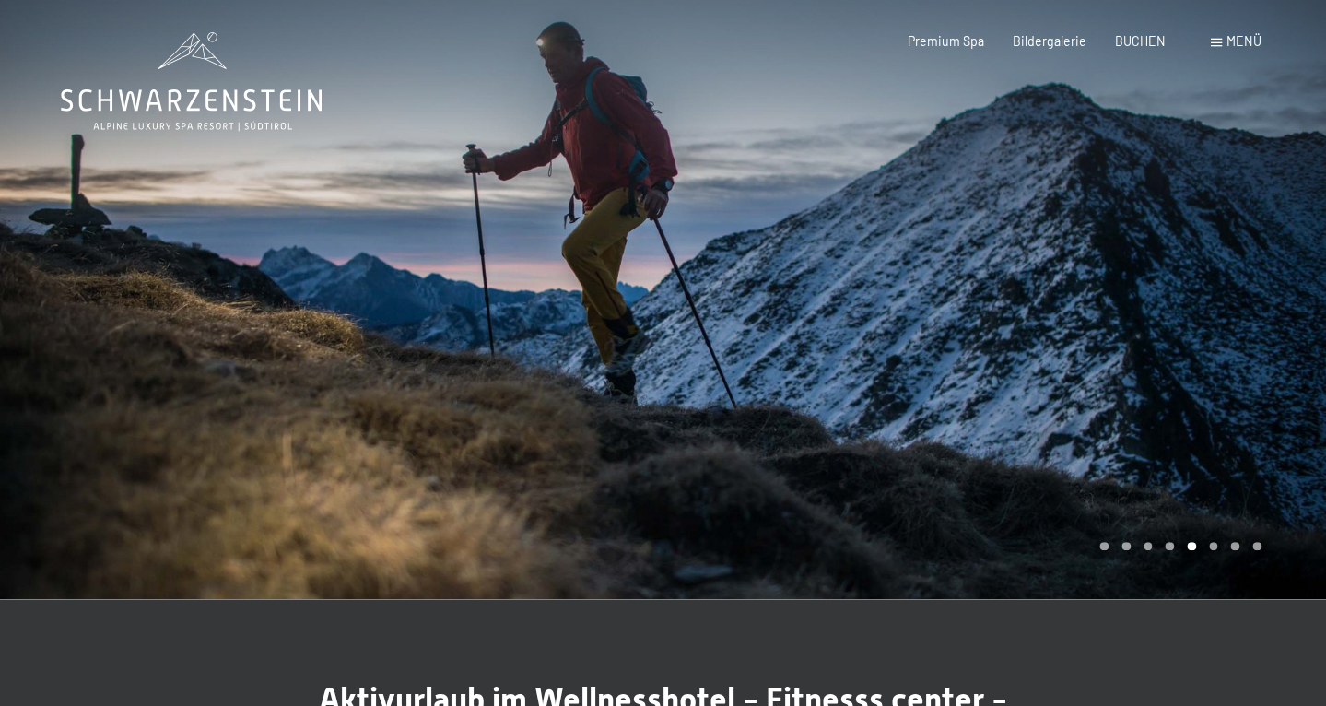
click at [1199, 335] on div at bounding box center [994, 299] width 663 height 599
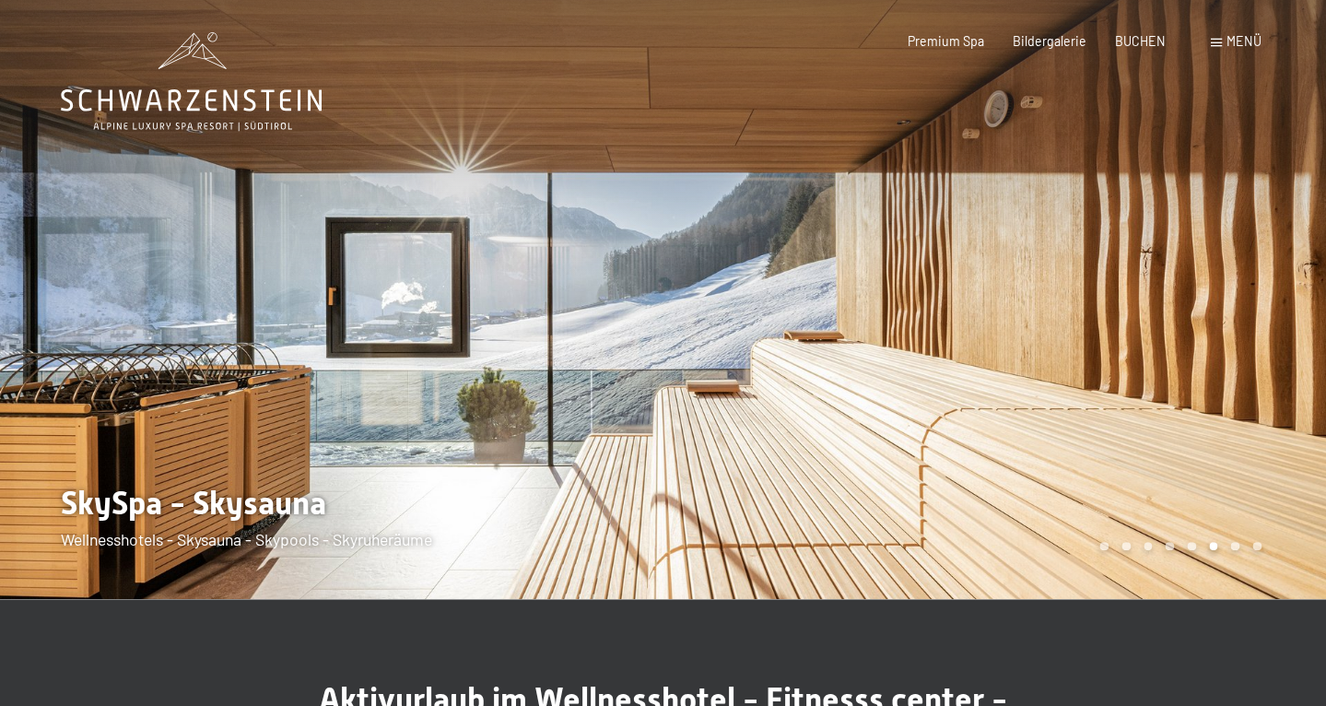
click at [1199, 335] on div at bounding box center [994, 299] width 663 height 599
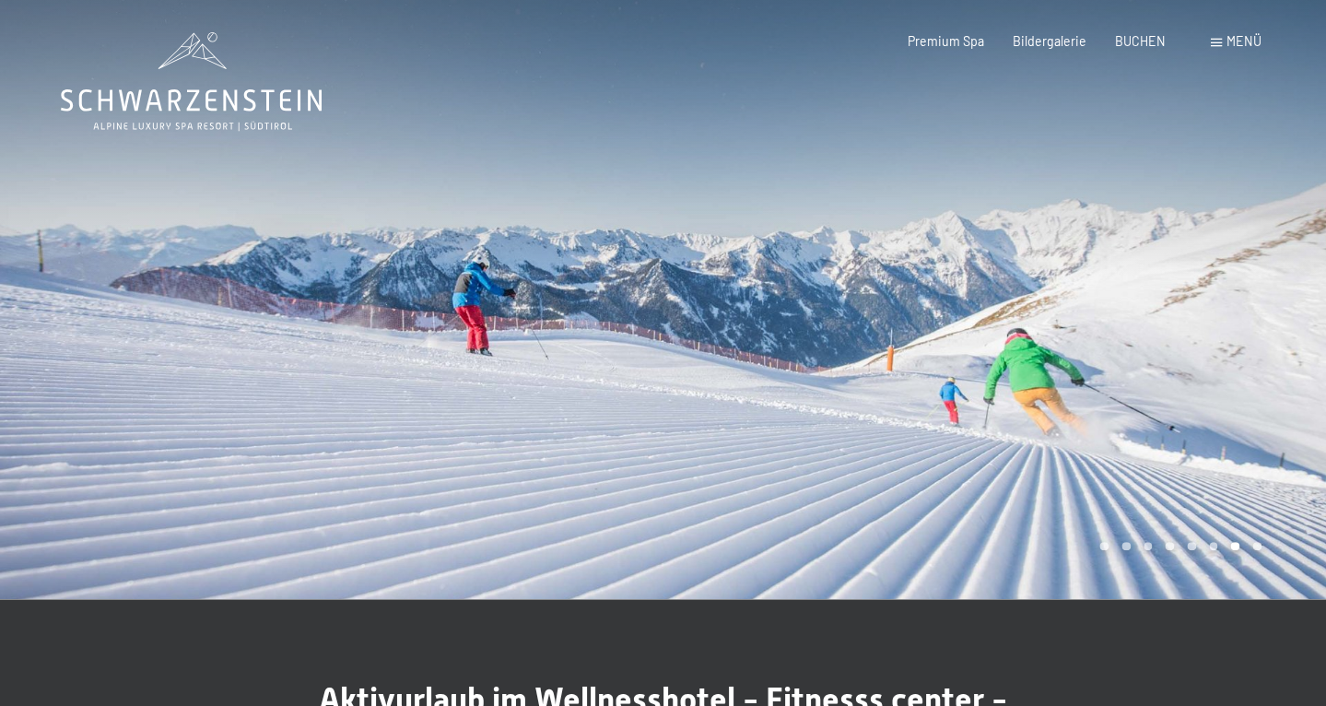
click at [1199, 335] on div at bounding box center [994, 299] width 663 height 599
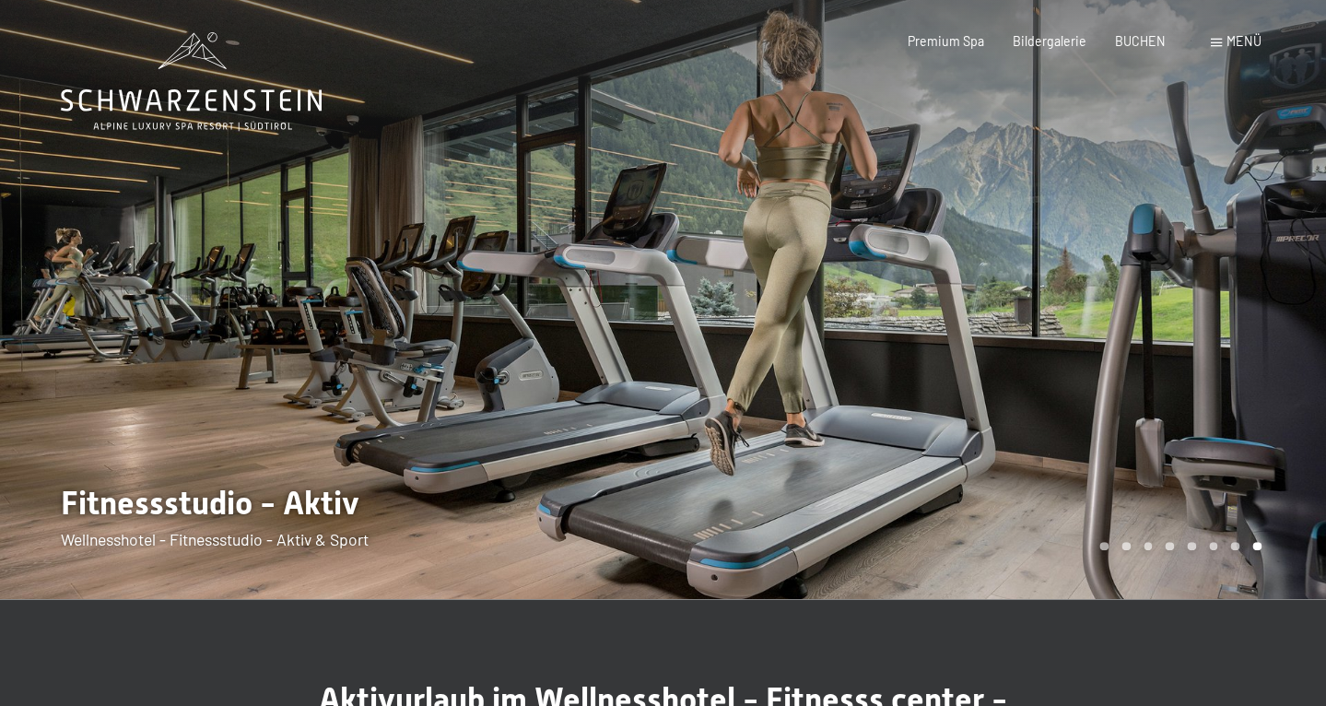
click at [1199, 335] on div at bounding box center [994, 299] width 663 height 599
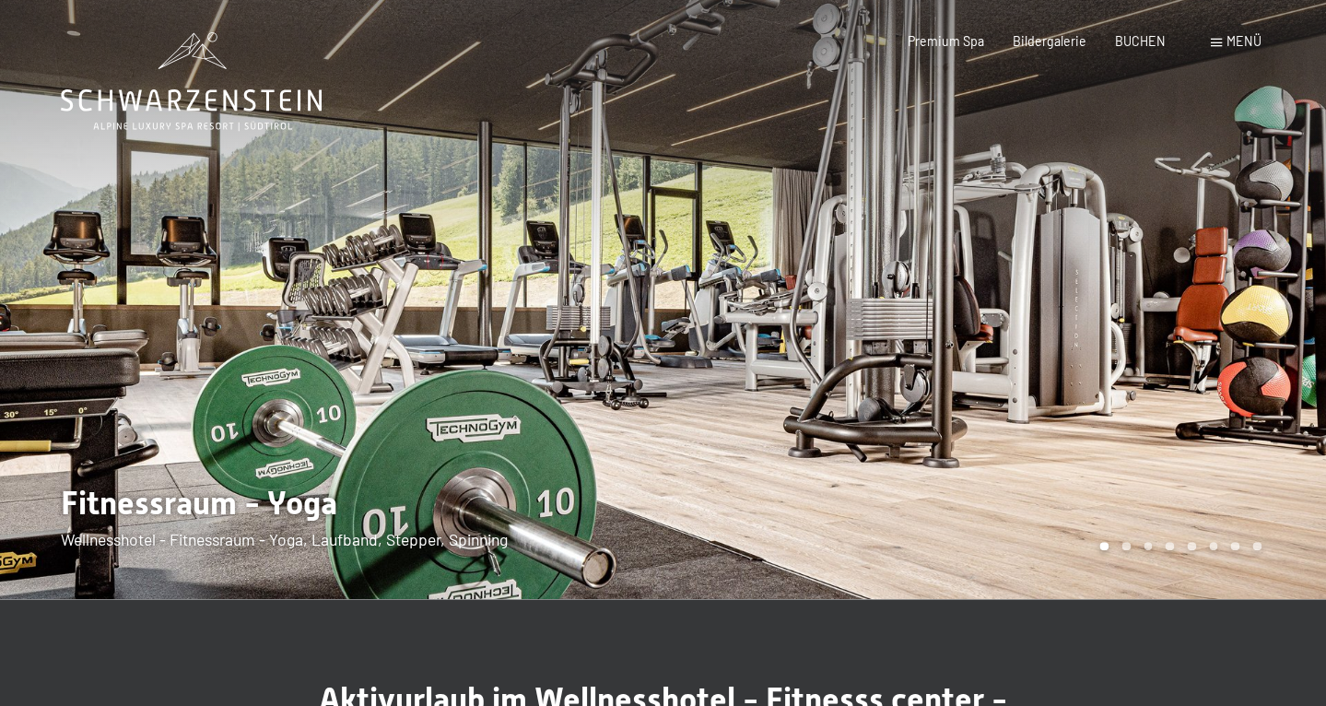
click at [1199, 335] on div at bounding box center [994, 299] width 663 height 599
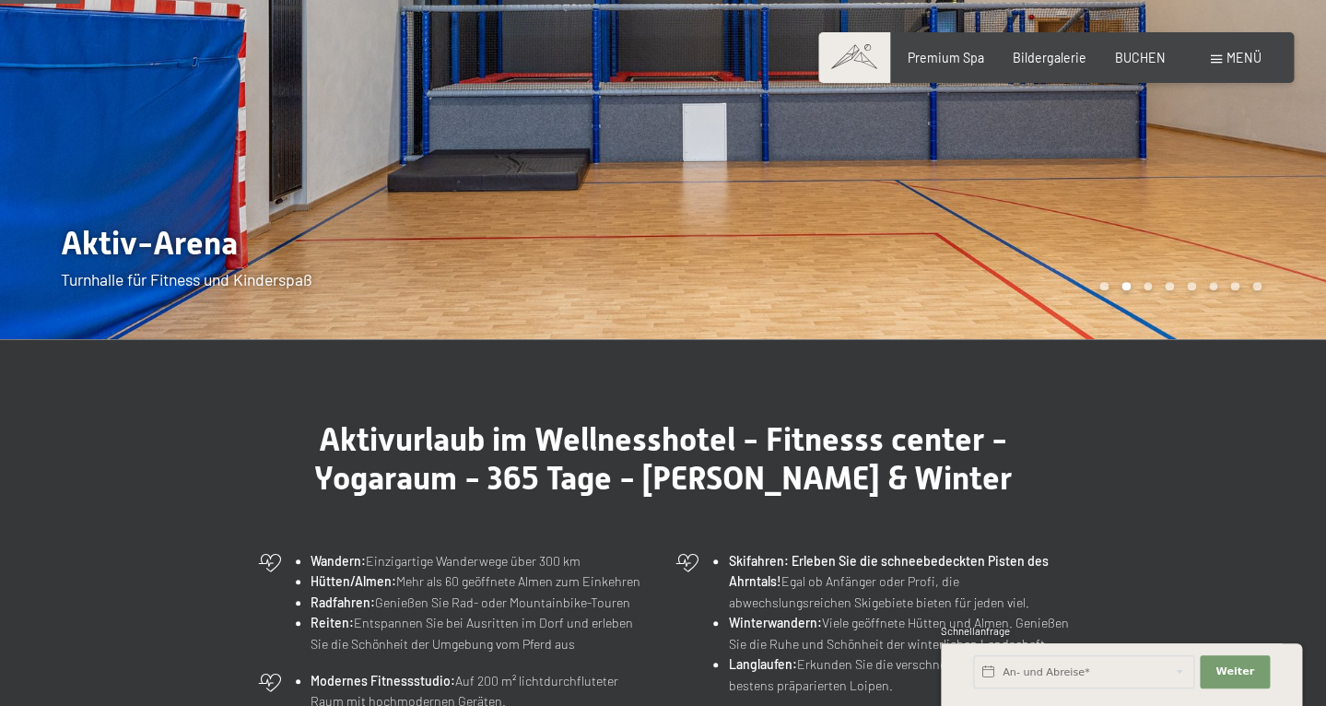
scroll to position [283, 0]
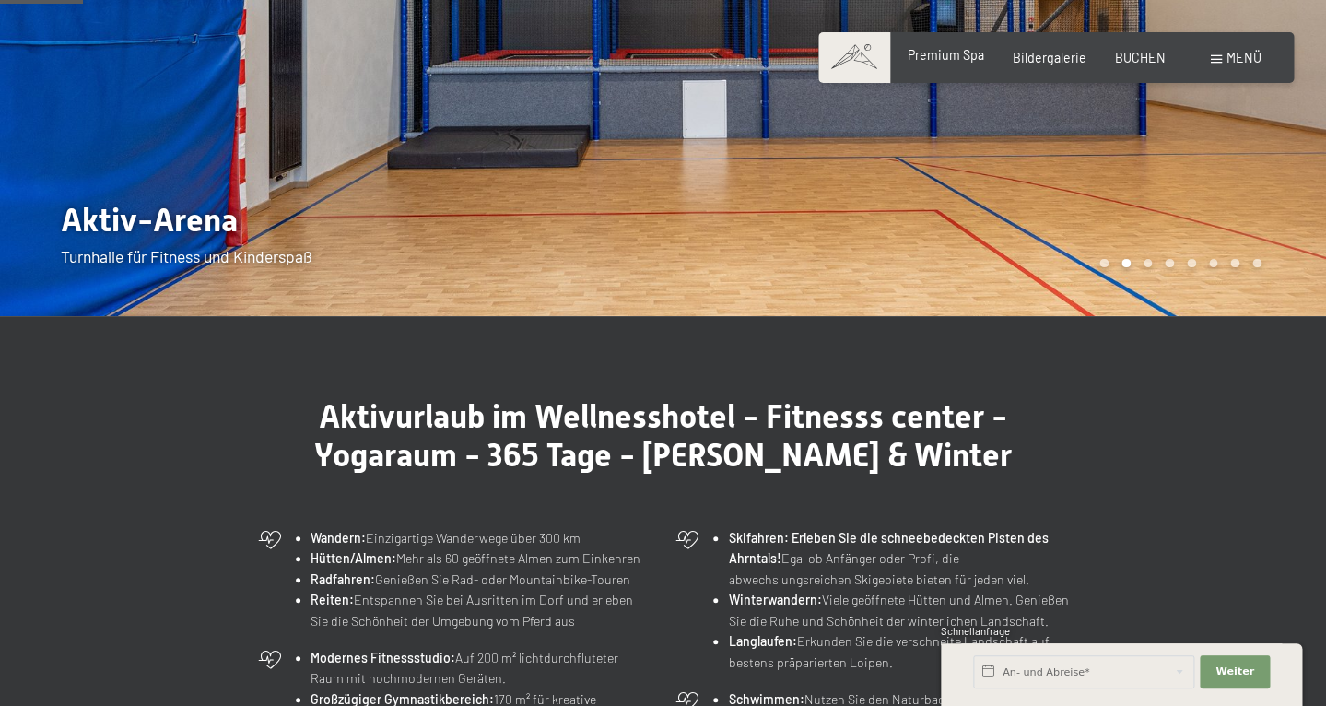
click at [964, 59] on span "Premium Spa" at bounding box center [946, 55] width 76 height 16
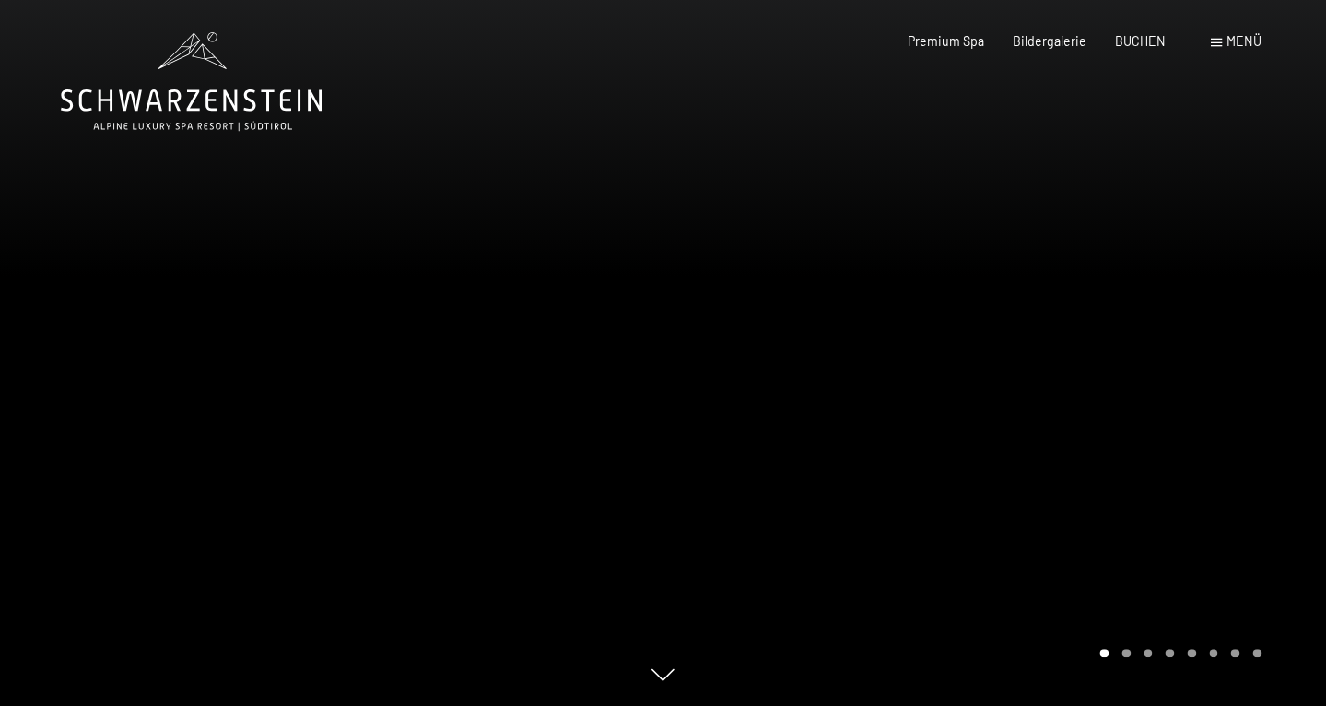
click at [1207, 366] on div at bounding box center [994, 353] width 663 height 706
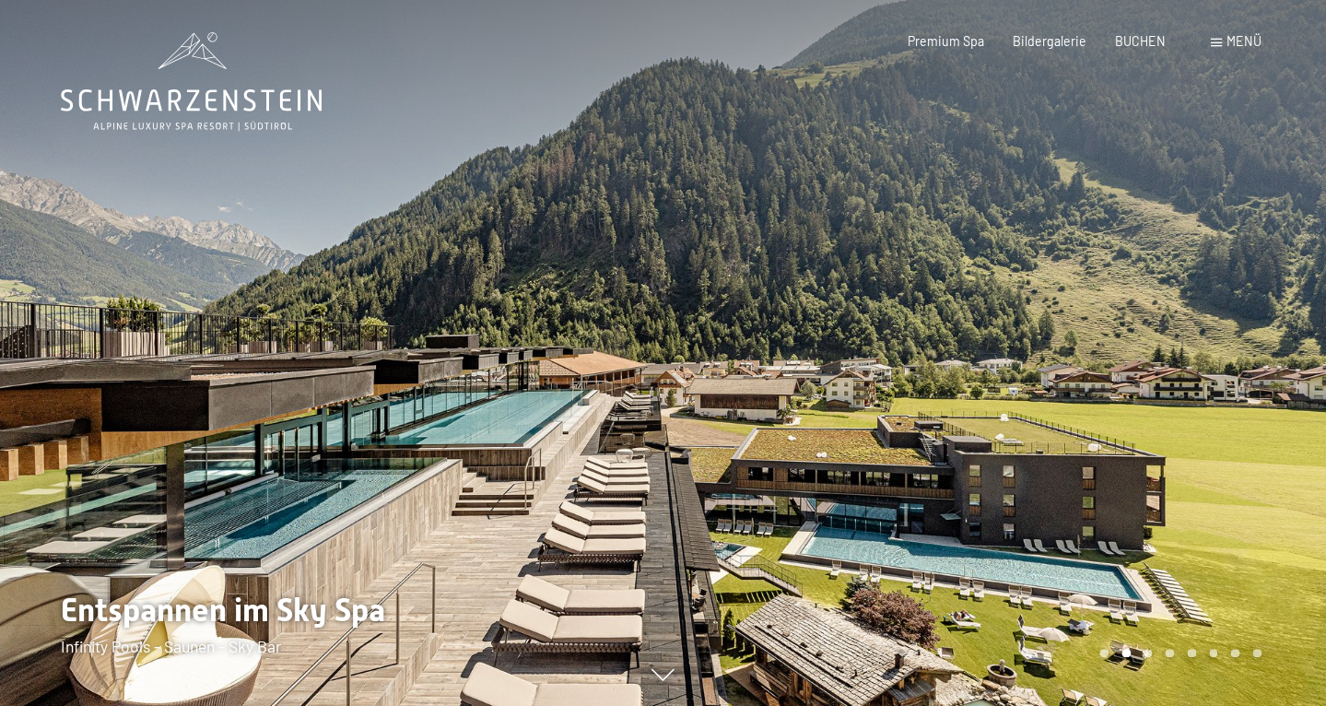
click at [1208, 368] on div at bounding box center [994, 353] width 663 height 706
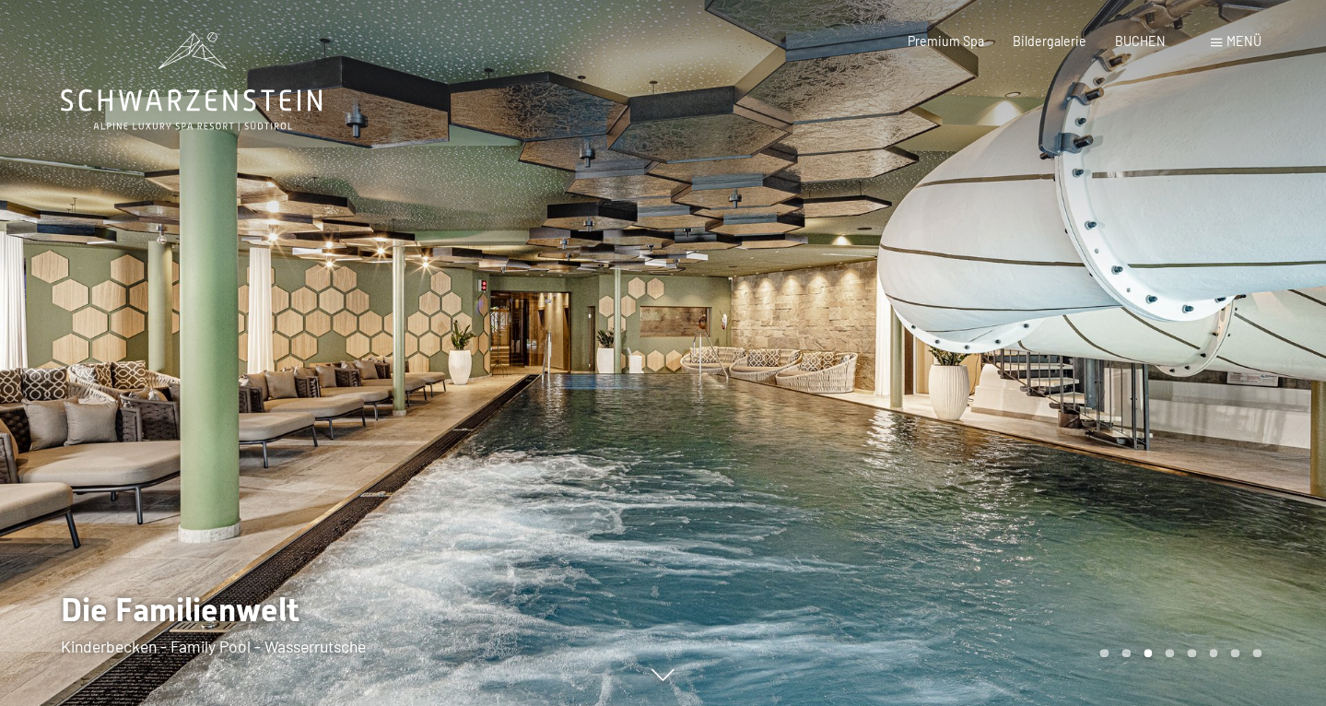
click at [1208, 368] on div at bounding box center [994, 353] width 663 height 706
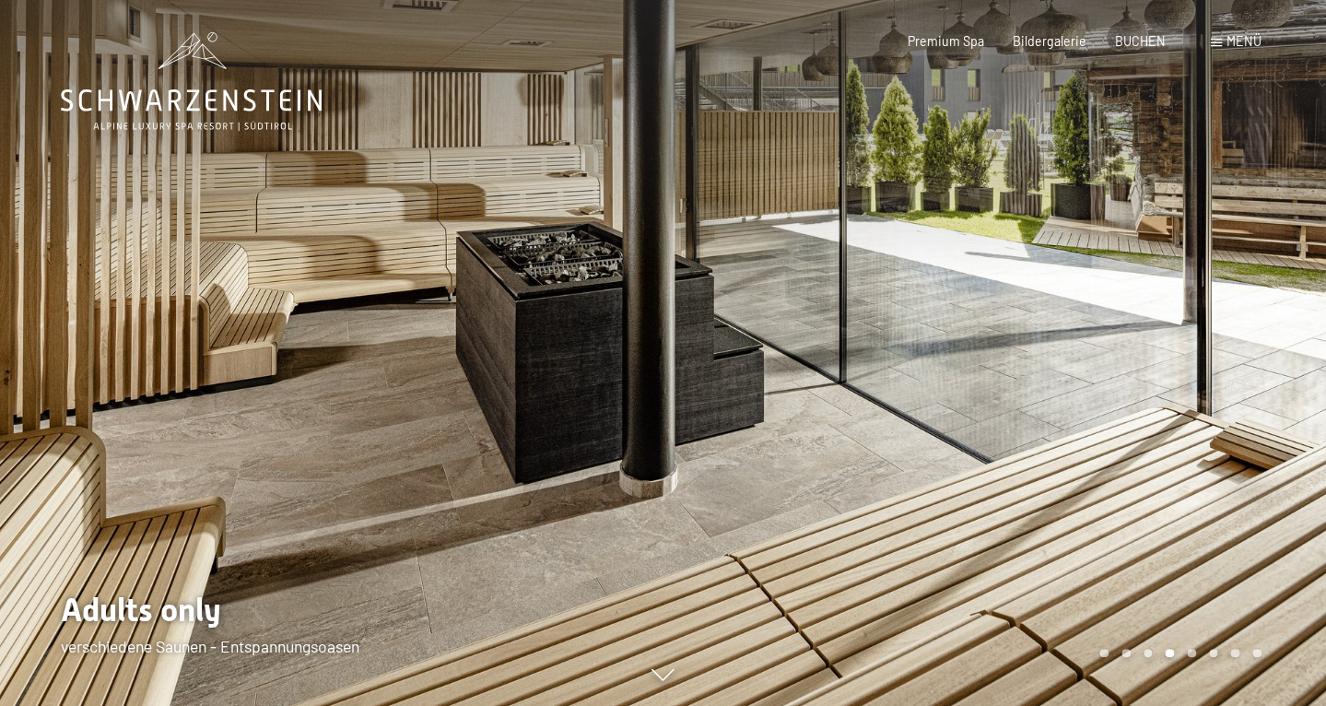
click at [1209, 369] on div at bounding box center [994, 353] width 663 height 706
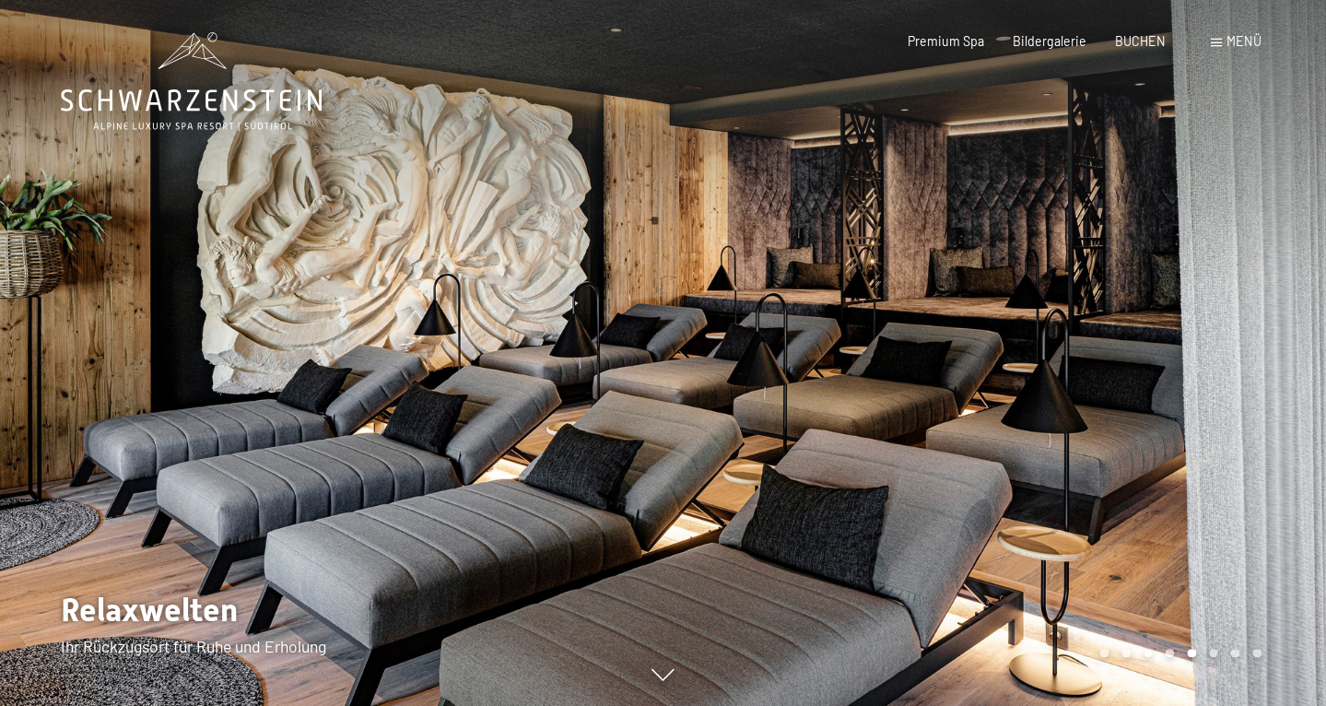
click at [1209, 370] on div at bounding box center [994, 353] width 663 height 706
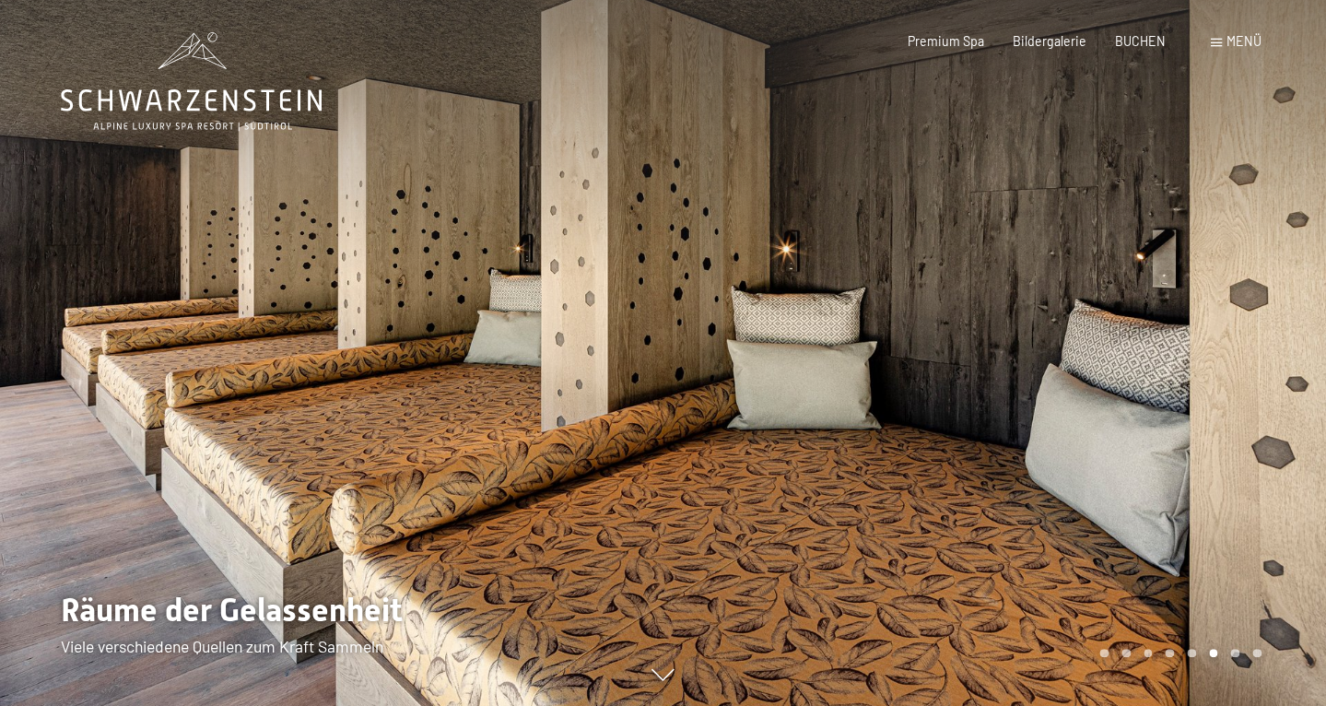
click at [1210, 370] on div at bounding box center [994, 353] width 663 height 706
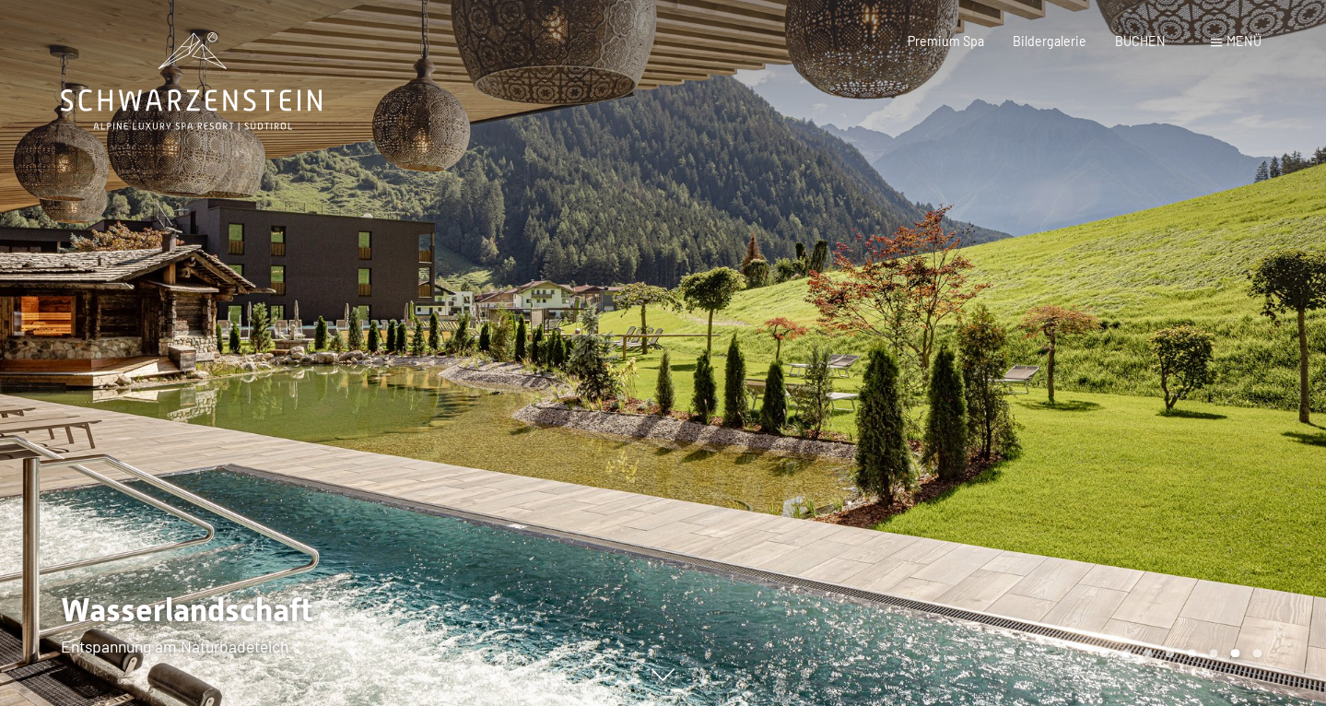
click at [1210, 370] on div at bounding box center [994, 353] width 663 height 706
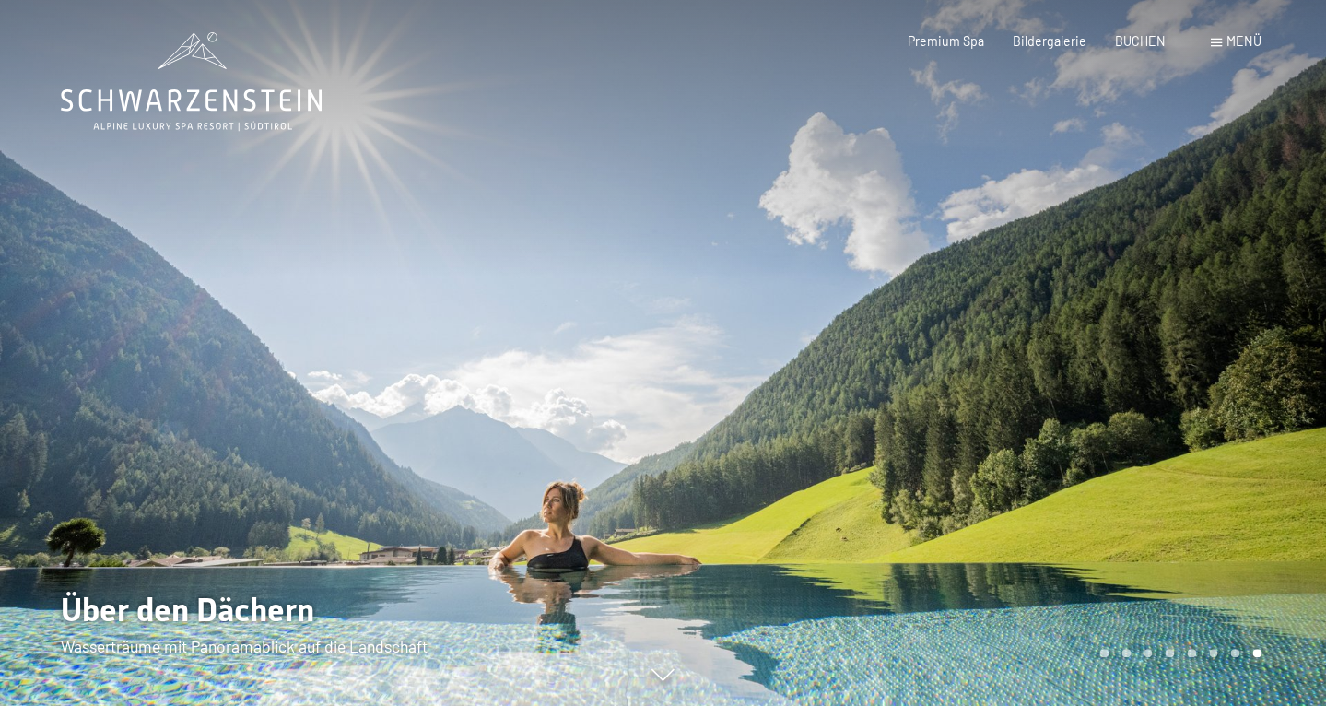
click at [1210, 371] on div at bounding box center [994, 353] width 663 height 706
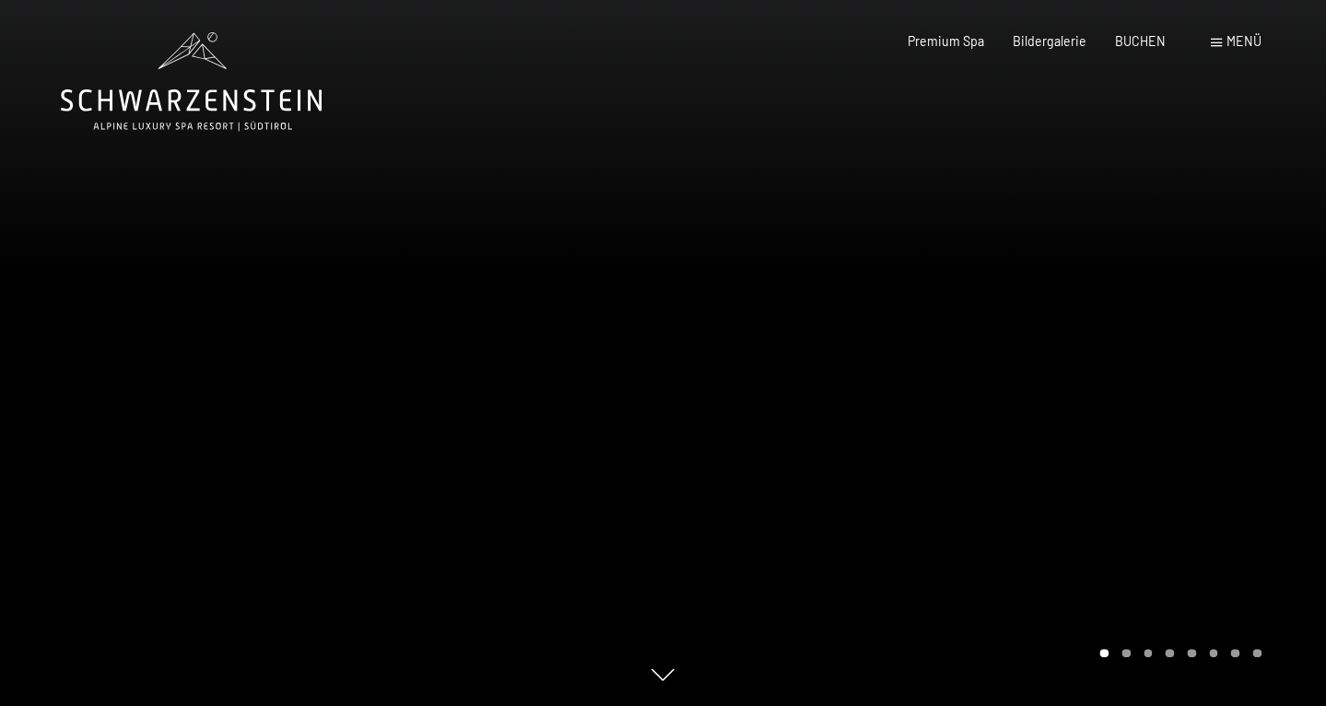
click at [1210, 371] on div at bounding box center [994, 353] width 663 height 706
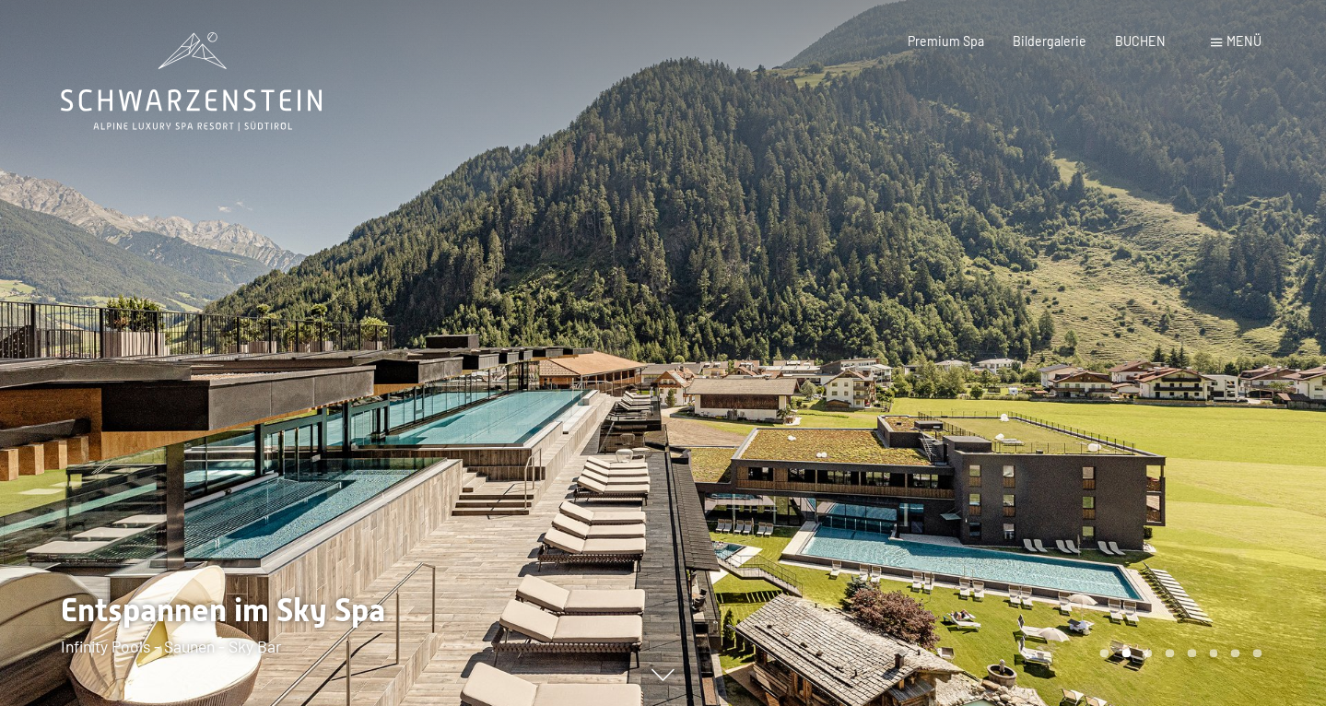
click at [1210, 372] on div at bounding box center [994, 353] width 663 height 706
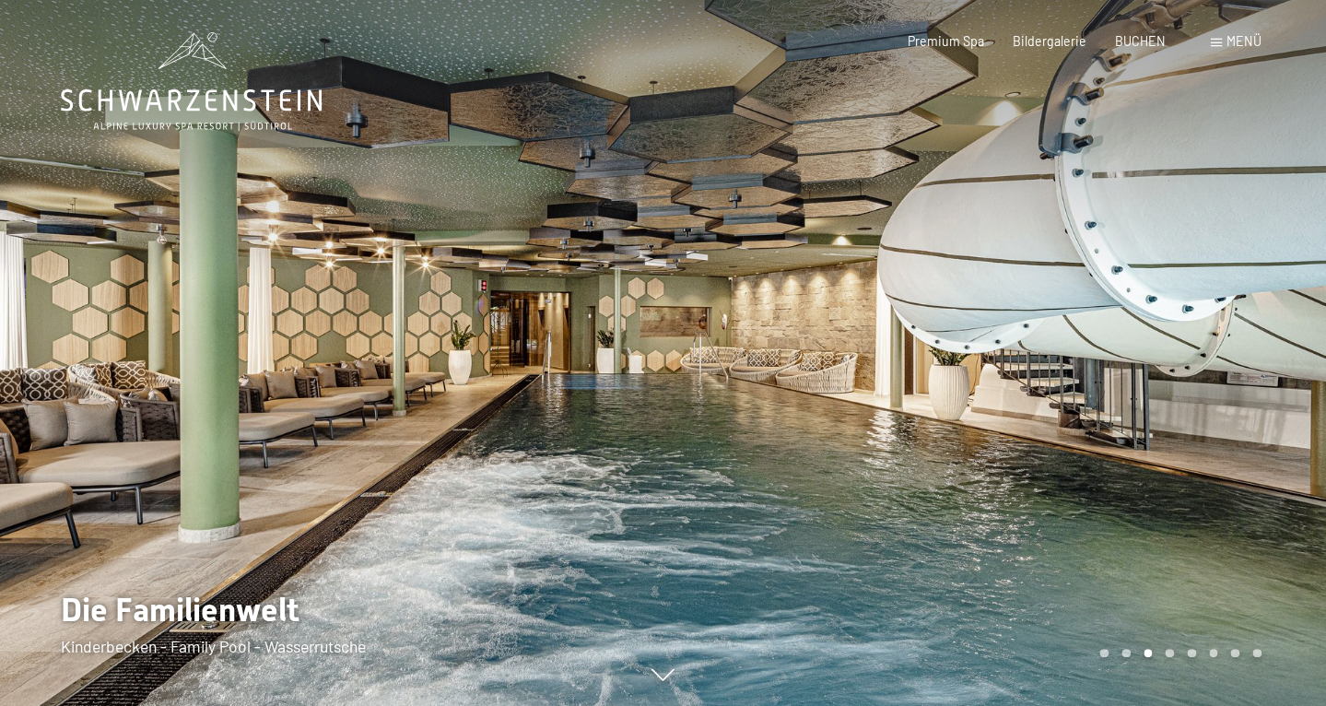
click at [1210, 372] on div at bounding box center [994, 353] width 663 height 706
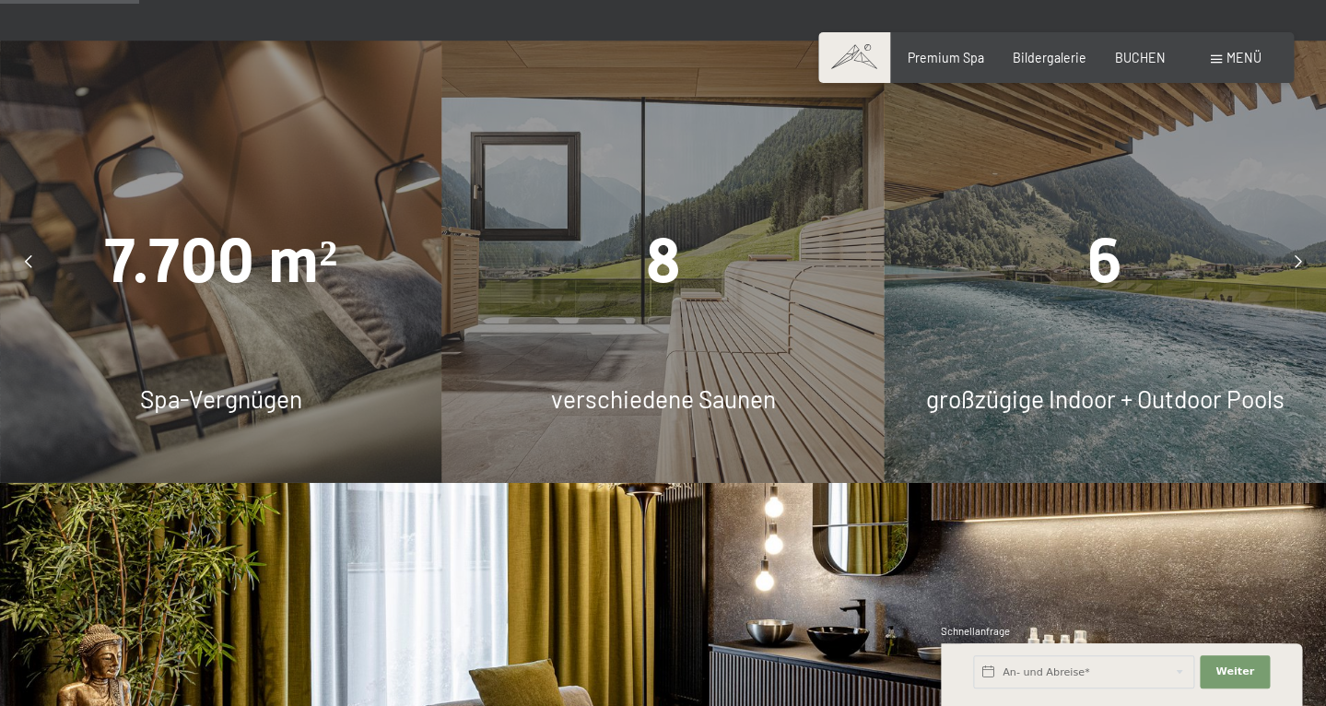
scroll to position [1177, 0]
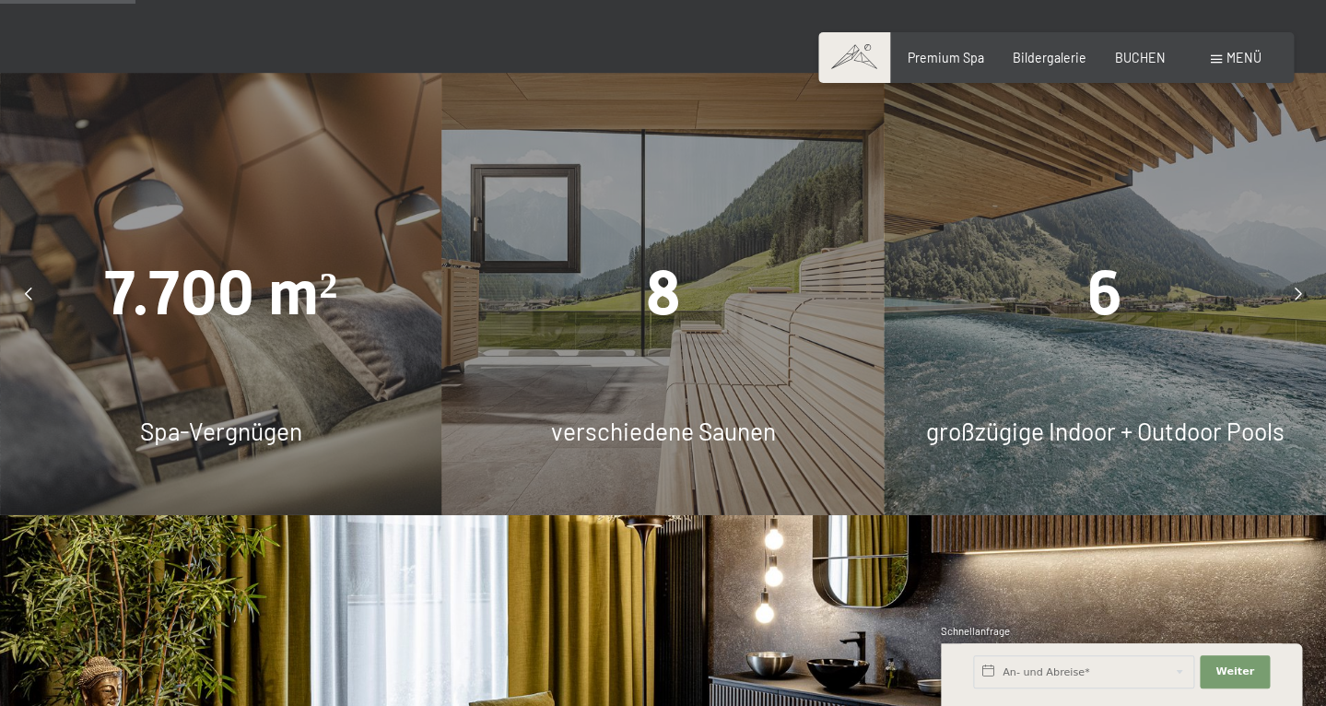
click at [1229, 284] on div "6" at bounding box center [1105, 294] width 442 height 87
click at [1298, 287] on icon at bounding box center [1297, 293] width 7 height 13
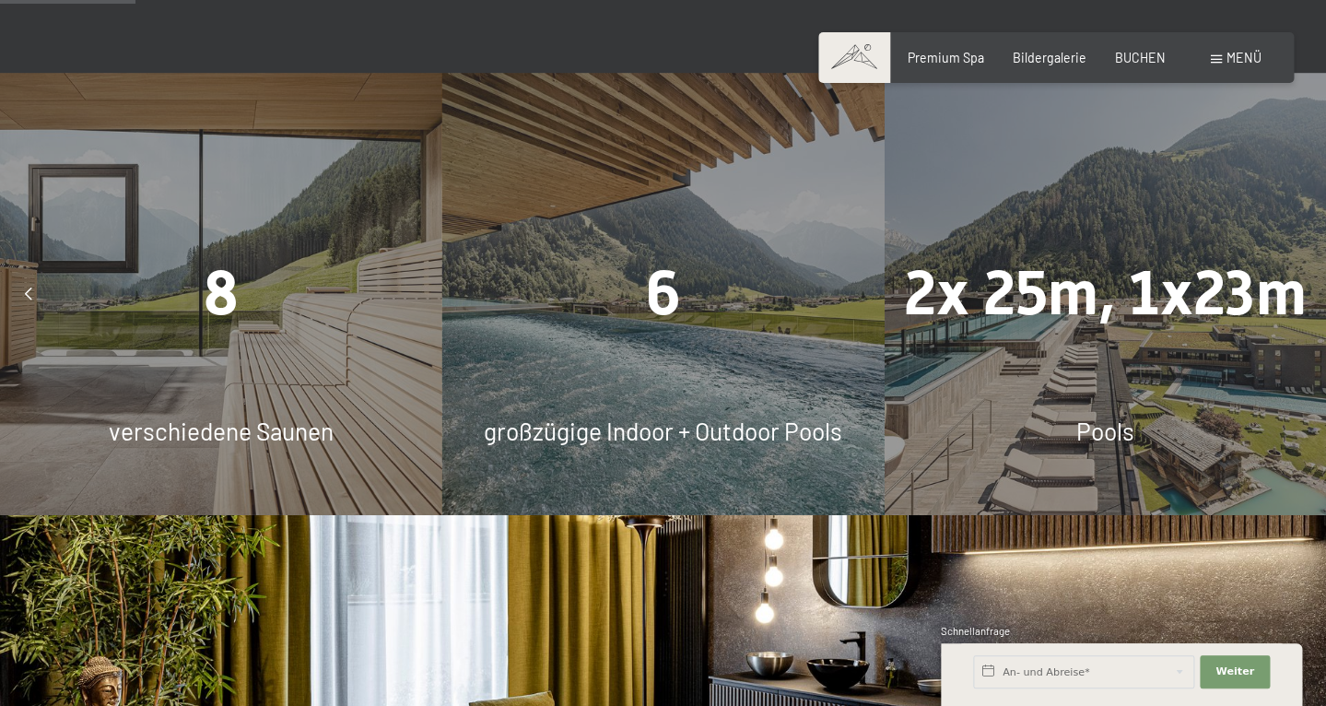
click at [1298, 287] on icon at bounding box center [1297, 293] width 7 height 13
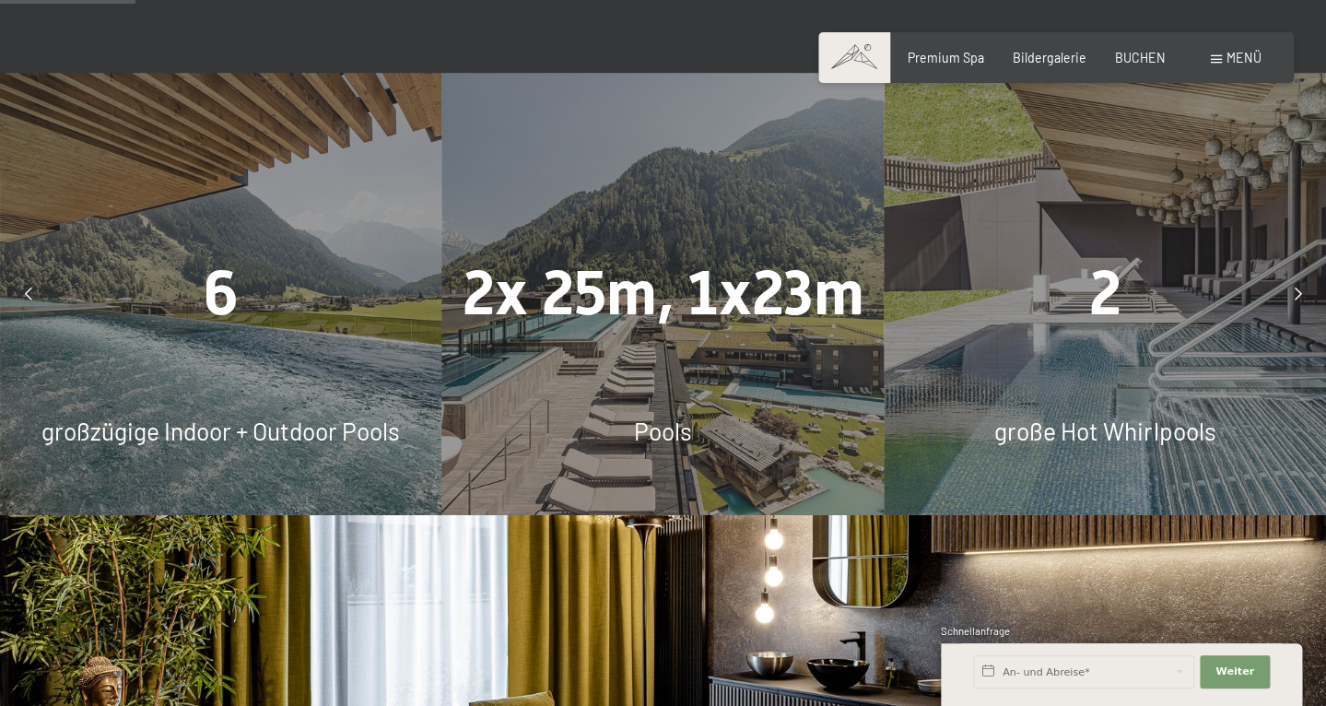
click at [1297, 287] on icon at bounding box center [1297, 293] width 7 height 13
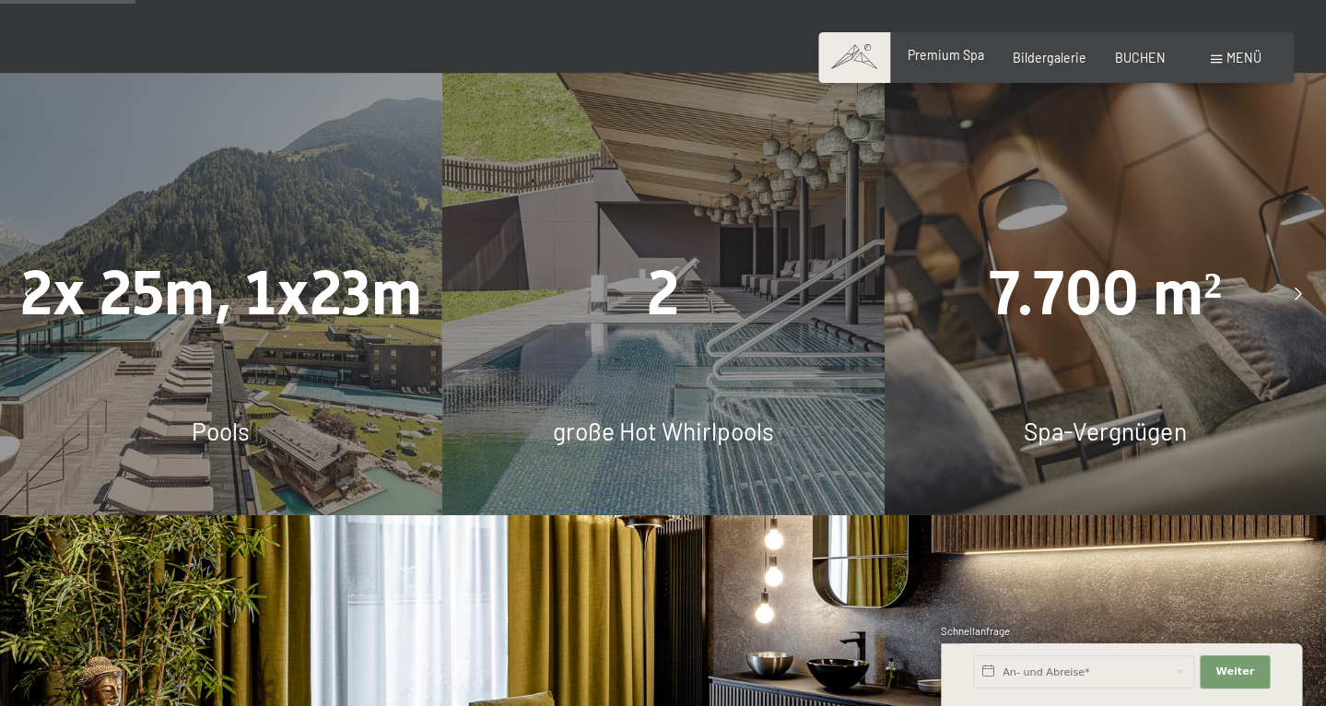
click at [957, 61] on span "Premium Spa" at bounding box center [946, 55] width 76 height 16
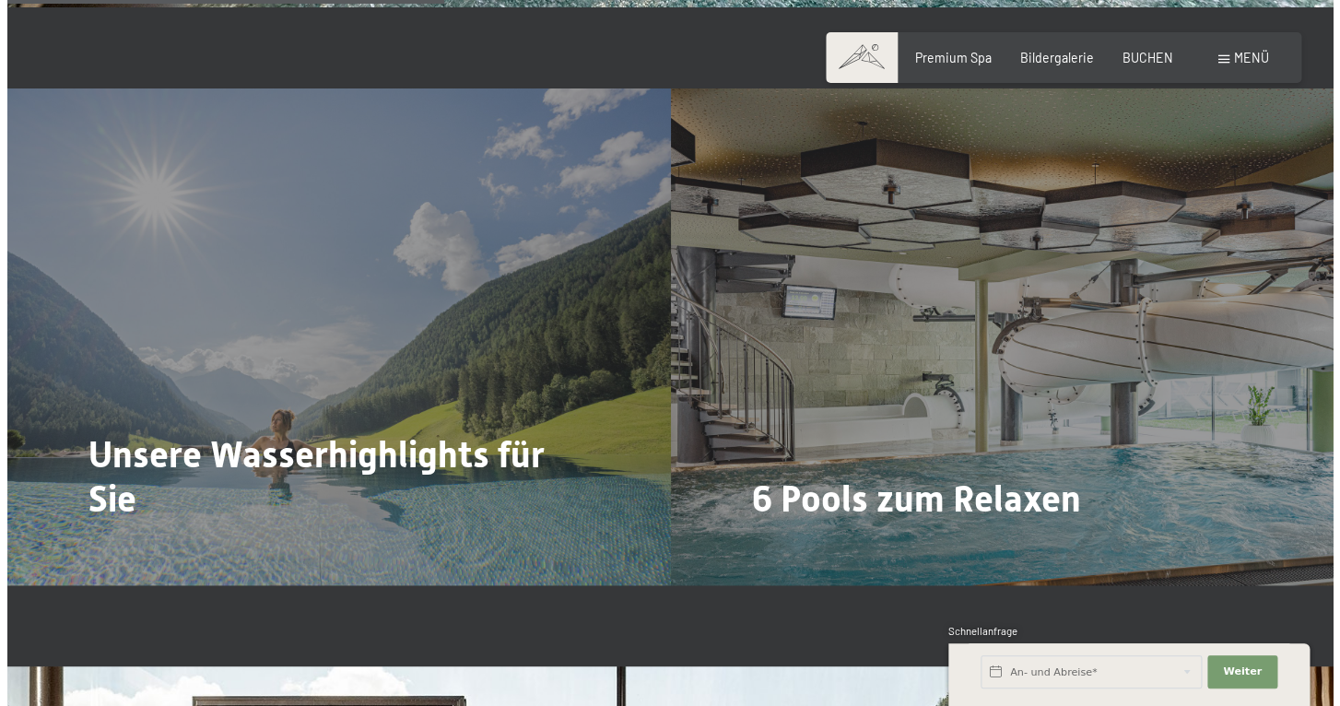
scroll to position [3790, 0]
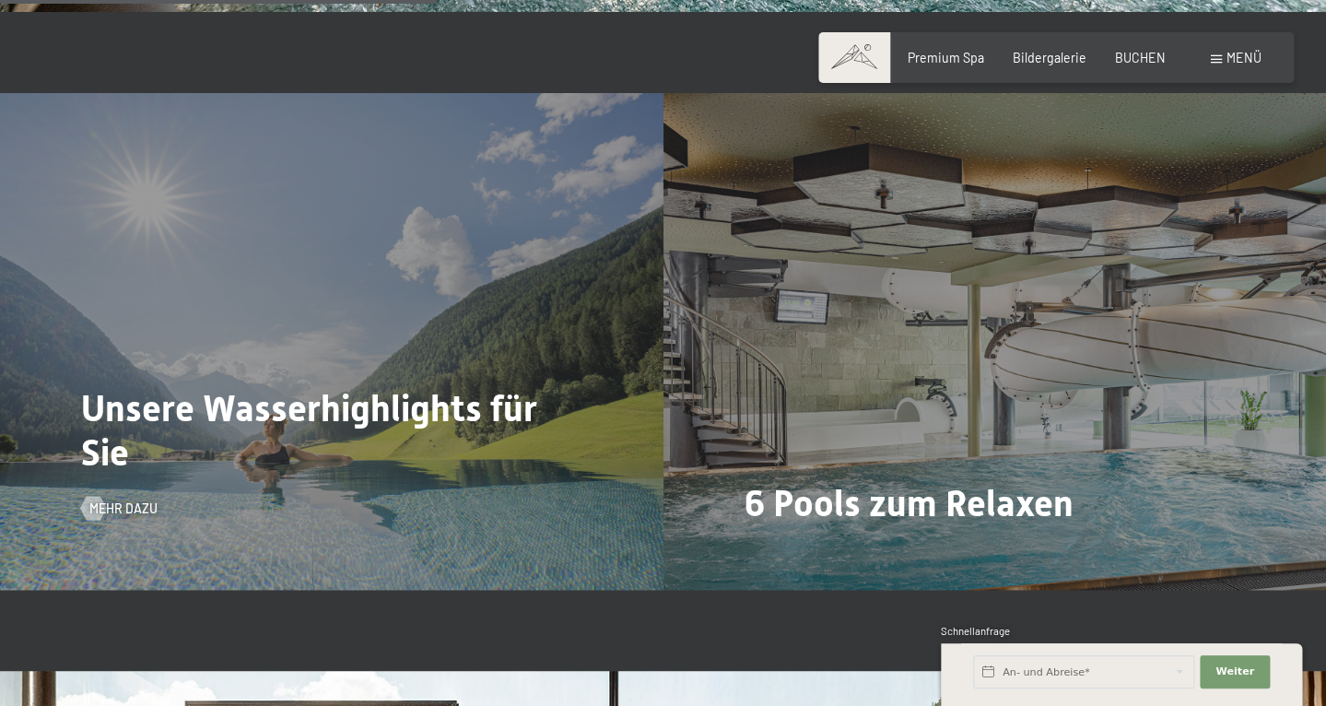
click at [576, 387] on h2 "Unsere Wasserhighlights für Sie" at bounding box center [331, 431] width 501 height 88
click at [130, 499] on span "Mehr dazu" at bounding box center [142, 508] width 68 height 18
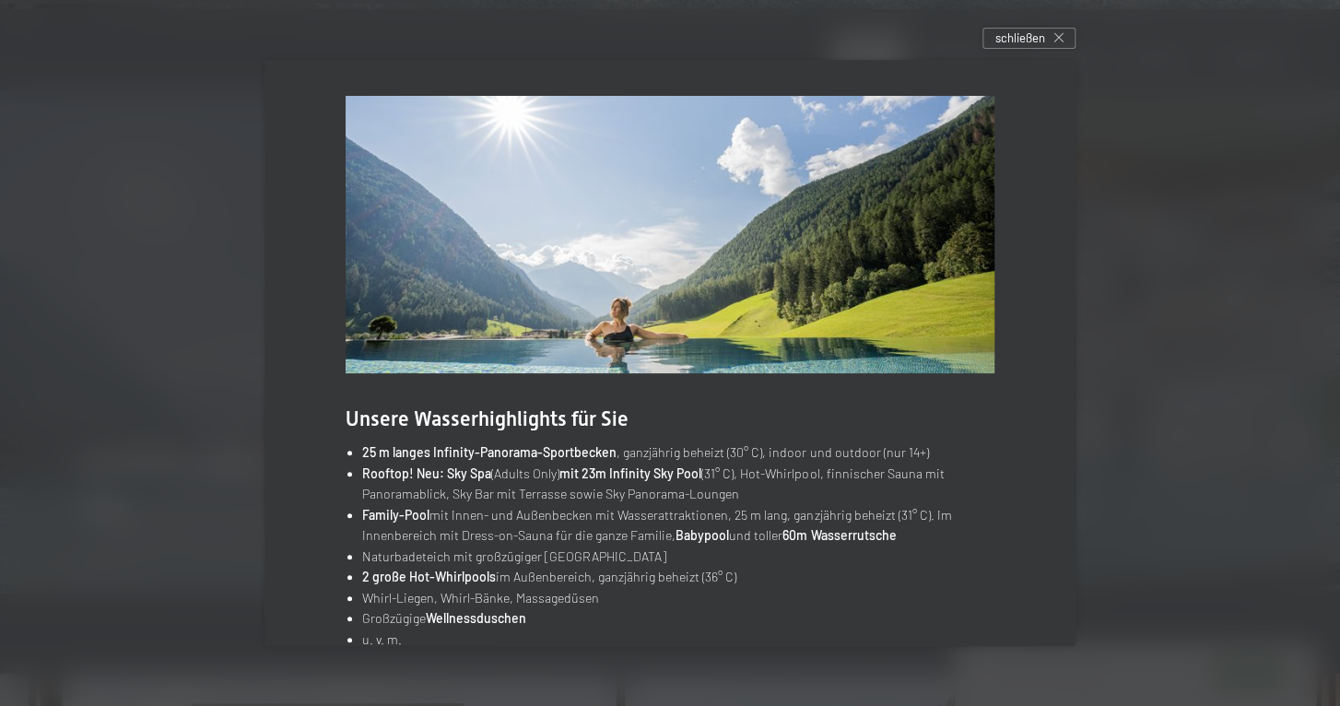
scroll to position [41, 0]
